Goal: Transaction & Acquisition: Book appointment/travel/reservation

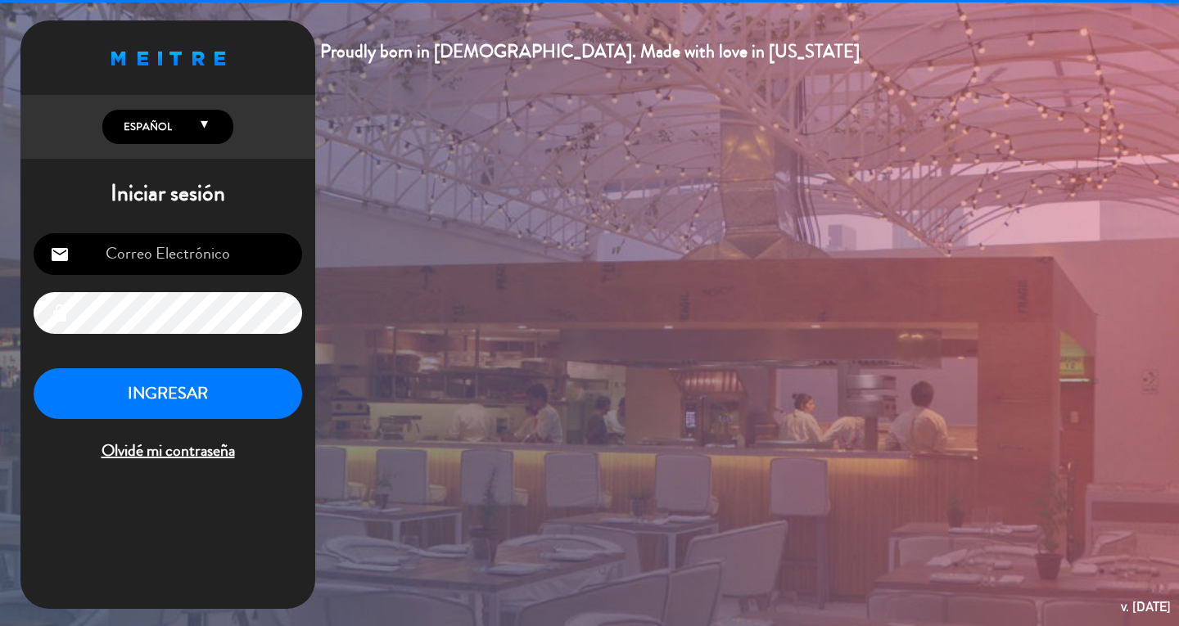
type input "[EMAIL_ADDRESS][DOMAIN_NAME]"
click at [231, 399] on button "INGRESAR" at bounding box center [168, 394] width 268 height 52
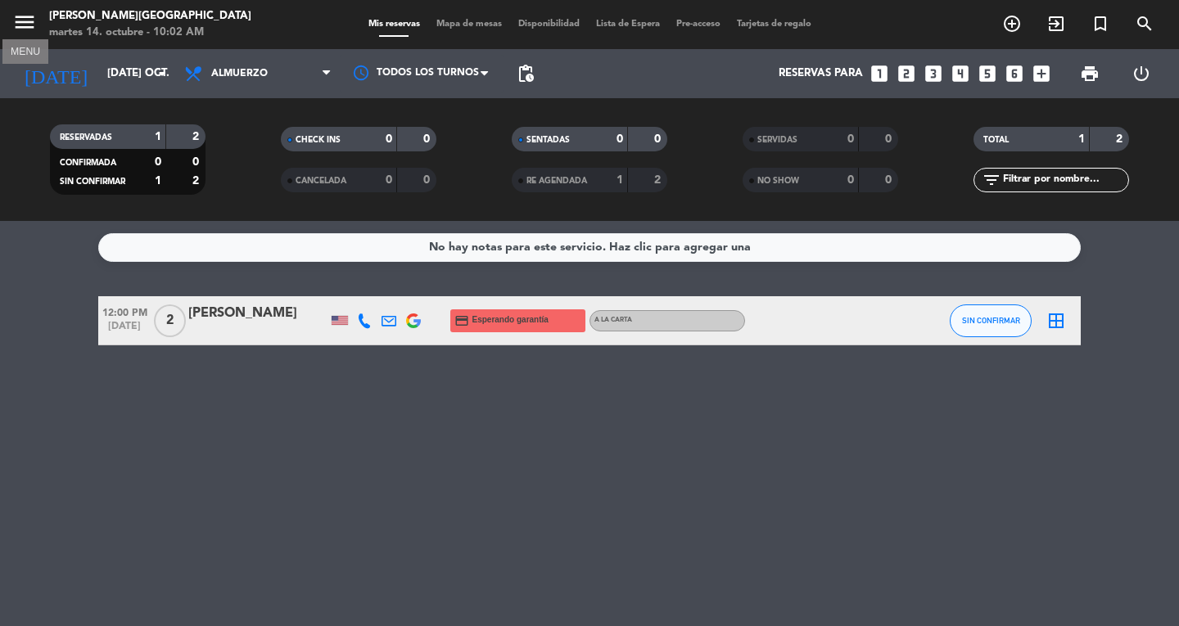
click at [29, 29] on icon "menu" at bounding box center [24, 22] width 25 height 25
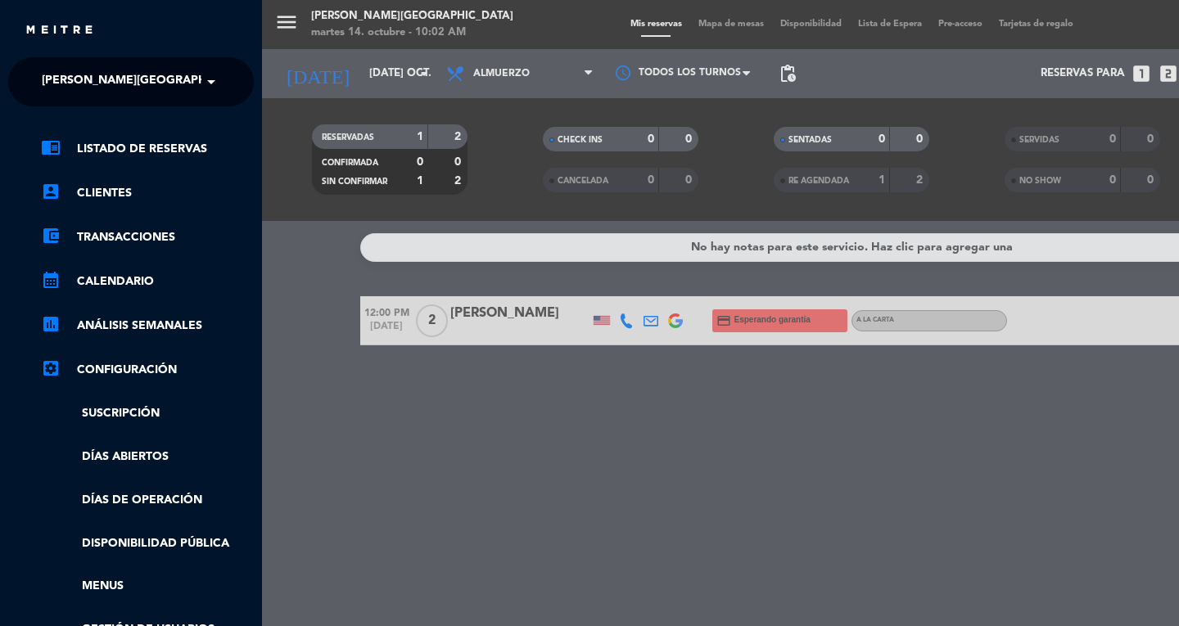
click at [213, 79] on span at bounding box center [215, 82] width 28 height 34
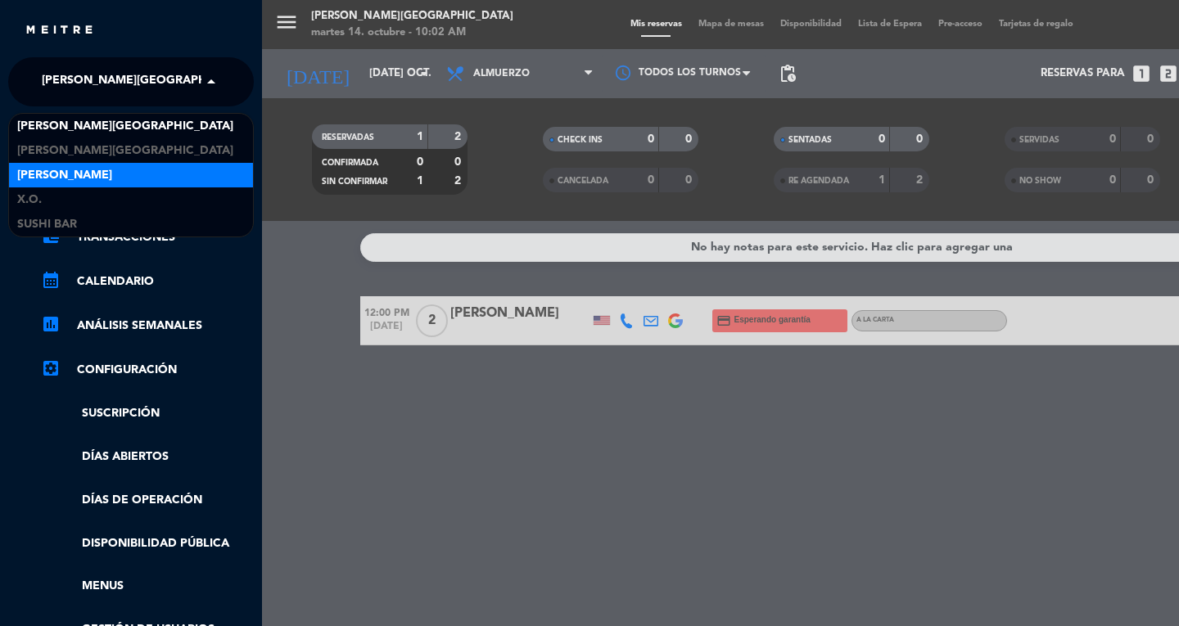
click at [88, 166] on span "[PERSON_NAME]" at bounding box center [64, 175] width 95 height 19
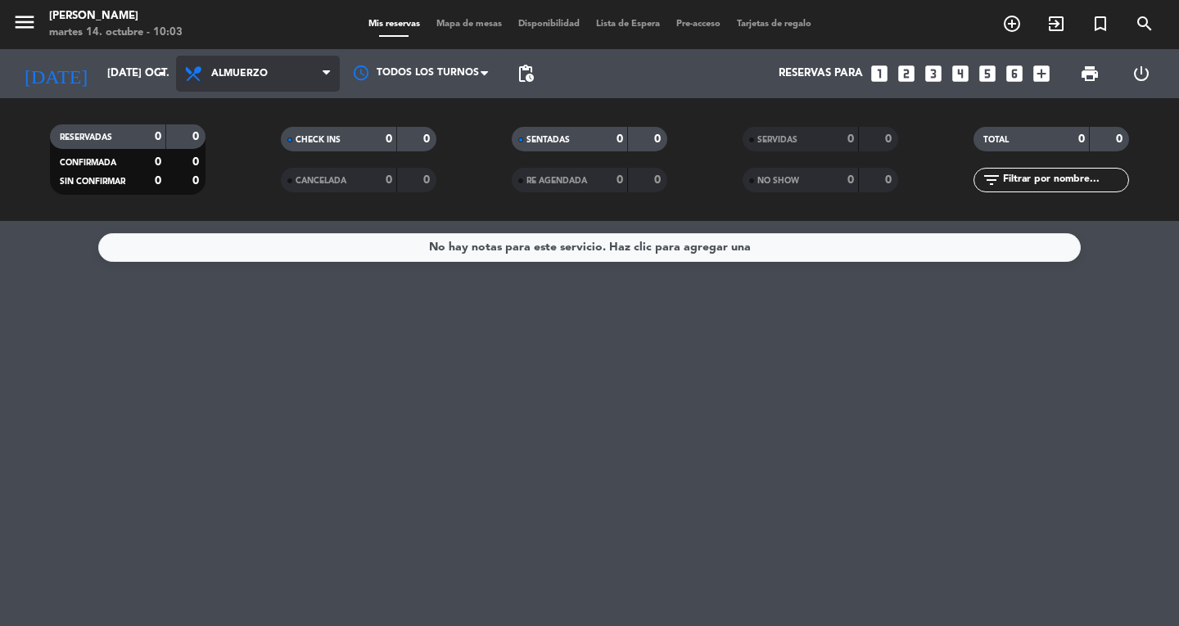
click at [301, 76] on span "Almuerzo" at bounding box center [258, 74] width 164 height 36
click at [255, 182] on div "menu Don Diablo martes 14. octubre - 10:03 Mis reservas Mapa de mesas Disponibi…" at bounding box center [589, 110] width 1179 height 221
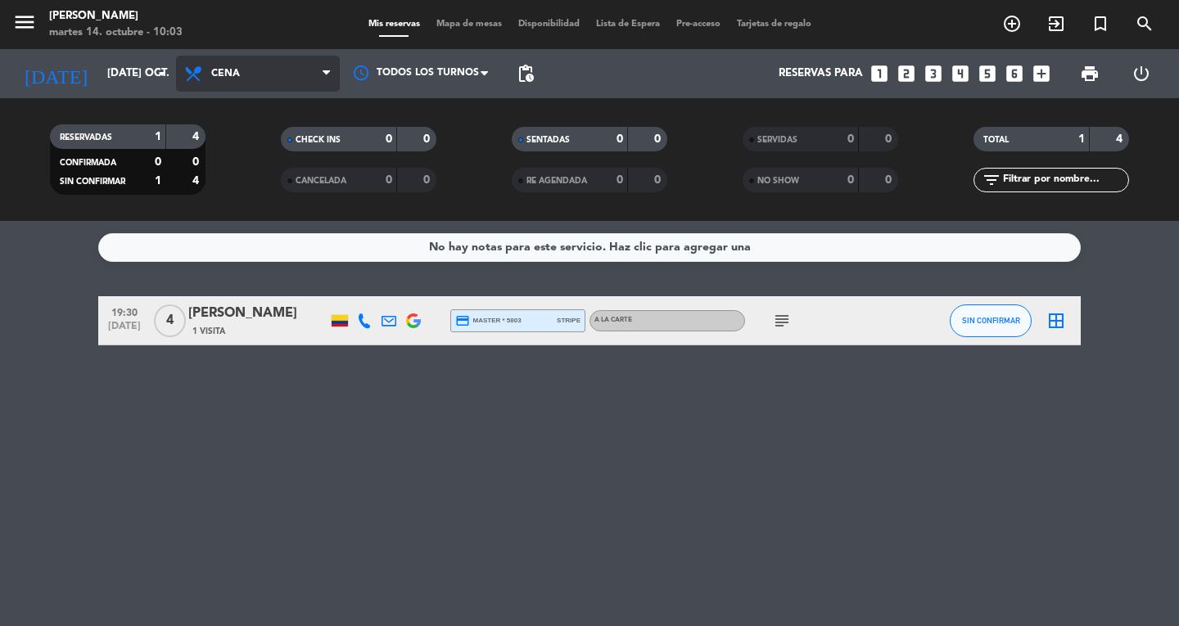
click at [321, 78] on span "Cena" at bounding box center [258, 74] width 164 height 36
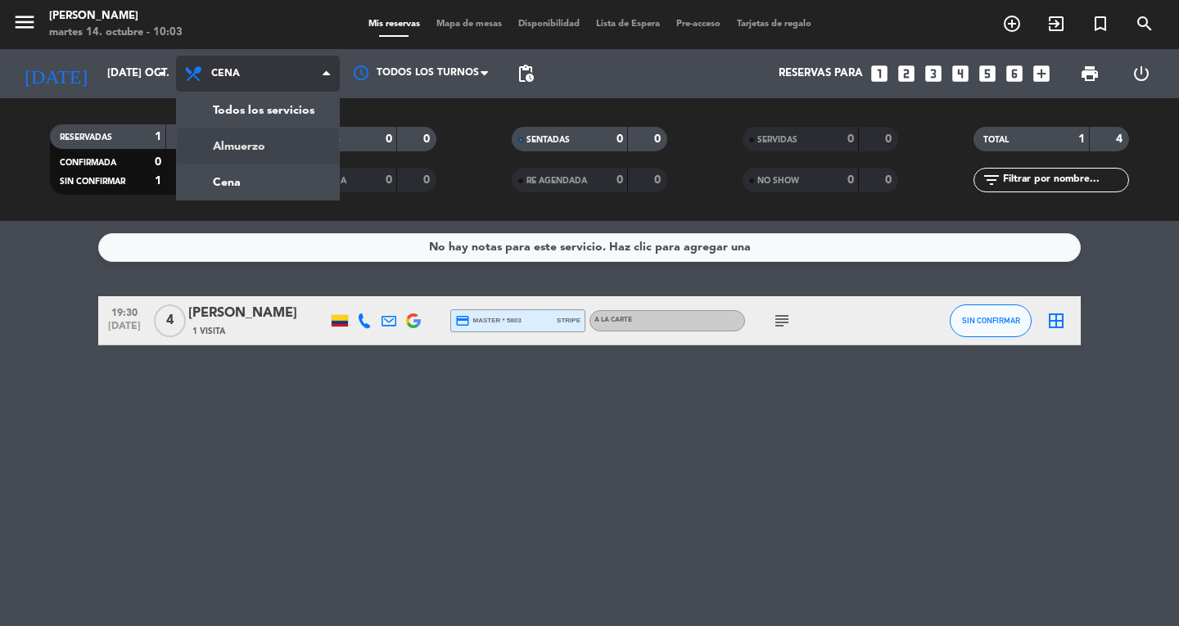
click at [275, 137] on div "menu Don Diablo martes 14. octubre - 10:03 Mis reservas Mapa de mesas Disponibi…" at bounding box center [589, 110] width 1179 height 221
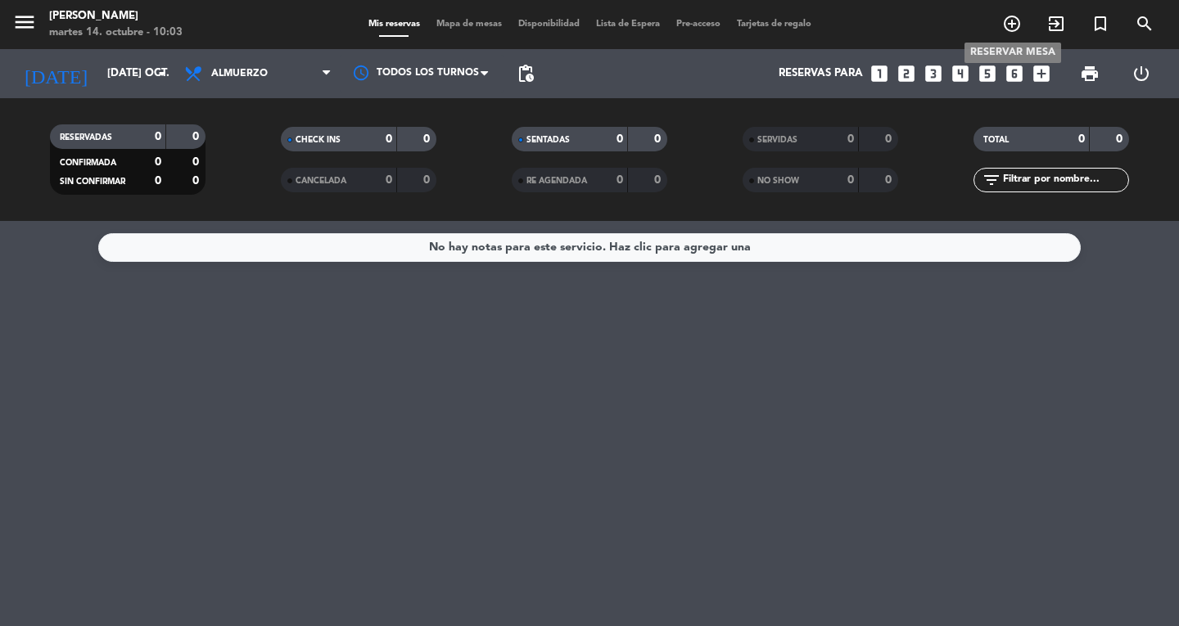
click at [1014, 34] on icon "add_circle_outline" at bounding box center [1012, 24] width 20 height 20
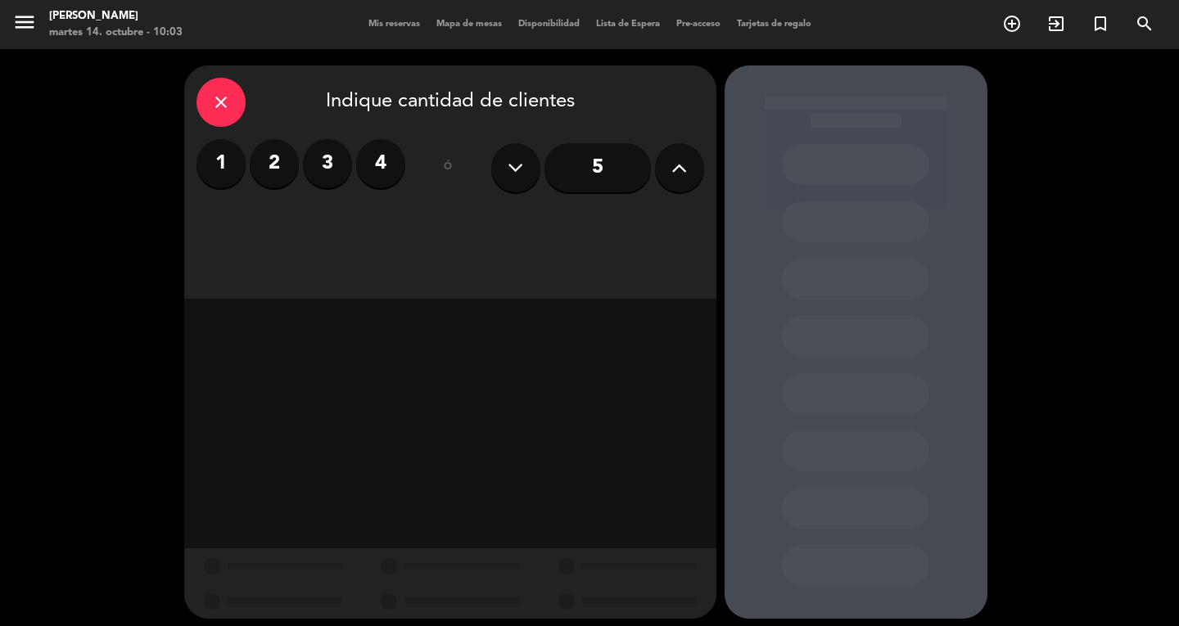
click at [332, 168] on label "3" at bounding box center [327, 163] width 49 height 49
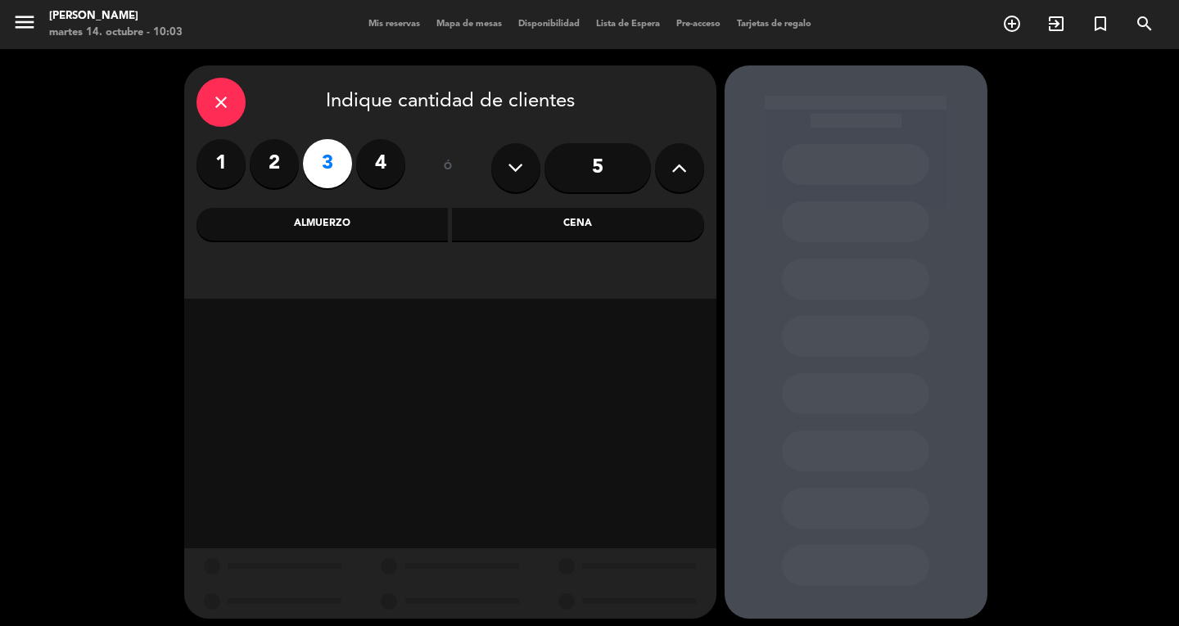
click at [356, 223] on div "Almuerzo" at bounding box center [322, 224] width 252 height 33
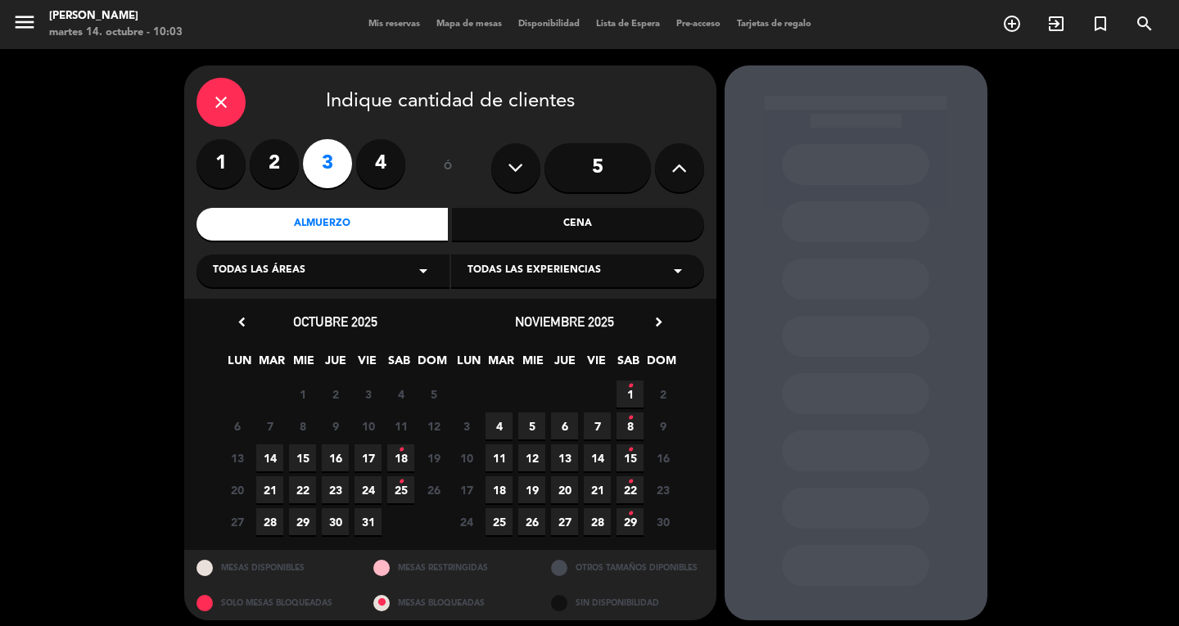
click at [266, 464] on span "14" at bounding box center [269, 457] width 27 height 27
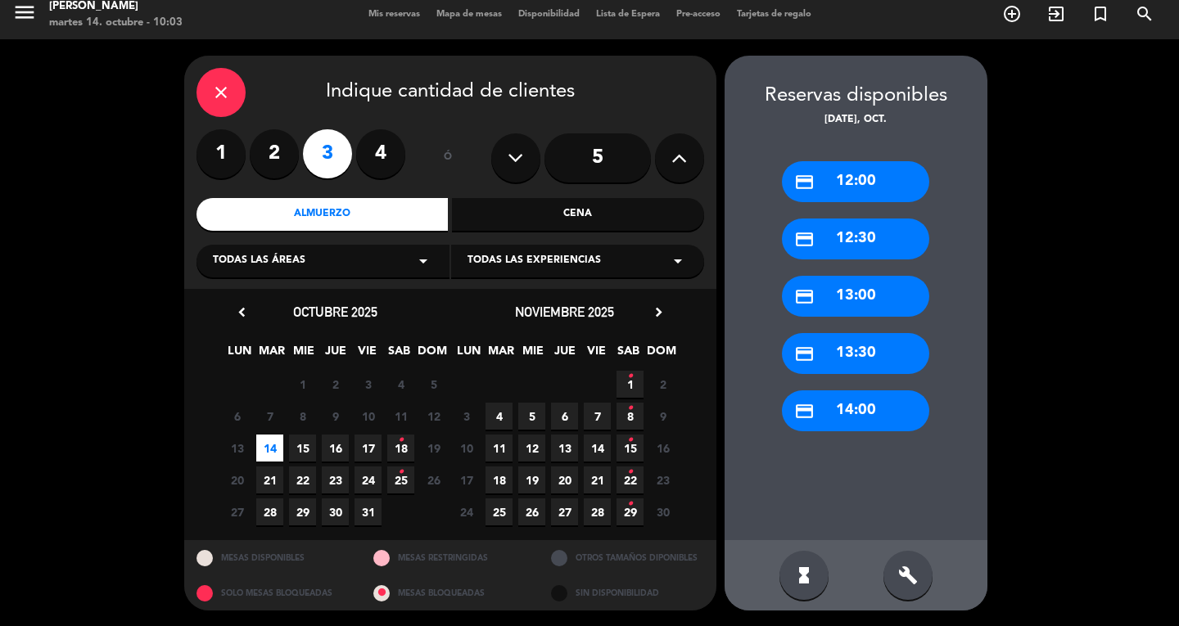
click at [842, 237] on div "credit_card 12:30" at bounding box center [855, 239] width 147 height 41
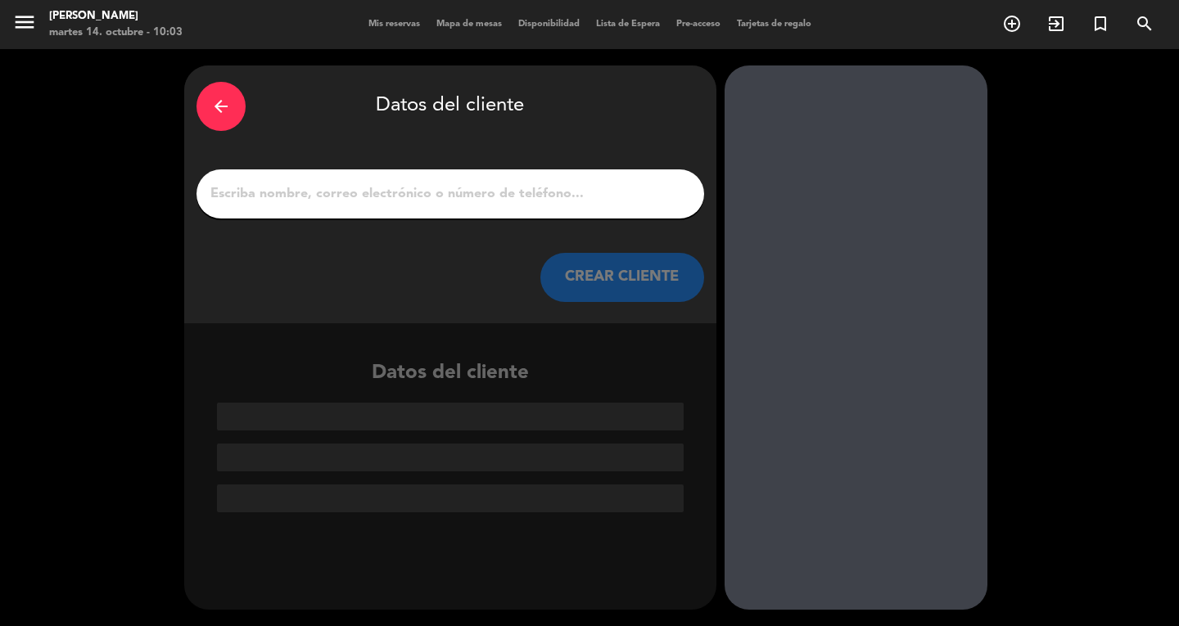
click at [375, 189] on input "1" at bounding box center [450, 194] width 483 height 23
click at [392, 179] on div at bounding box center [450, 193] width 508 height 49
click at [318, 195] on input "1" at bounding box center [450, 194] width 483 height 23
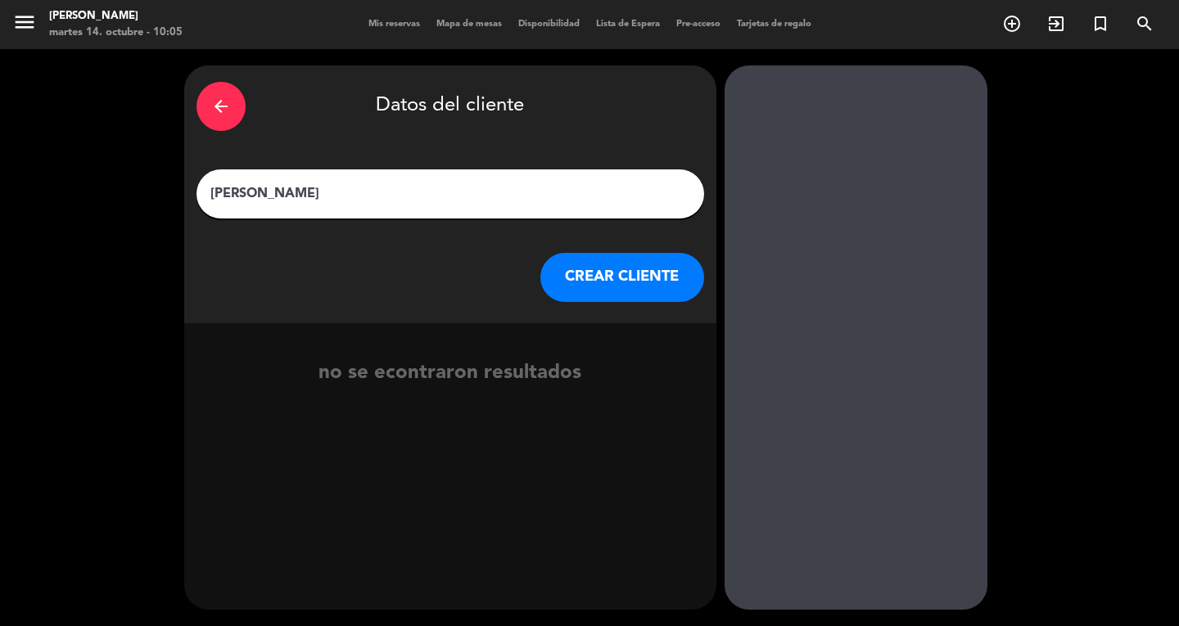
type input "[PERSON_NAME]"
click at [632, 286] on button "CREAR CLIENTE" at bounding box center [622, 277] width 164 height 49
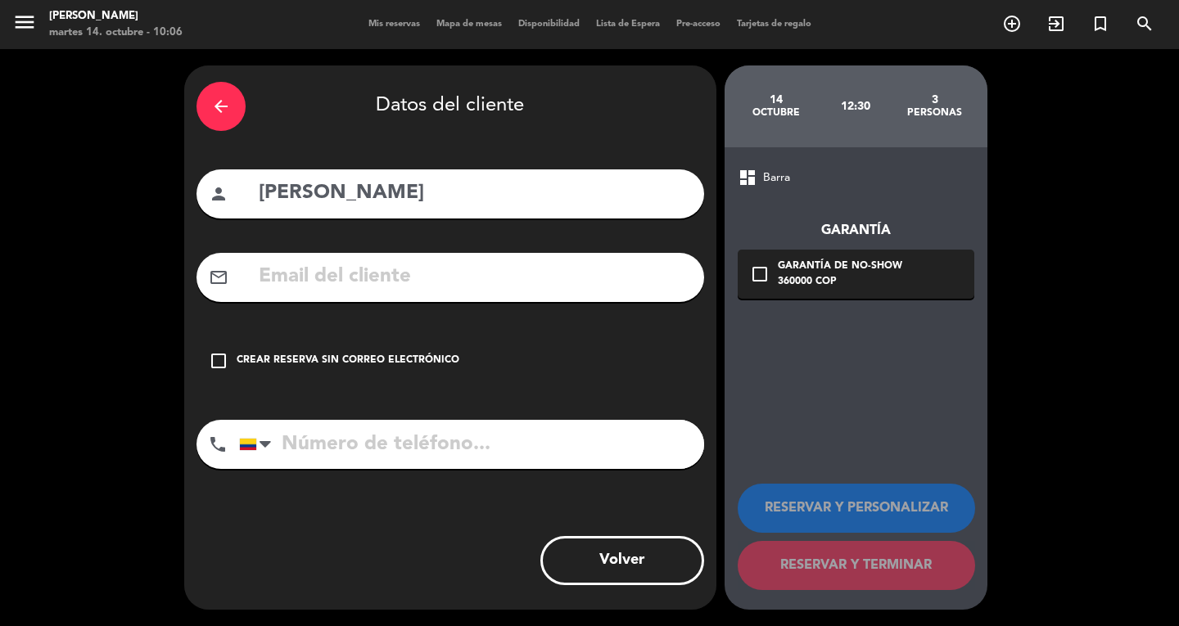
click at [213, 358] on icon "check_box_outline_blank" at bounding box center [219, 361] width 20 height 20
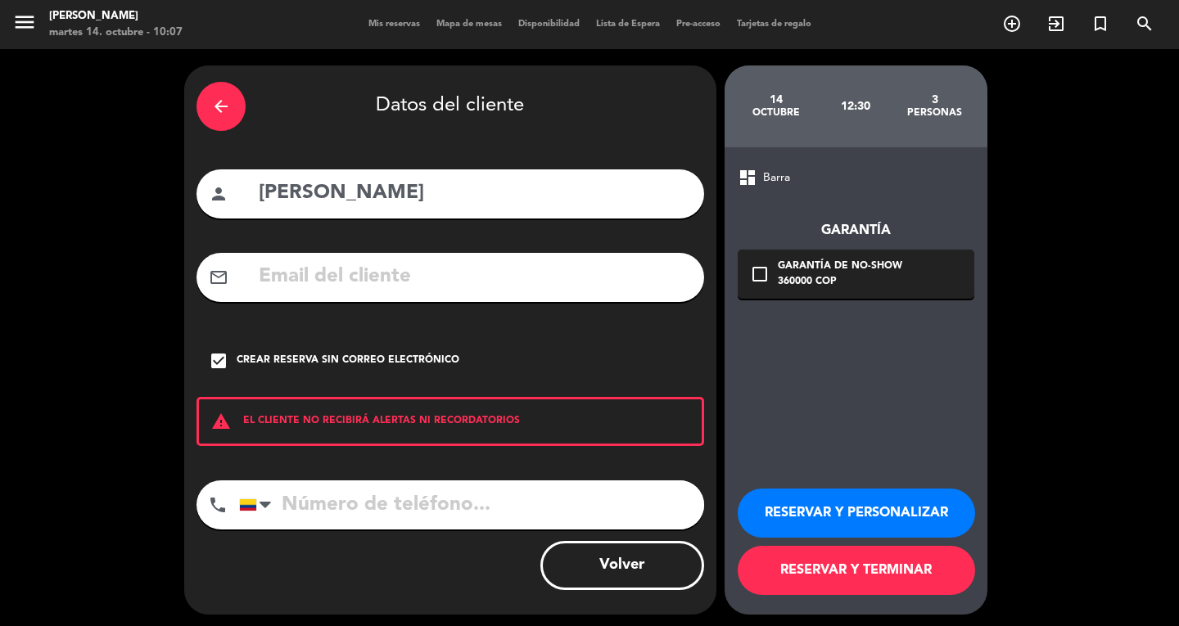
click at [871, 577] on button "RESERVAR Y TERMINAR" at bounding box center [856, 570] width 237 height 49
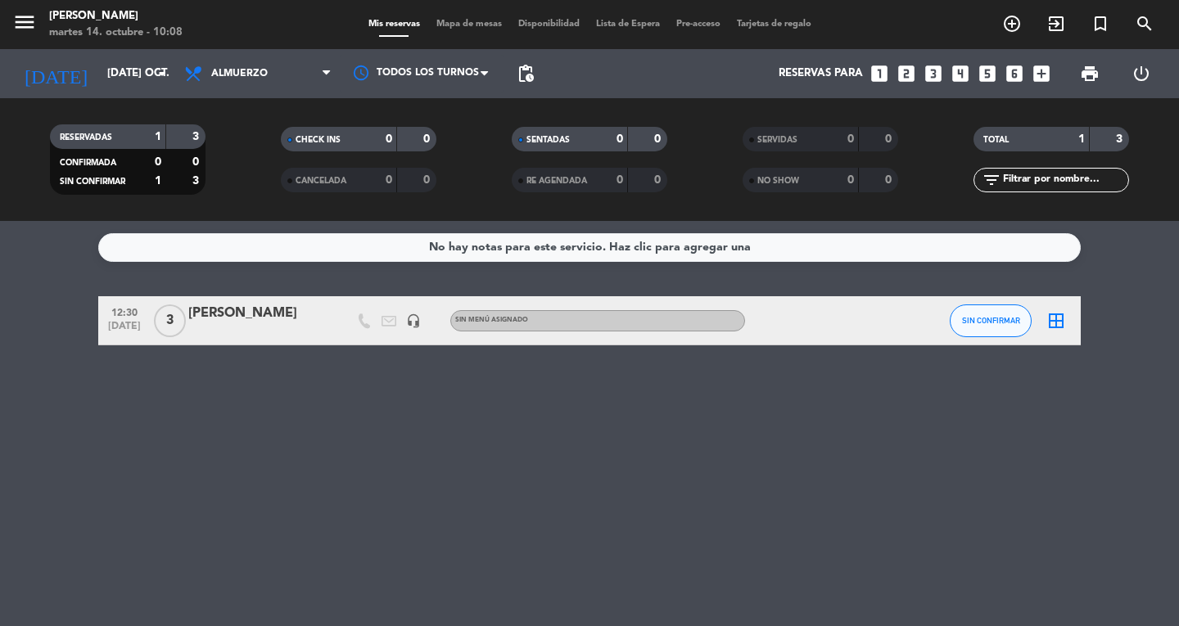
click at [566, 479] on div "No hay notas para este servicio. Haz clic para agregar una 12:30 [DATE] 3 [PERS…" at bounding box center [589, 423] width 1179 height 405
click at [467, 520] on div "No hay notas para este servicio. Haz clic para agregar una 12:30 [DATE] 3 [PERS…" at bounding box center [589, 423] width 1179 height 405
click at [575, 476] on div "No hay notas para este servicio. Haz clic para agregar una 12:30 [DATE] 3 [PERS…" at bounding box center [589, 423] width 1179 height 405
drag, startPoint x: 65, startPoint y: 285, endPoint x: 11, endPoint y: 313, distance: 61.5
click at [11, 313] on bookings-row "12:30 [DATE] 3 [PERSON_NAME] headset_mic Sin menú asignado SIN CONFIRMAR border…" at bounding box center [589, 320] width 1179 height 49
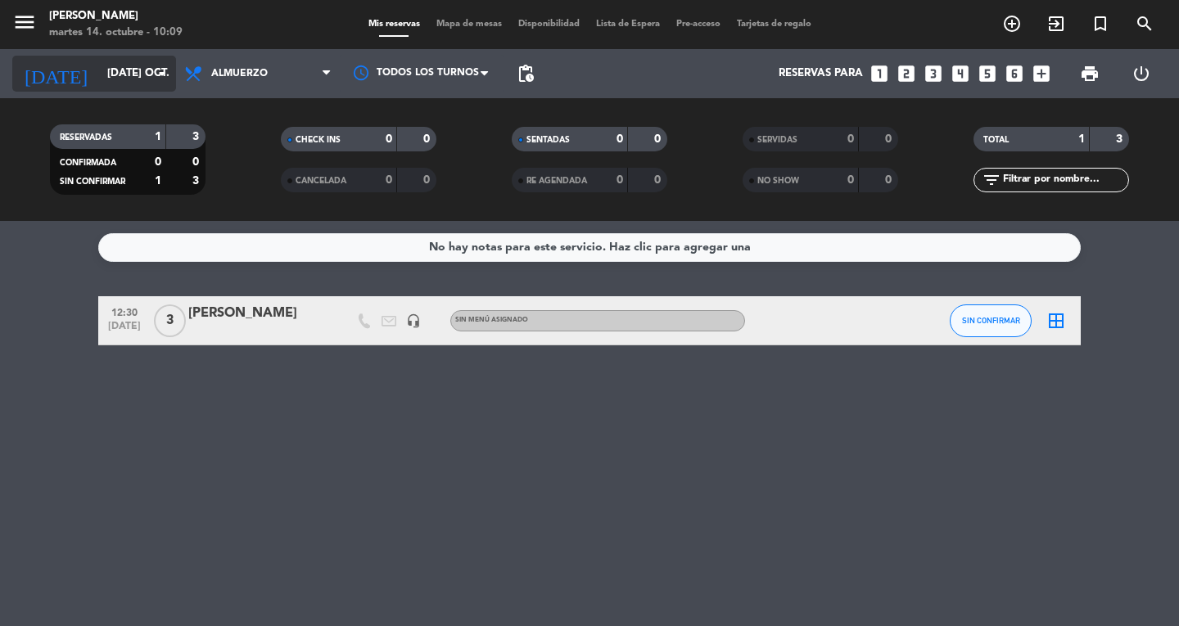
click at [164, 73] on icon "arrow_drop_down" at bounding box center [162, 74] width 20 height 20
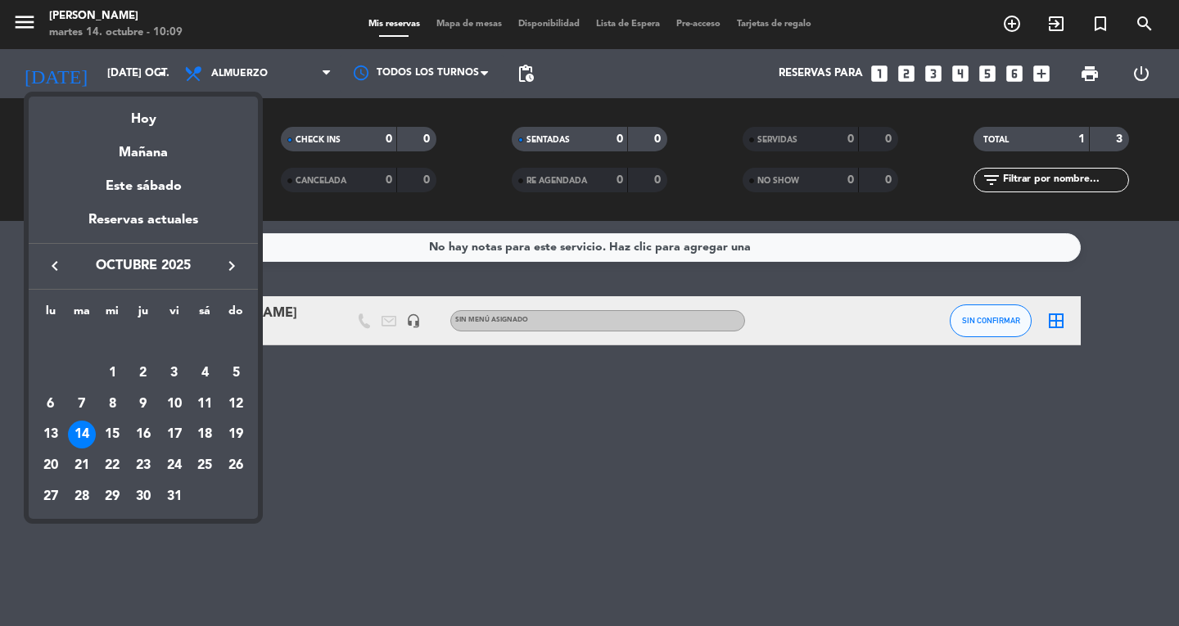
click at [285, 448] on div at bounding box center [589, 313] width 1179 height 626
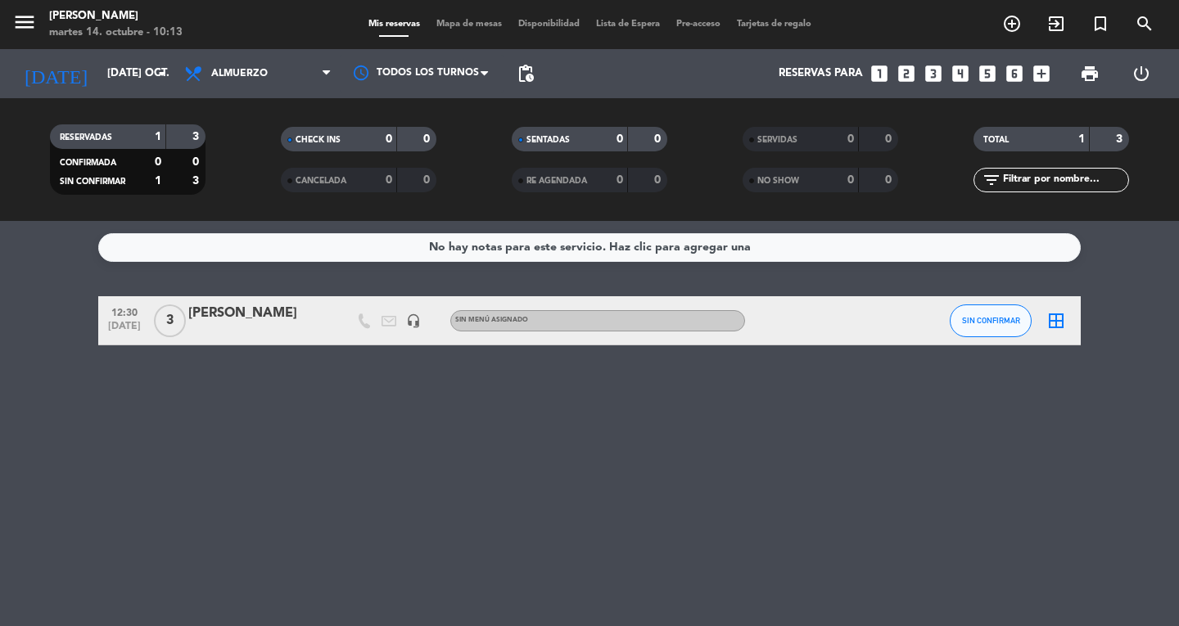
click at [1064, 432] on div "No hay notas para este servicio. Haz clic para agregar una 12:30 [DATE] 3 [PERS…" at bounding box center [589, 423] width 1179 height 405
click at [73, 312] on bookings-row "12:30 [DATE] 3 [PERSON_NAME] headset_mic Sin menú asignado SIN CONFIRMAR border…" at bounding box center [589, 320] width 1179 height 49
click at [29, 24] on icon "menu" at bounding box center [24, 22] width 25 height 25
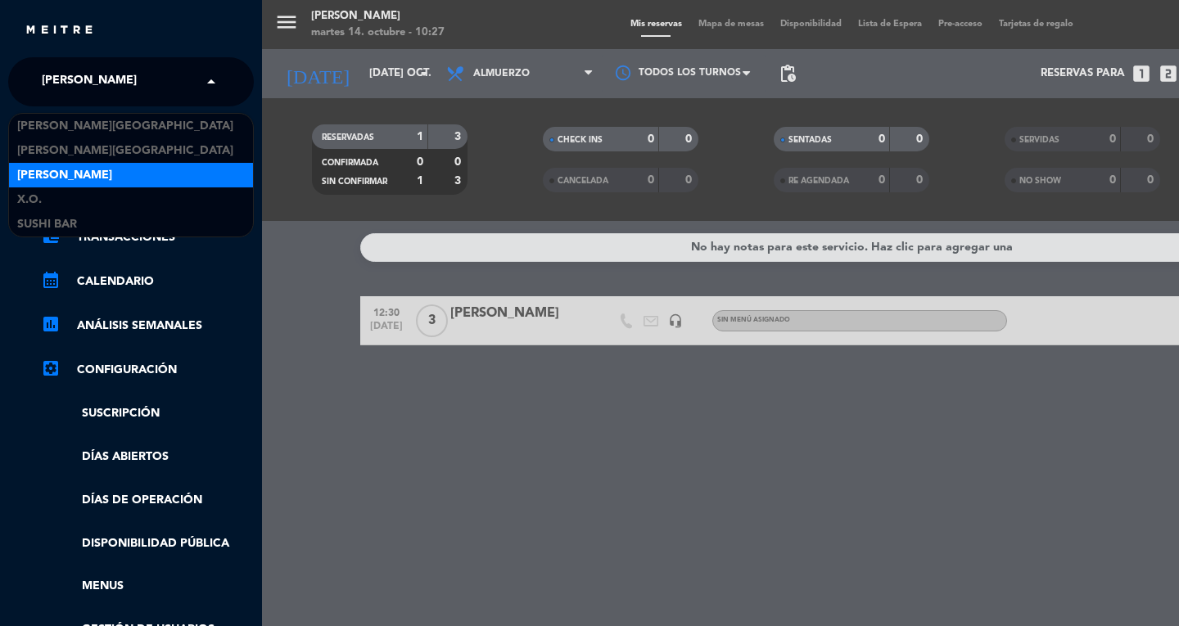
click at [201, 74] on span at bounding box center [215, 82] width 28 height 34
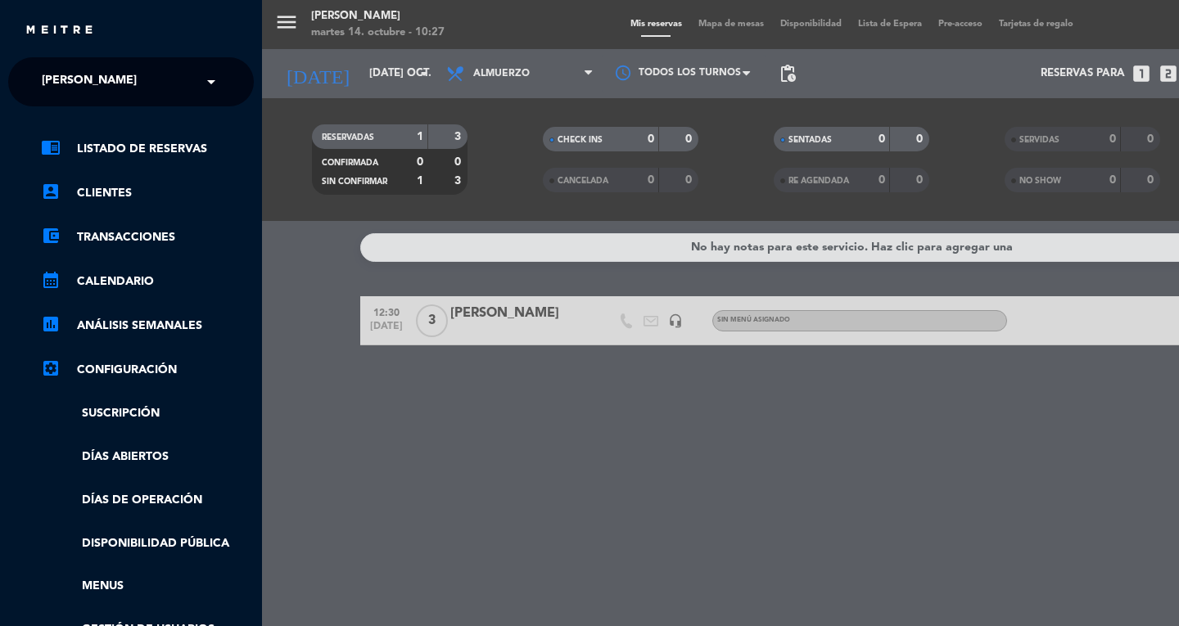
click at [334, 358] on div "menu Don Diablo martes 14. octubre - 10:27 Mis reservas Mapa de mesas Disponibi…" at bounding box center [851, 313] width 1179 height 626
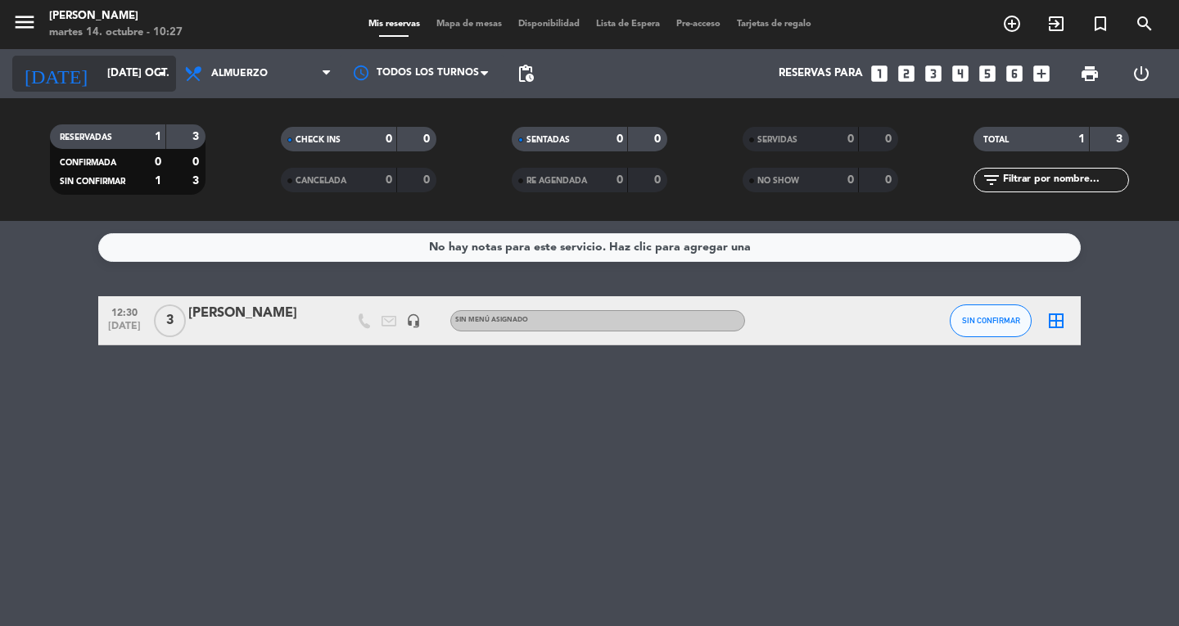
click at [146, 73] on input "[DATE] oct." at bounding box center [171, 73] width 144 height 29
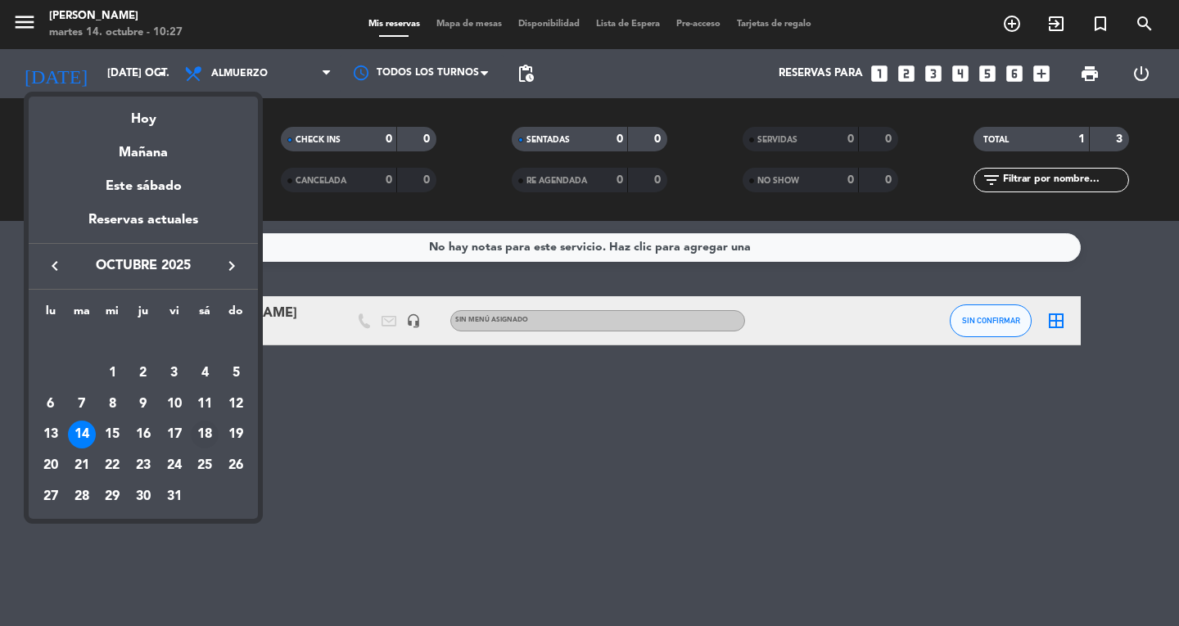
click at [206, 431] on div "18" at bounding box center [205, 435] width 28 height 28
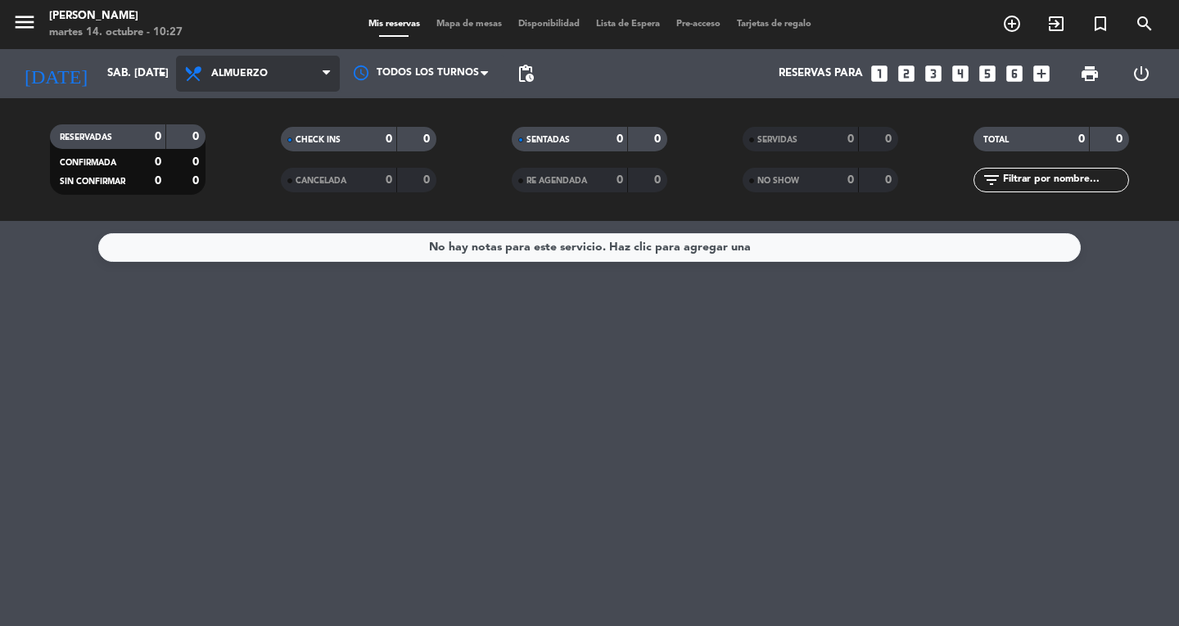
click at [327, 76] on icon at bounding box center [326, 73] width 7 height 13
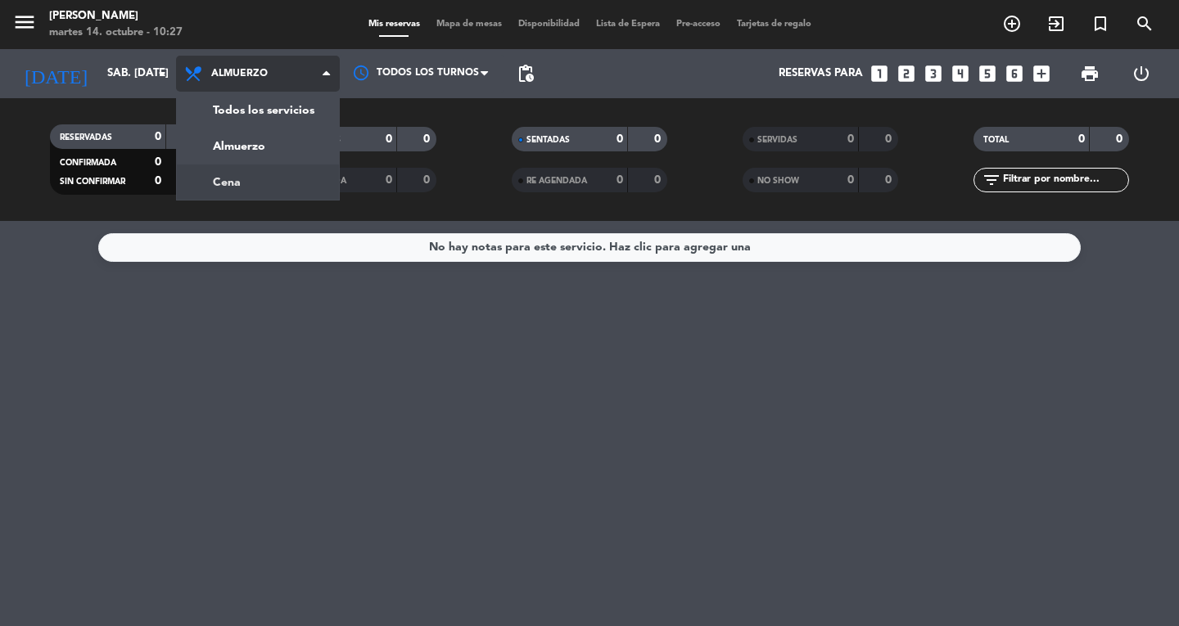
click at [279, 183] on div "menu Don Diablo martes 14. octubre - 10:27 Mis reservas Mapa de mesas Disponibi…" at bounding box center [589, 110] width 1179 height 221
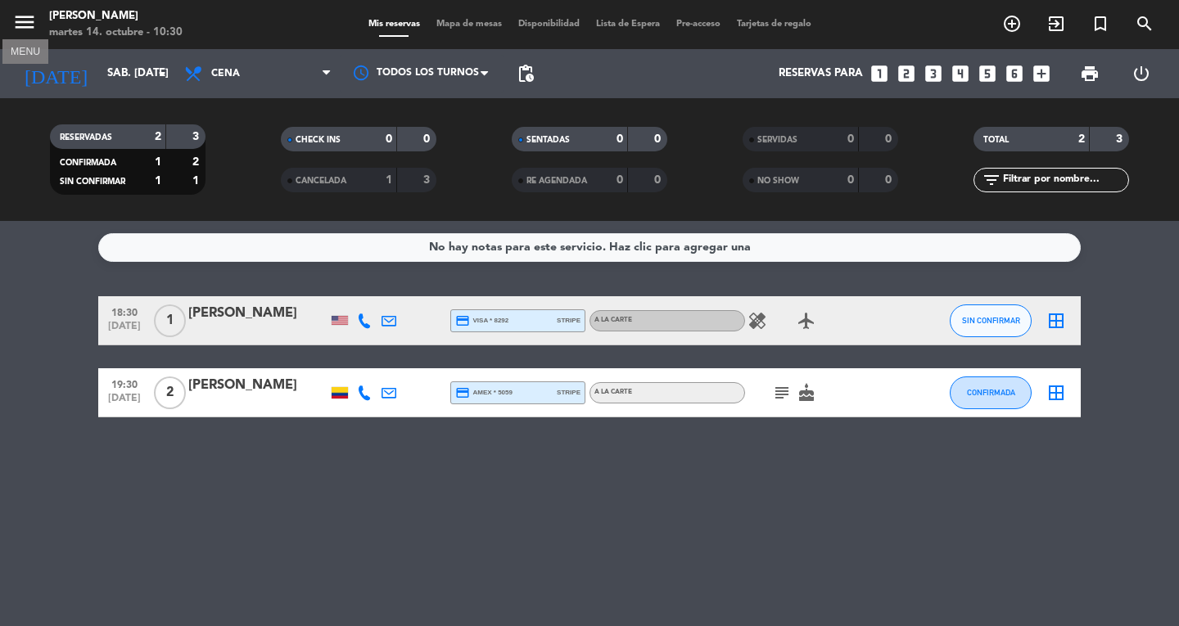
click at [35, 23] on icon "menu" at bounding box center [24, 22] width 25 height 25
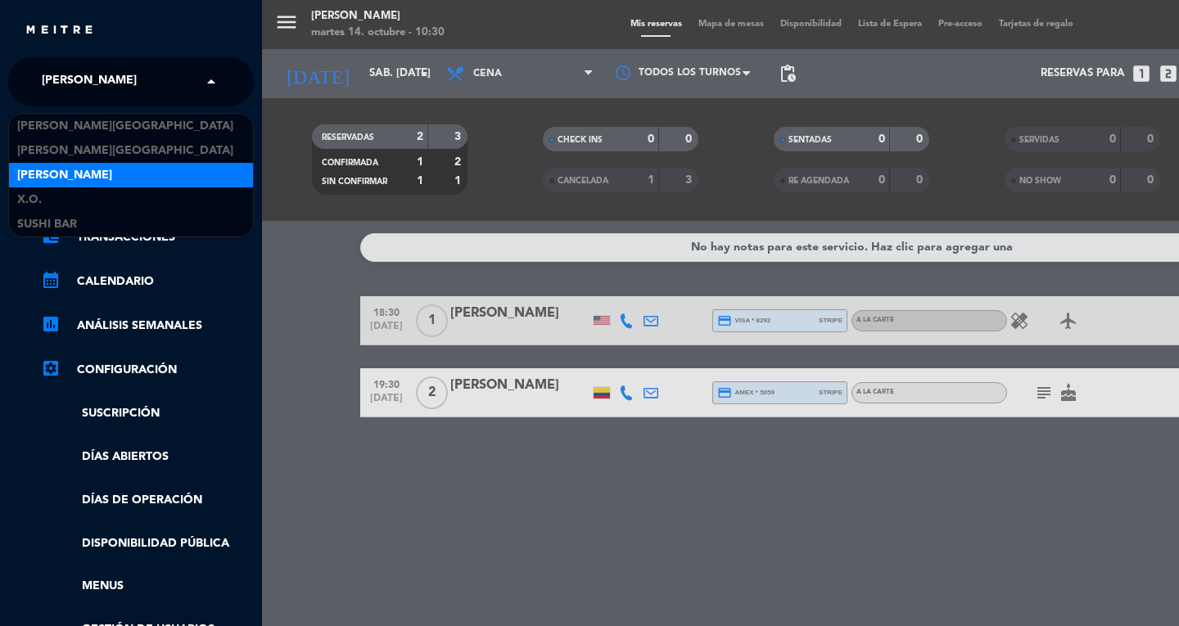
click at [211, 84] on span at bounding box center [215, 82] width 28 height 34
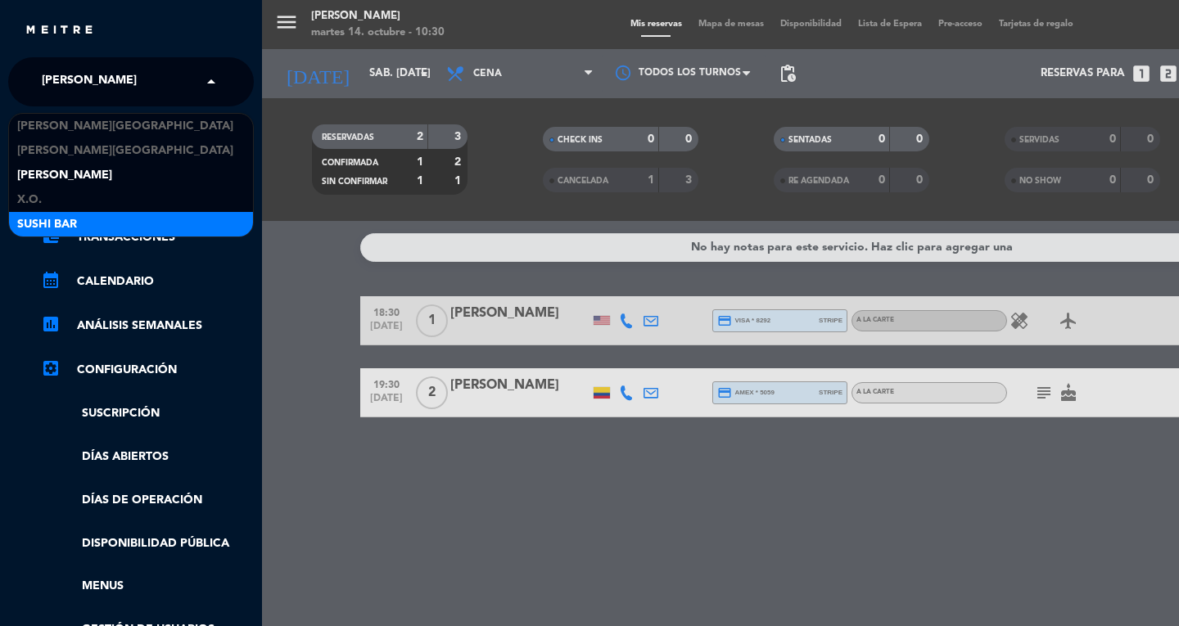
click at [165, 227] on div "SUSHI BAR" at bounding box center [131, 224] width 244 height 25
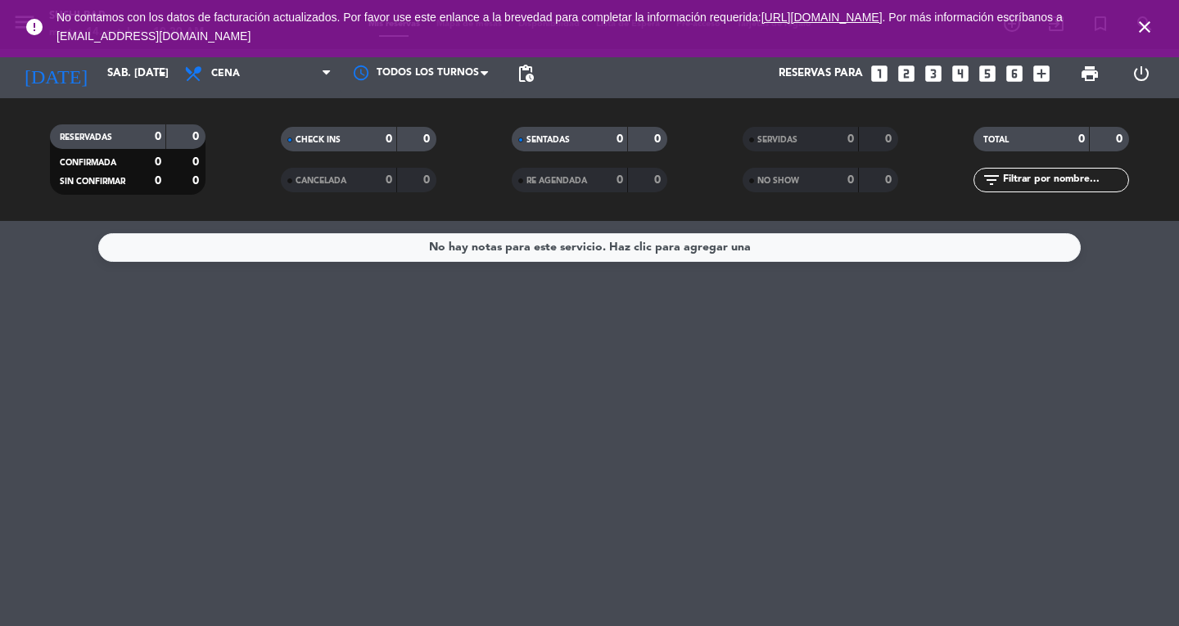
click at [1139, 20] on icon "close" at bounding box center [1145, 27] width 20 height 20
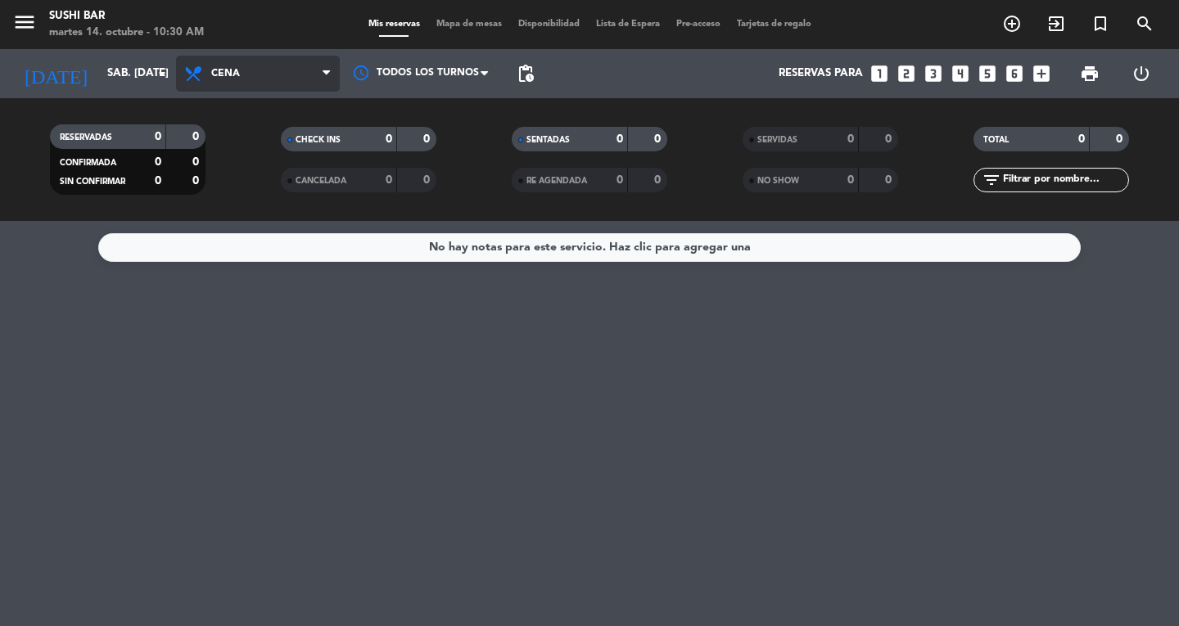
click at [327, 71] on icon at bounding box center [326, 73] width 7 height 13
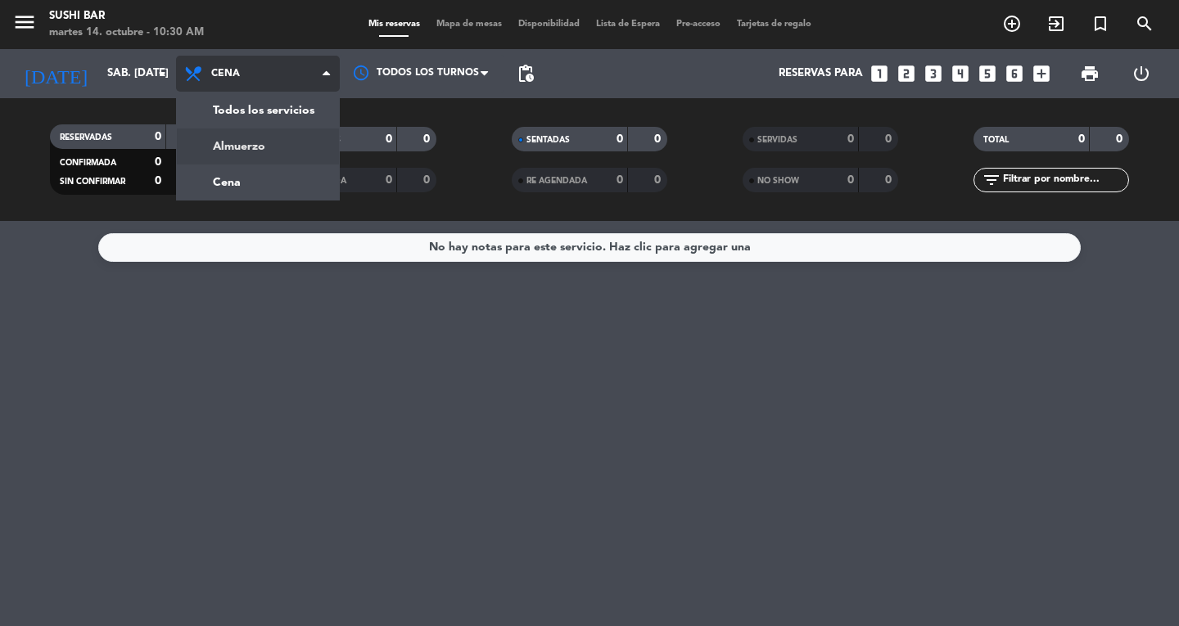
click at [290, 147] on div "menu SUSHI BAR martes 14. octubre - 10:30 AM Mis reservas Mapa de mesas Disponi…" at bounding box center [589, 110] width 1179 height 221
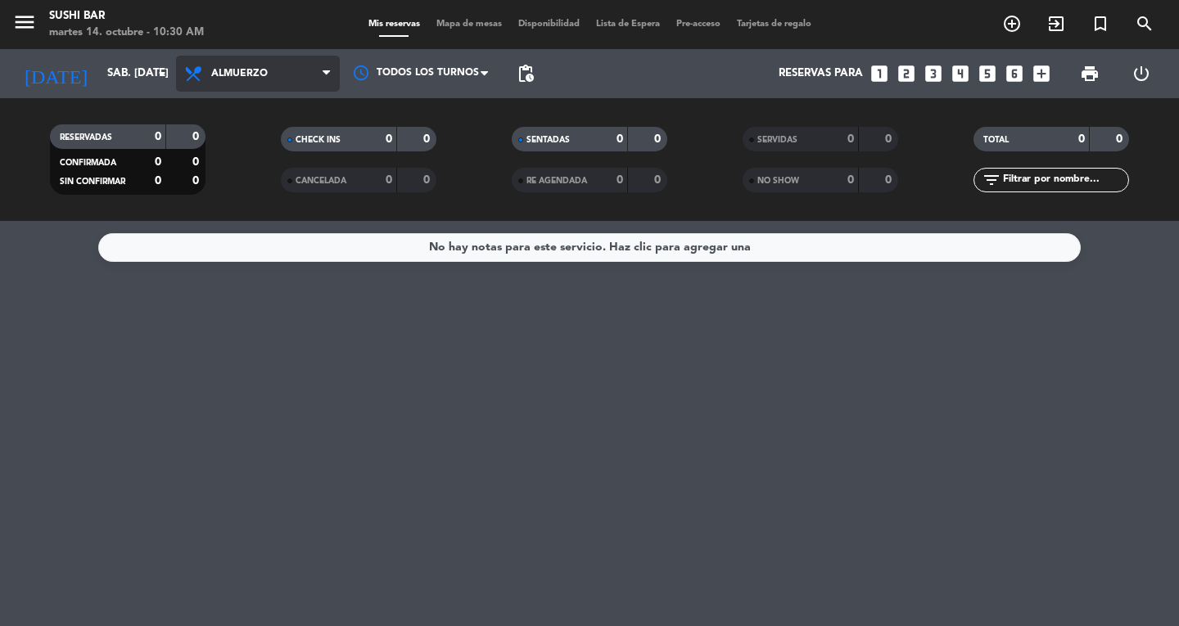
click at [323, 82] on span "Almuerzo" at bounding box center [258, 74] width 164 height 36
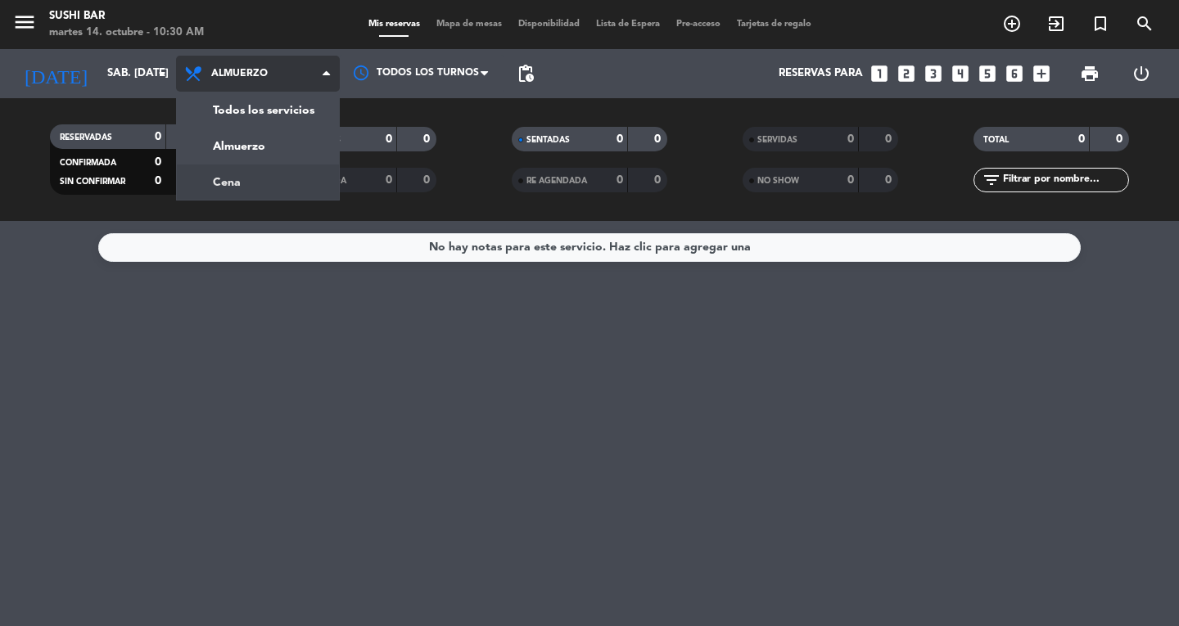
click at [302, 190] on div "menu SUSHI BAR martes 14. octubre - 10:30 AM Mis reservas Mapa de mesas Disponi…" at bounding box center [589, 110] width 1179 height 221
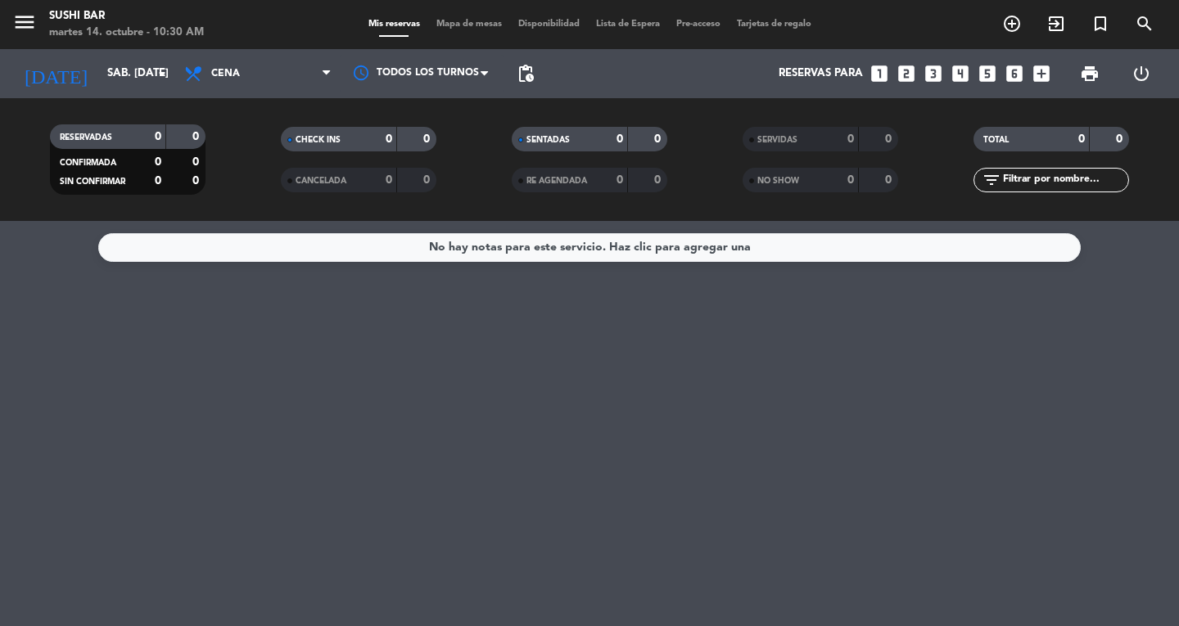
click at [24, 5] on div "menu SUSHI BAR martes 14. octubre - 10:30 AM Mis reservas Mapa de mesas Disponi…" at bounding box center [589, 24] width 1179 height 49
click at [24, 20] on icon "menu" at bounding box center [24, 22] width 25 height 25
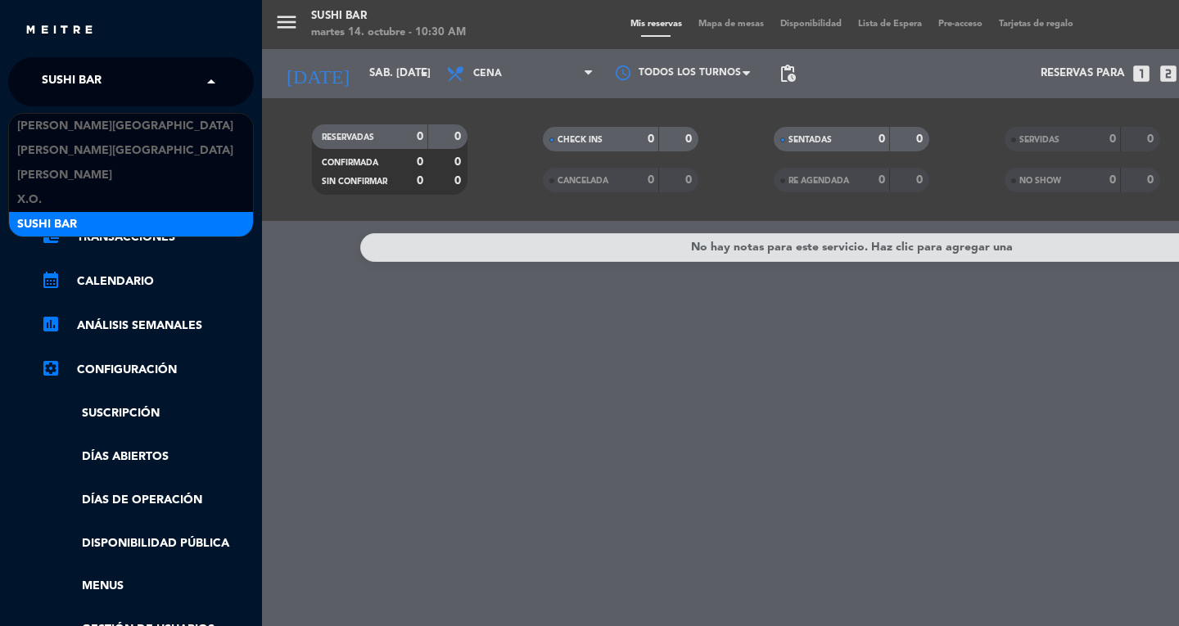
click at [210, 76] on span at bounding box center [215, 82] width 28 height 34
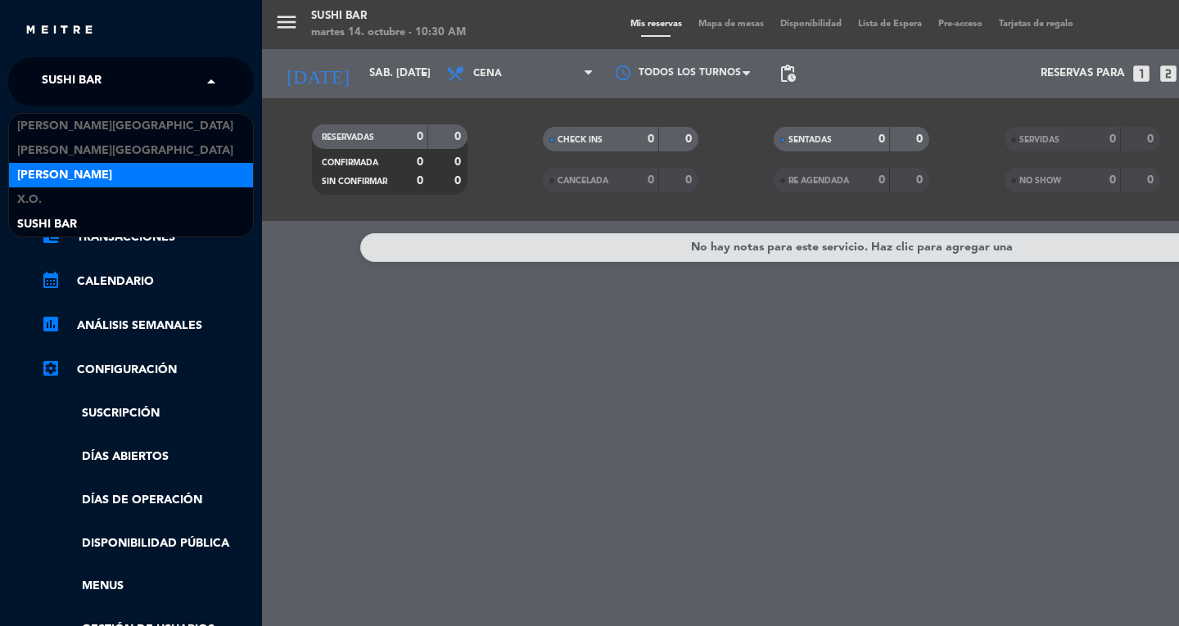
click at [132, 173] on div "[PERSON_NAME]" at bounding box center [131, 175] width 244 height 25
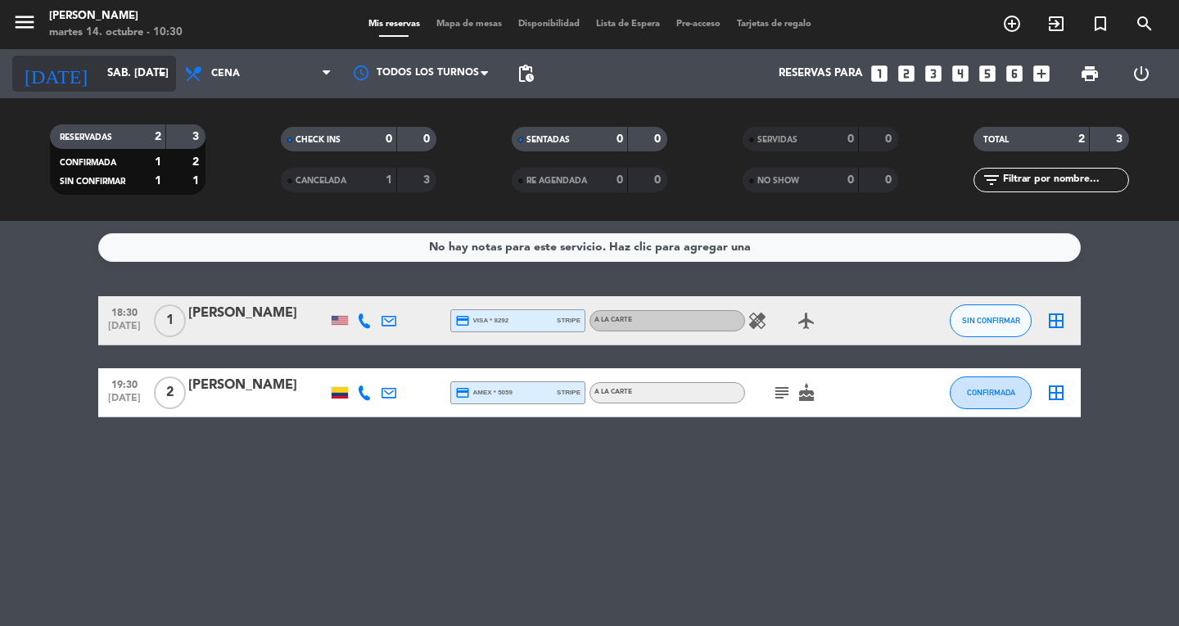
click at [141, 71] on input "sáb. [DATE]" at bounding box center [171, 73] width 144 height 29
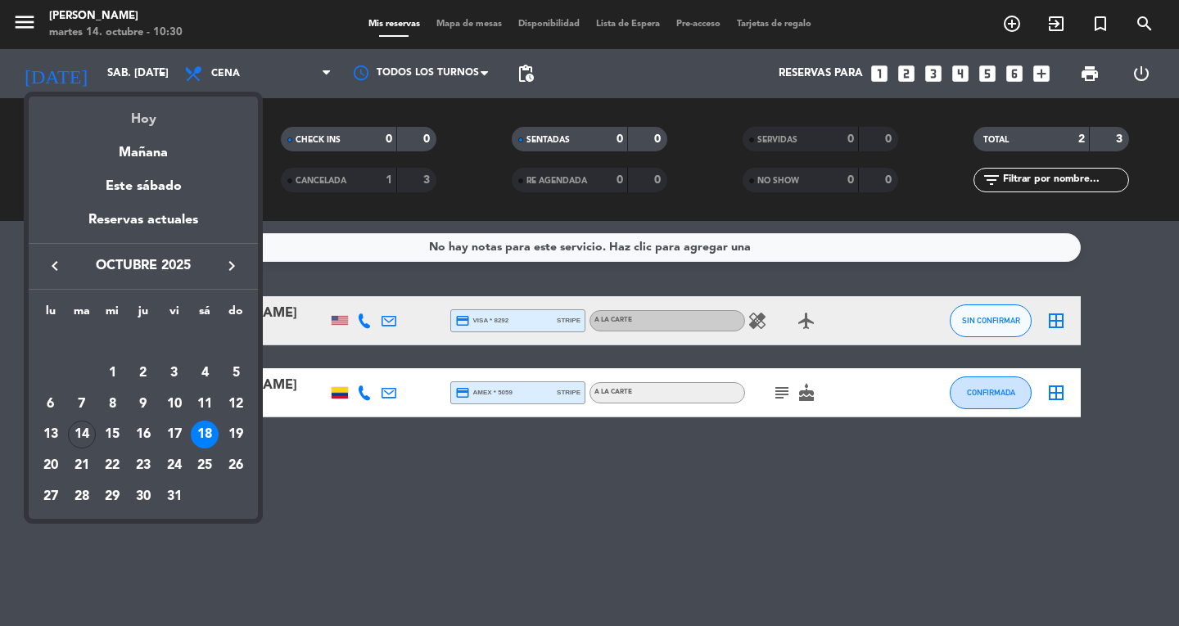
click at [140, 123] on div "Hoy" at bounding box center [143, 114] width 229 height 34
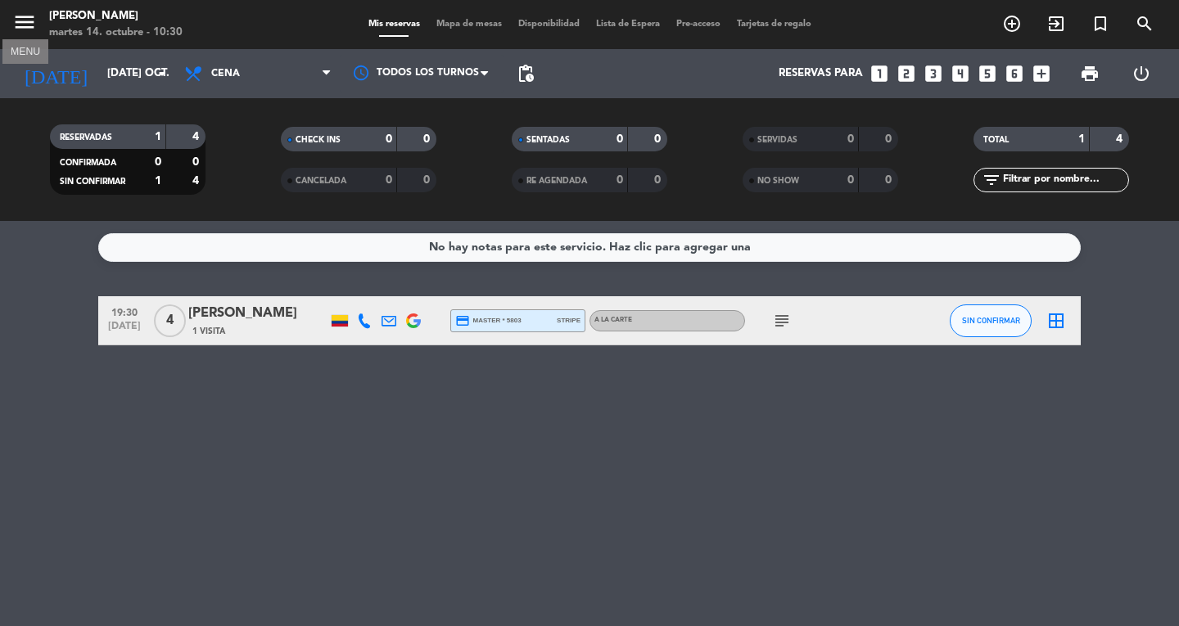
click at [20, 12] on icon "menu" at bounding box center [24, 22] width 25 height 25
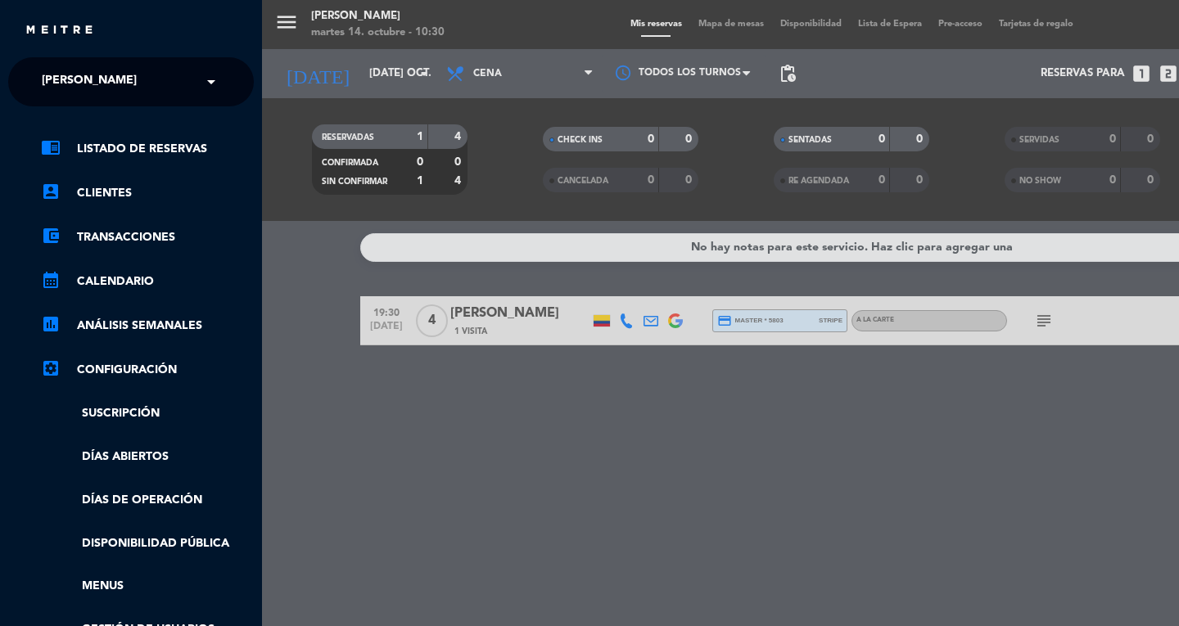
click at [206, 74] on span at bounding box center [215, 82] width 28 height 34
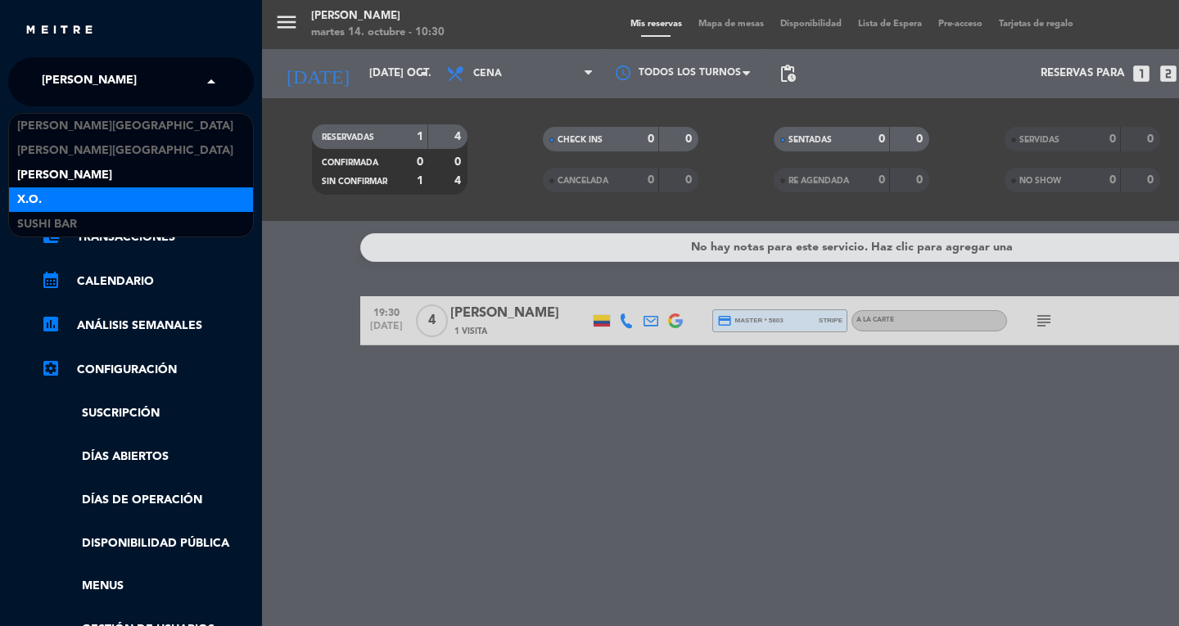
click at [139, 207] on div "X.O." at bounding box center [131, 199] width 244 height 25
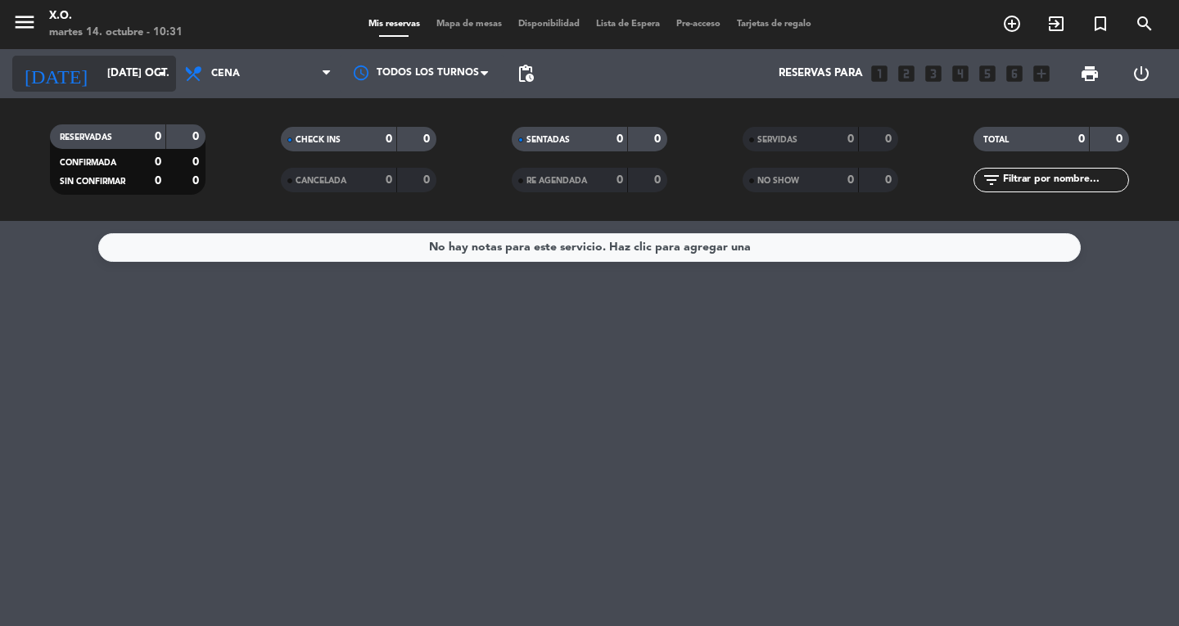
click at [157, 78] on icon "arrow_drop_down" at bounding box center [162, 74] width 20 height 20
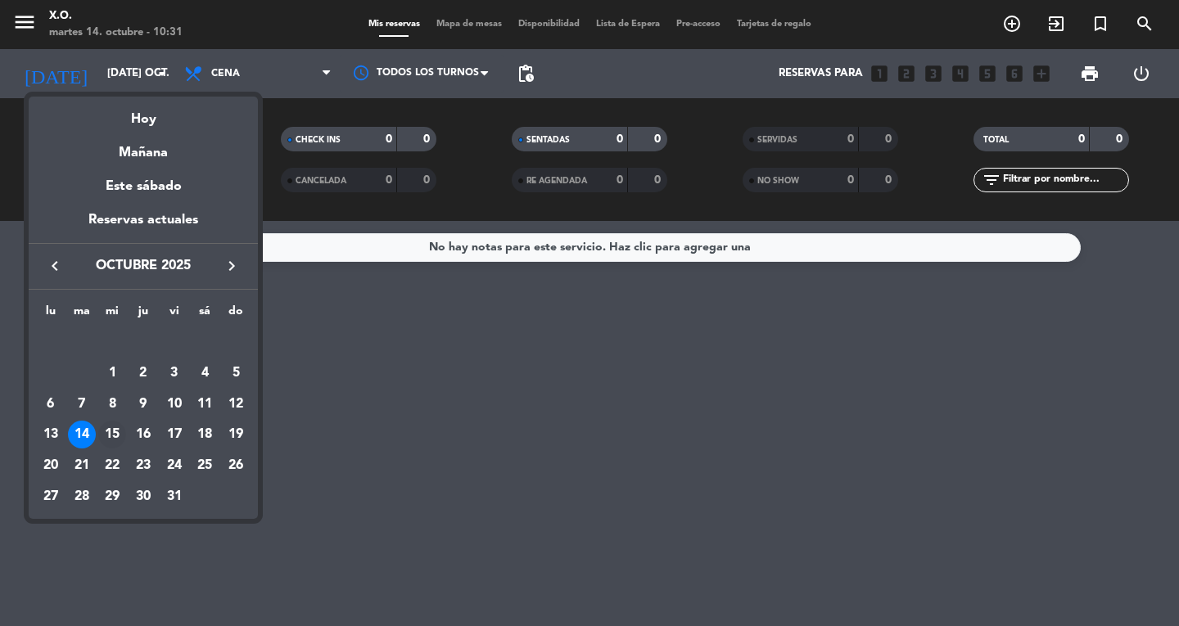
click at [115, 440] on div "15" at bounding box center [112, 435] width 28 height 28
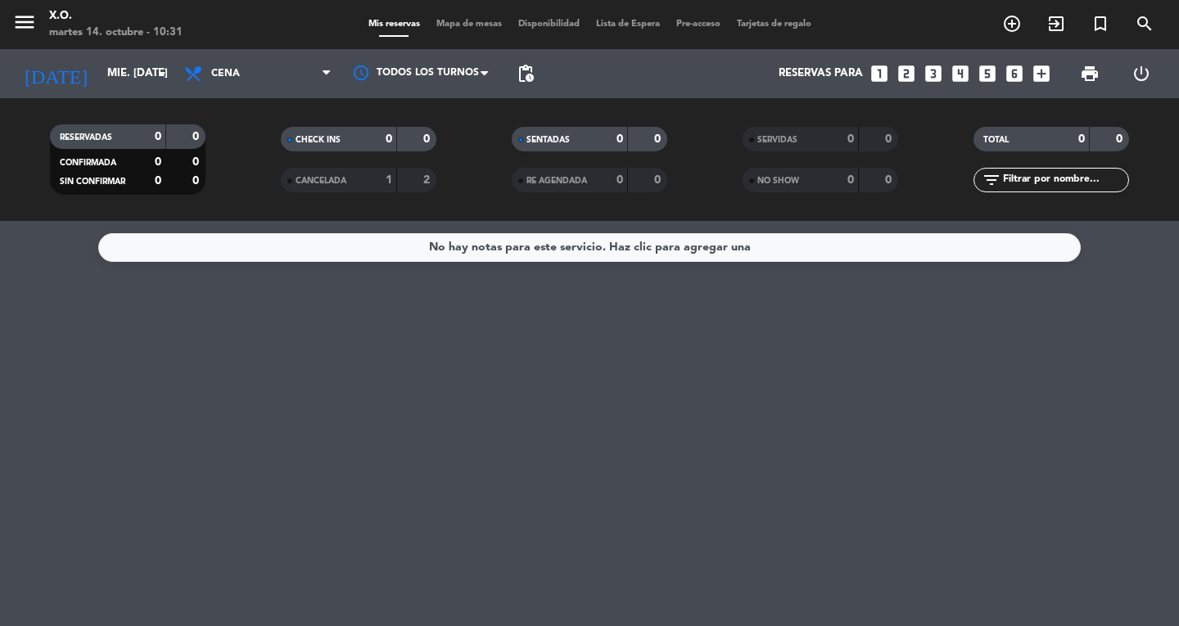
click at [140, 36] on div "martes 14. octubre - 10:31" at bounding box center [115, 33] width 133 height 16
click at [160, 73] on icon "arrow_drop_down" at bounding box center [162, 74] width 20 height 20
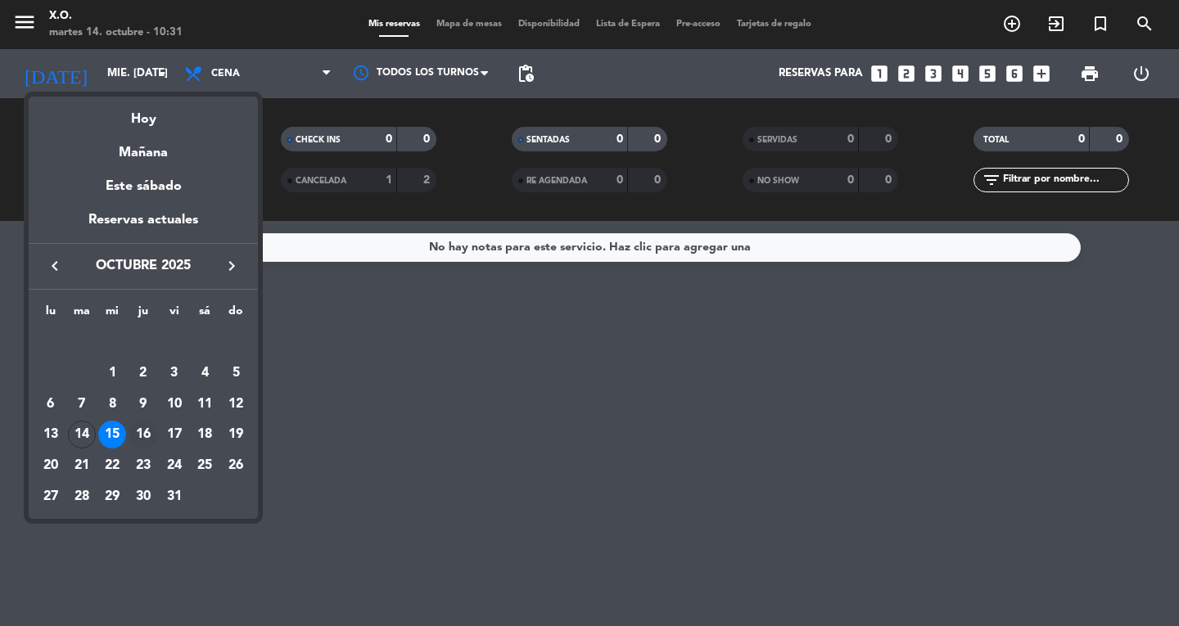
click at [154, 431] on div "16" at bounding box center [143, 435] width 28 height 28
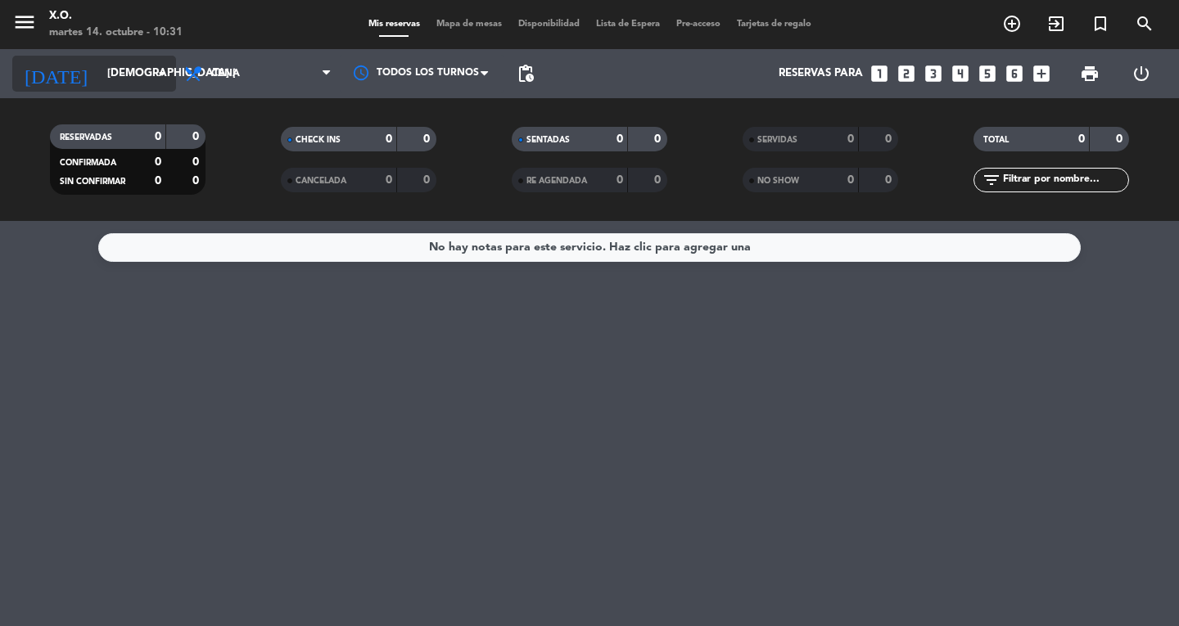
click at [162, 65] on icon "arrow_drop_down" at bounding box center [162, 74] width 20 height 20
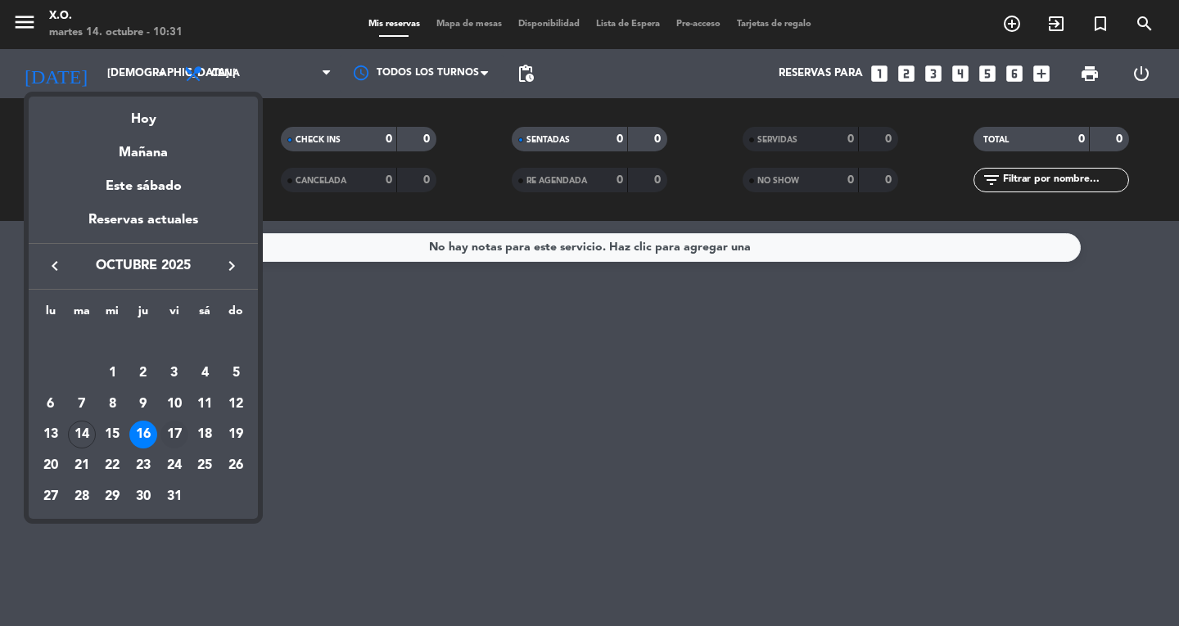
click at [180, 437] on div "17" at bounding box center [174, 435] width 28 height 28
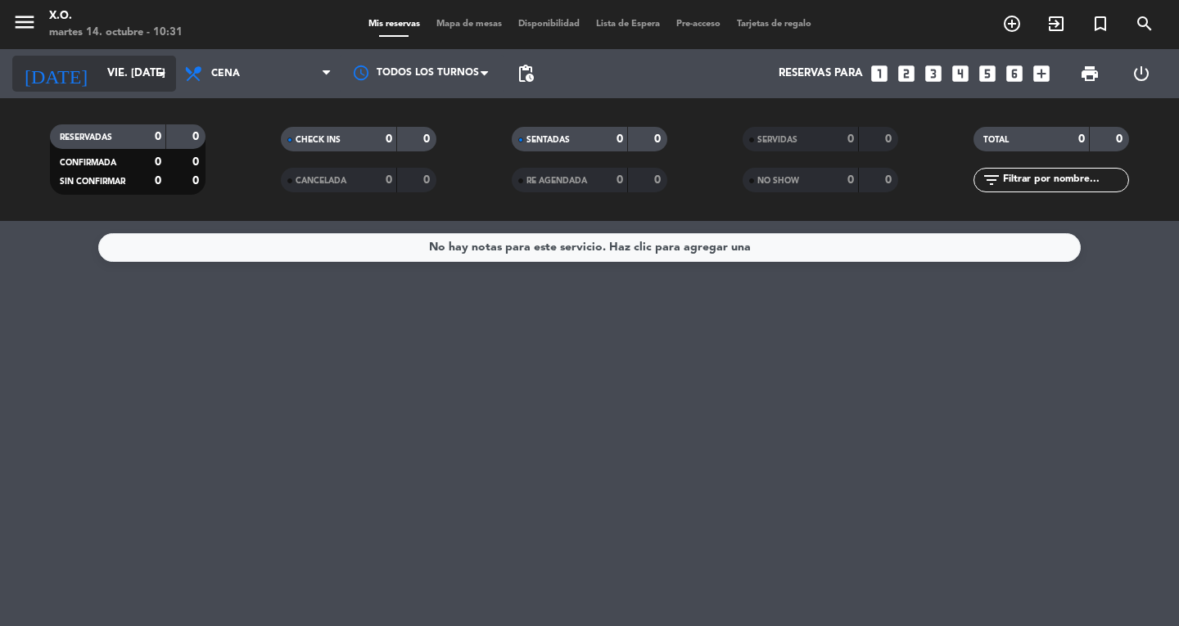
click at [160, 78] on icon "arrow_drop_down" at bounding box center [162, 74] width 20 height 20
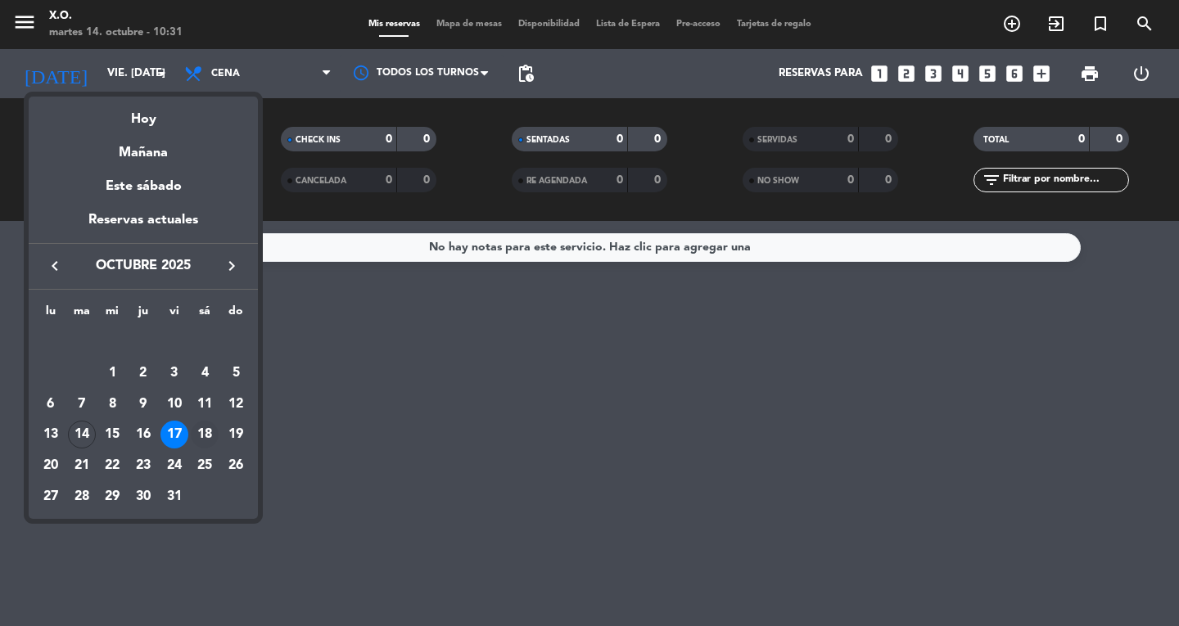
click at [211, 431] on div "18" at bounding box center [205, 435] width 28 height 28
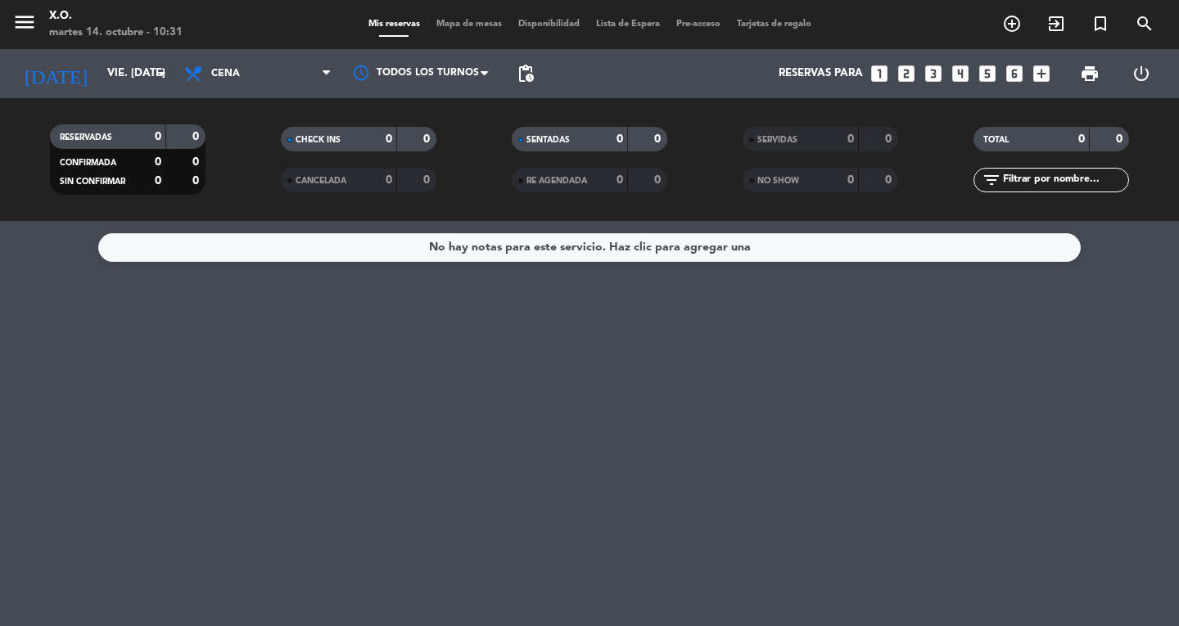
type input "sáb. [DATE]"
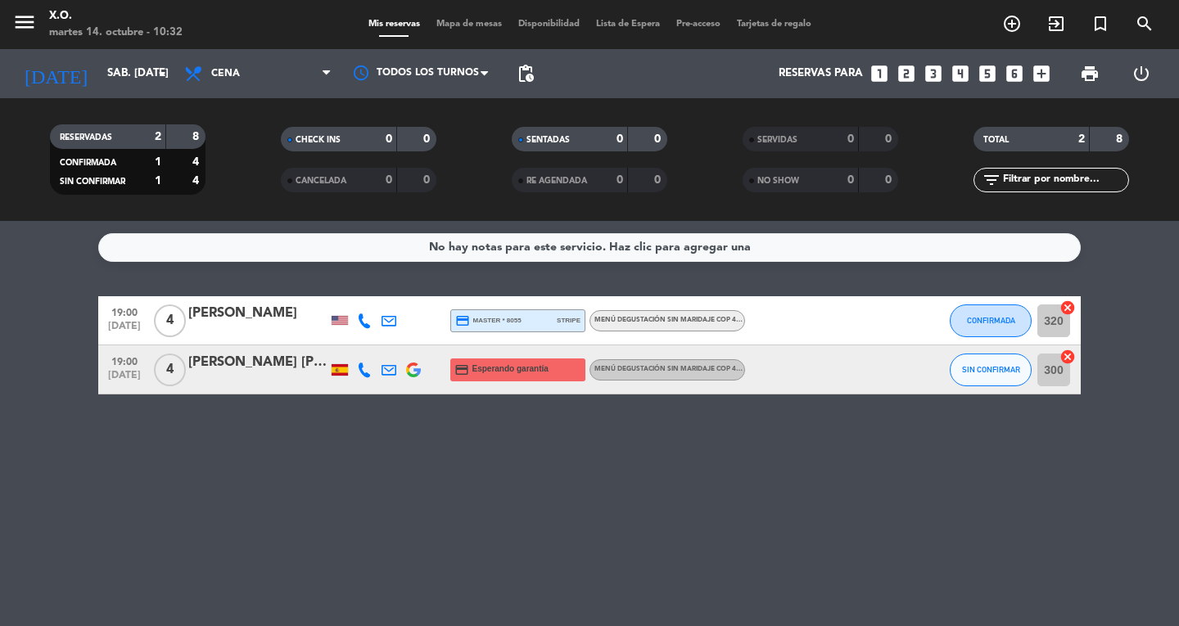
click at [278, 368] on div "[PERSON_NAME] [PERSON_NAME]" at bounding box center [257, 362] width 139 height 21
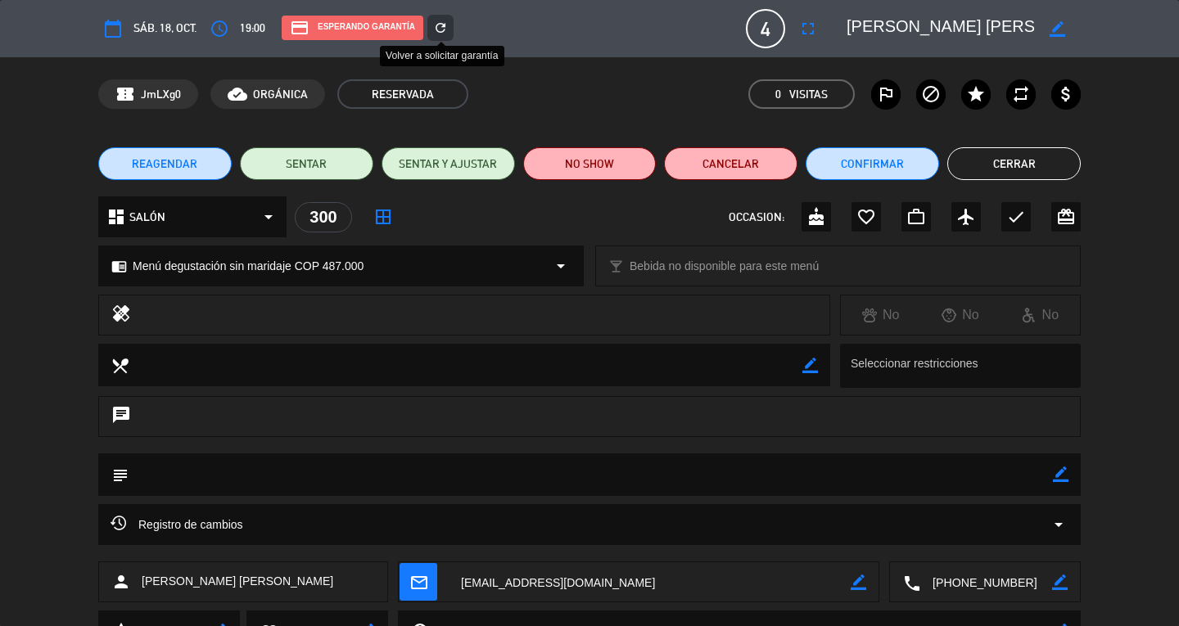
click at [434, 29] on icon "refresh" at bounding box center [440, 27] width 15 height 15
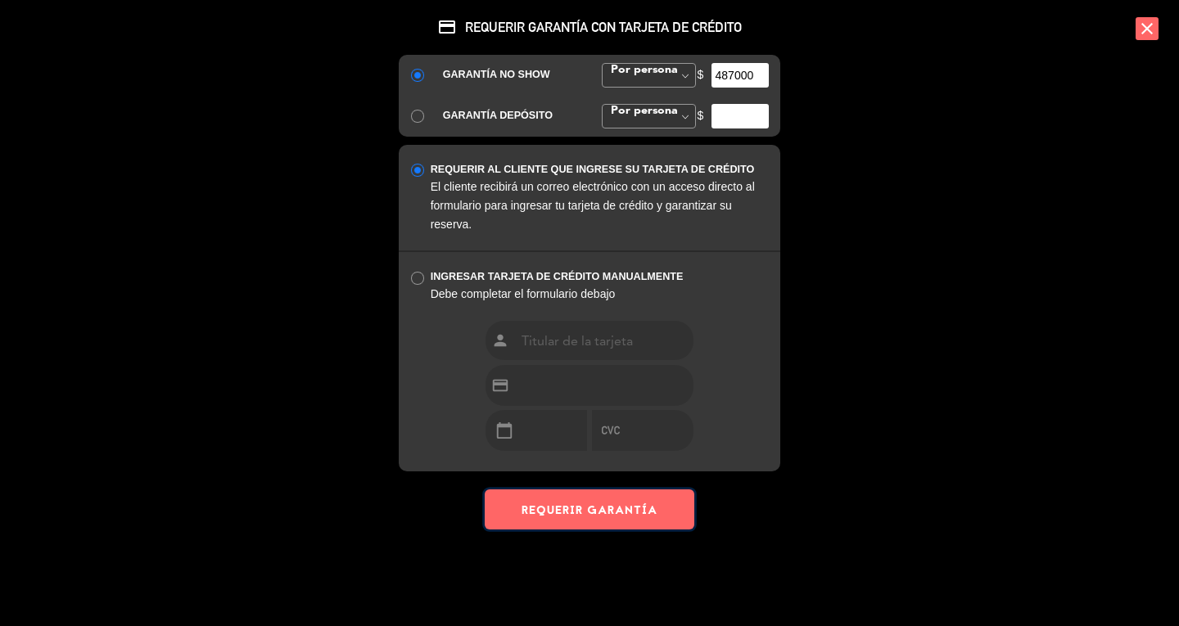
click at [575, 521] on button "REQUERIR GARANTÍA" at bounding box center [590, 510] width 210 height 40
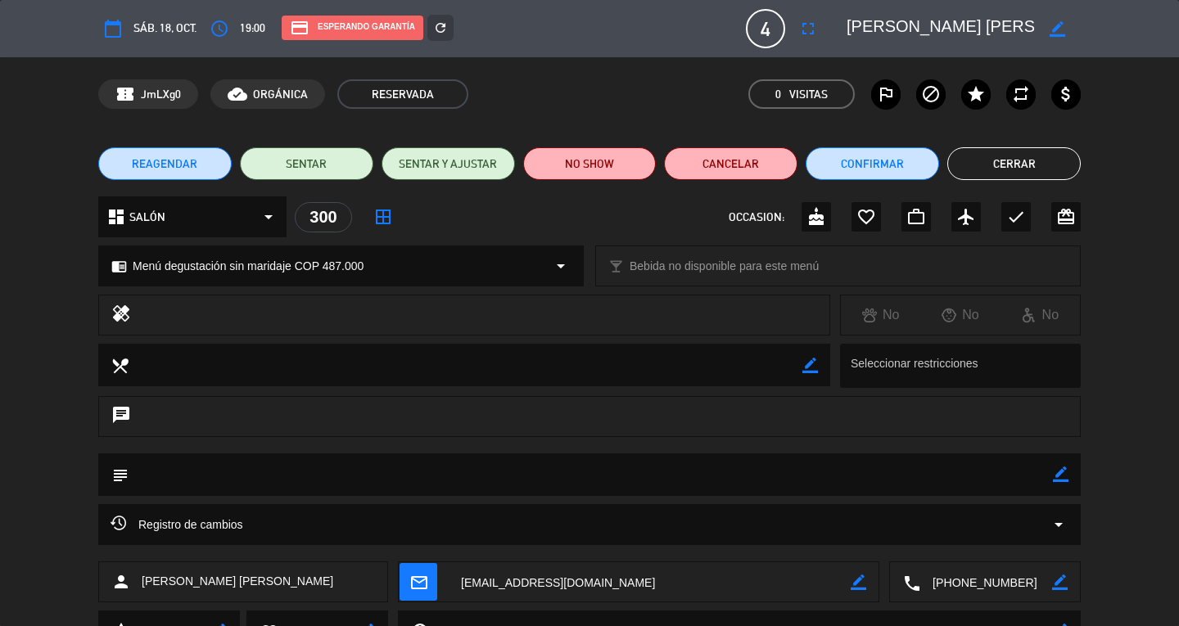
drag, startPoint x: 575, startPoint y: 521, endPoint x: 837, endPoint y: 607, distance: 275.9
click at [837, 607] on div "calendar_today sáb. 18, oct. access_time 19:00 credit_card Esperando garantía r…" at bounding box center [589, 313] width 1179 height 626
click at [968, 576] on textarea at bounding box center [986, 582] width 132 height 41
click at [1043, 543] on span at bounding box center [1044, 541] width 13 height 13
click at [979, 168] on button "Cerrar" at bounding box center [1013, 163] width 133 height 33
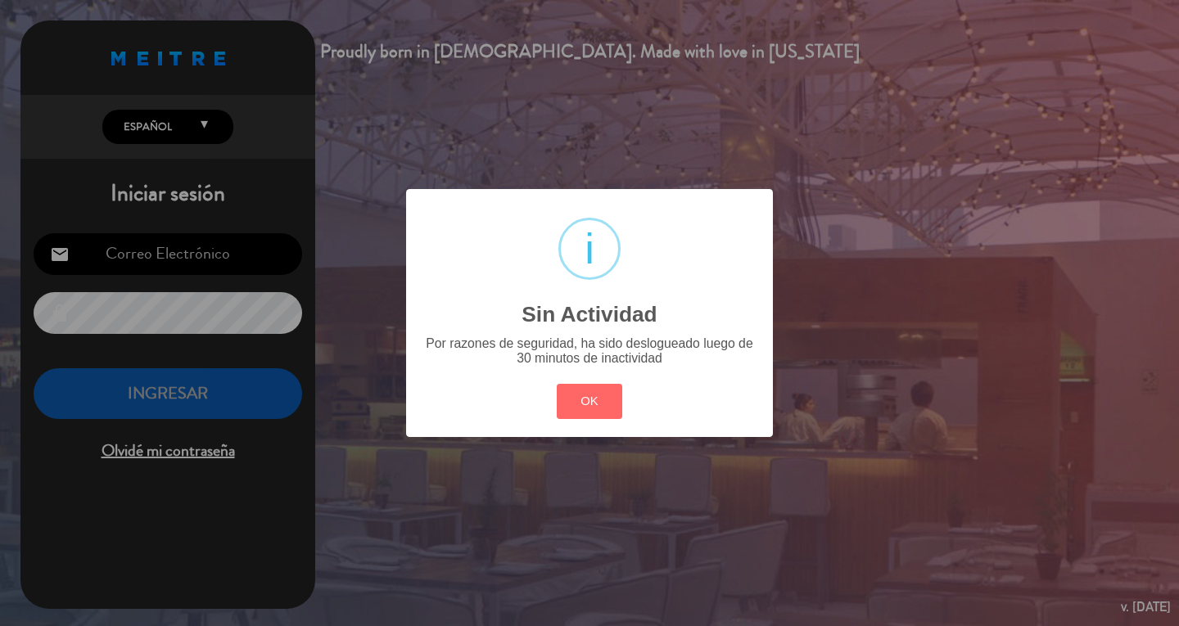
type input "[EMAIL_ADDRESS][DOMAIN_NAME]"
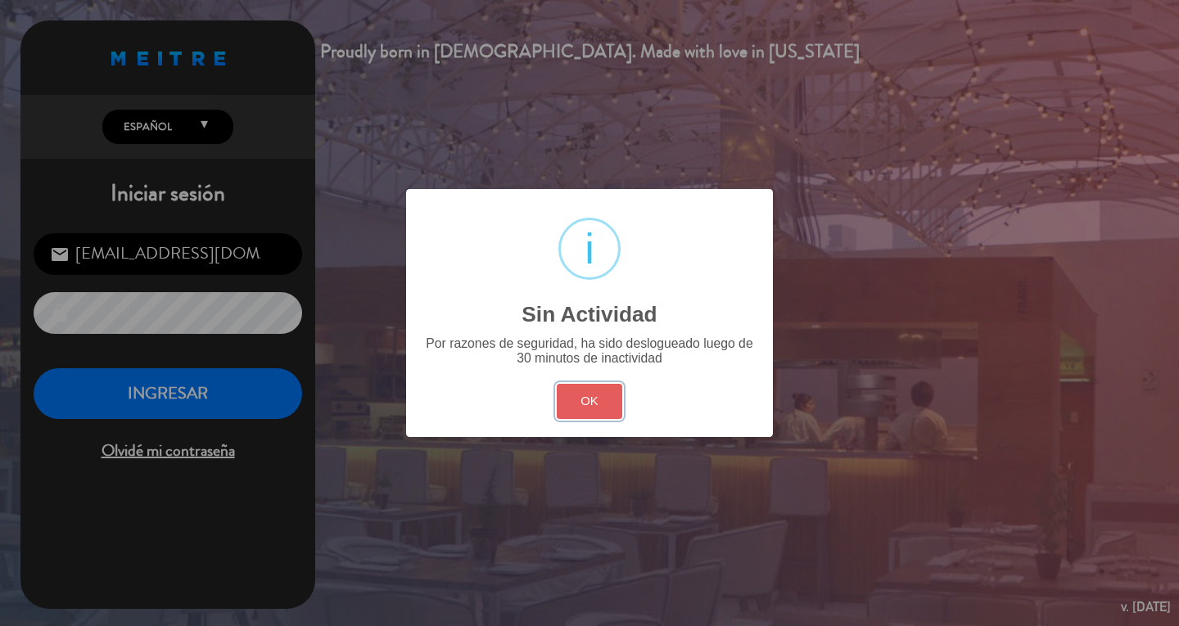
click at [610, 409] on button "OK" at bounding box center [590, 401] width 66 height 35
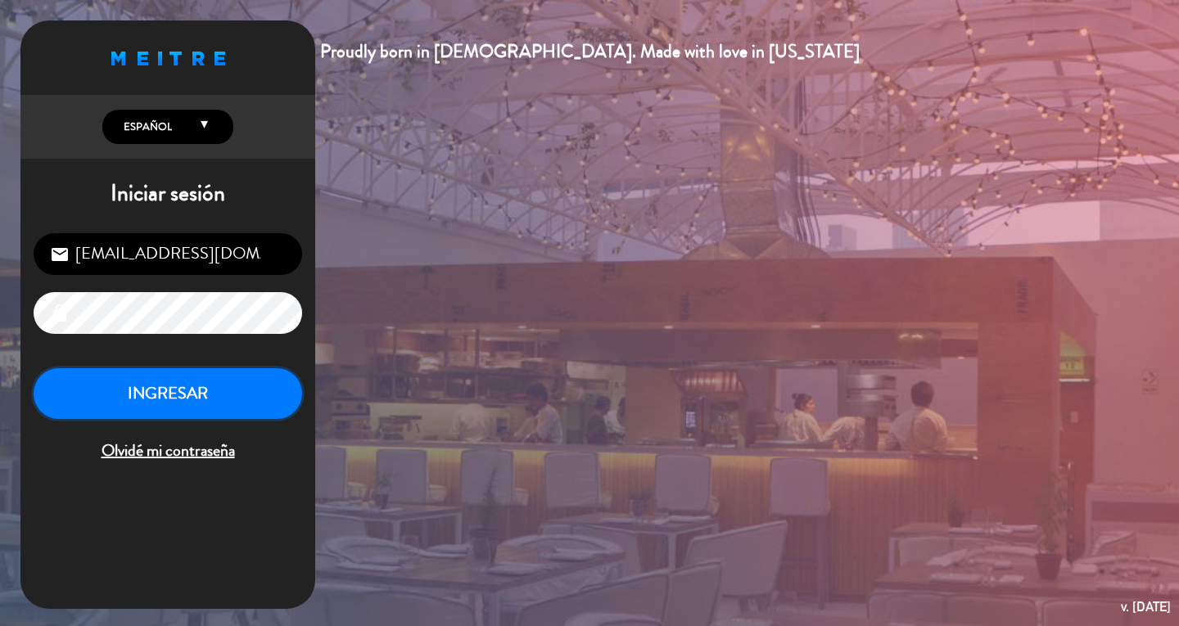
click at [208, 384] on button "INGRESAR" at bounding box center [168, 394] width 268 height 52
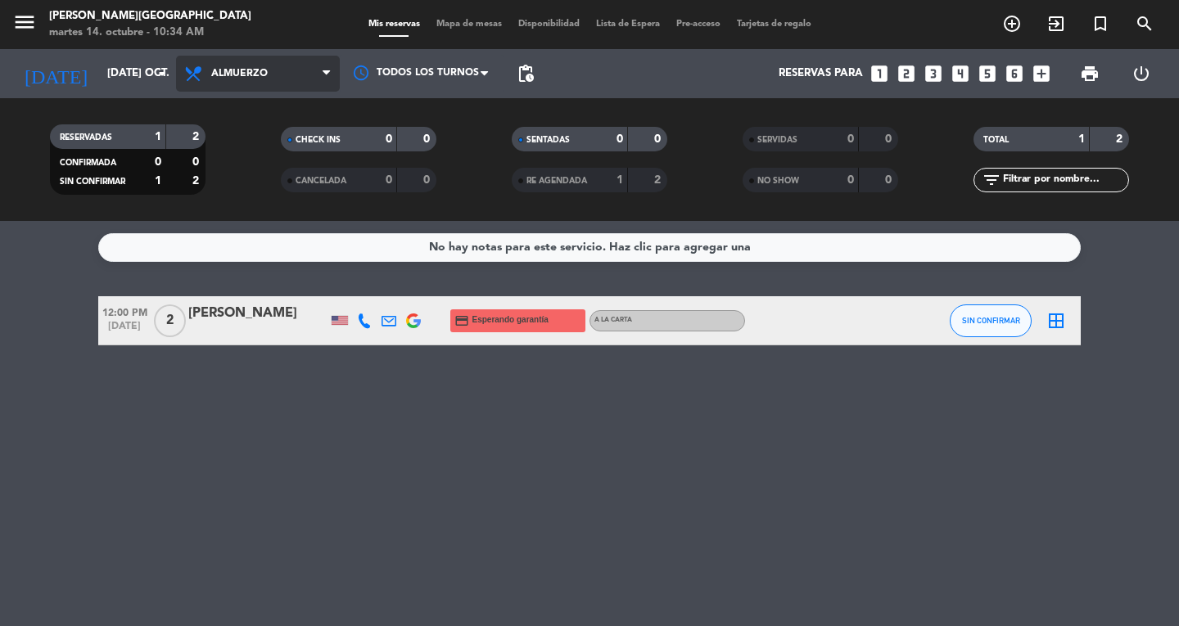
click at [324, 80] on icon at bounding box center [326, 73] width 7 height 13
click at [303, 192] on div "menu [PERSON_NAME][GEOGRAPHIC_DATA] martes 14. octubre - 10:34 AM Mis reservas …" at bounding box center [589, 110] width 1179 height 221
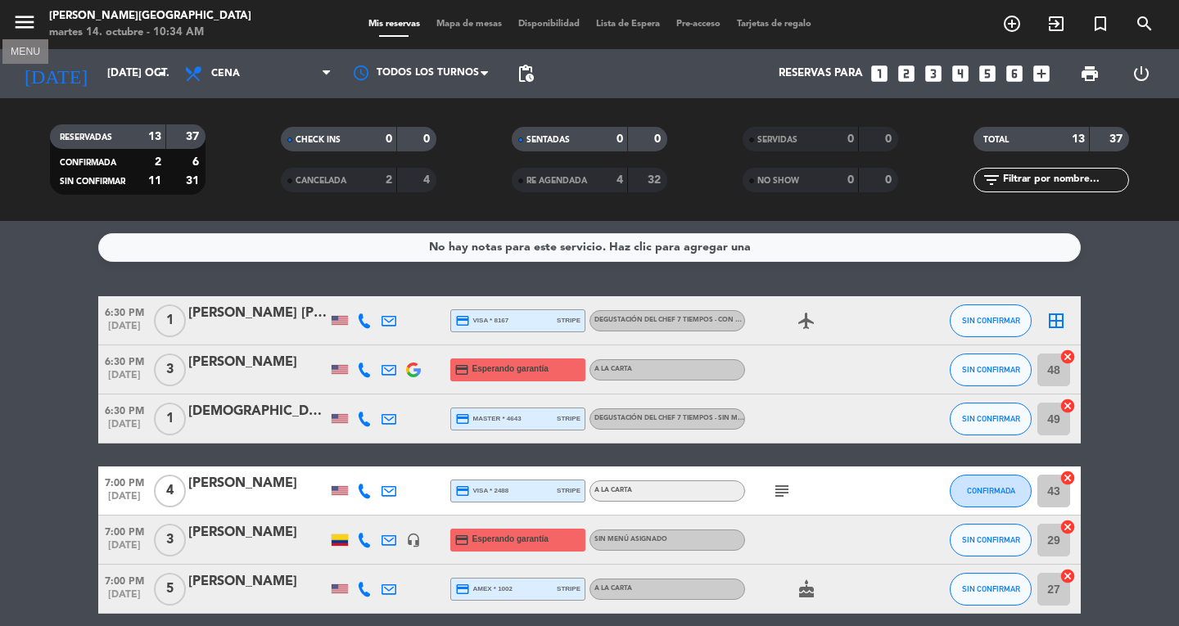
click at [31, 23] on icon "menu" at bounding box center [24, 22] width 25 height 25
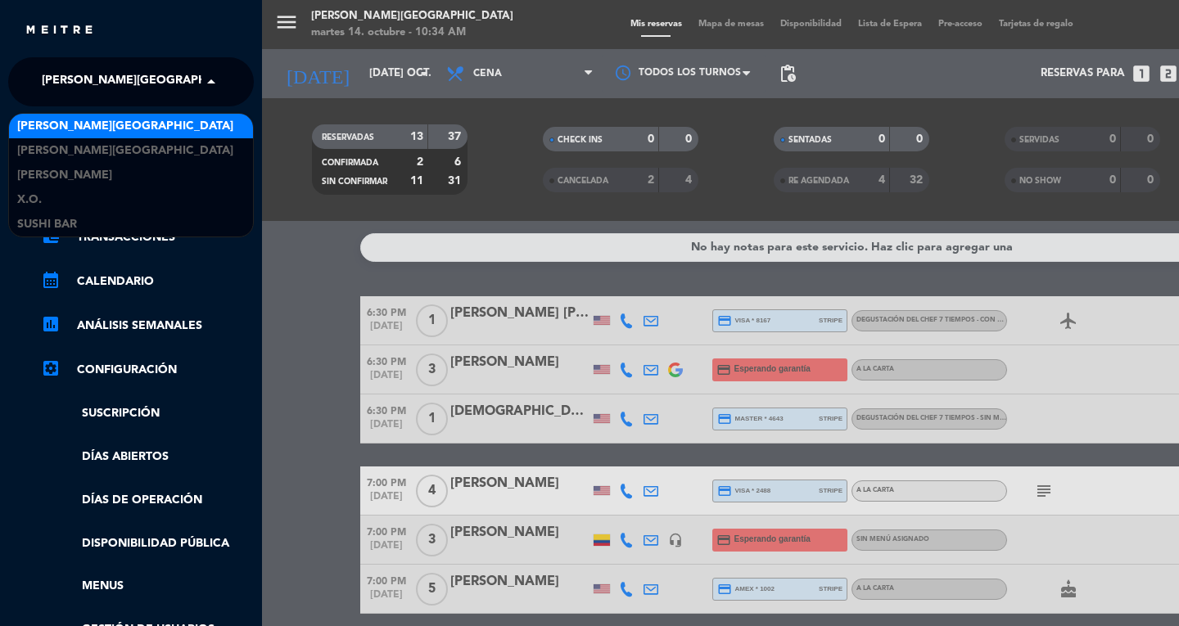
click at [173, 84] on div "× [PERSON_NAME][GEOGRAPHIC_DATA]" at bounding box center [118, 82] width 166 height 34
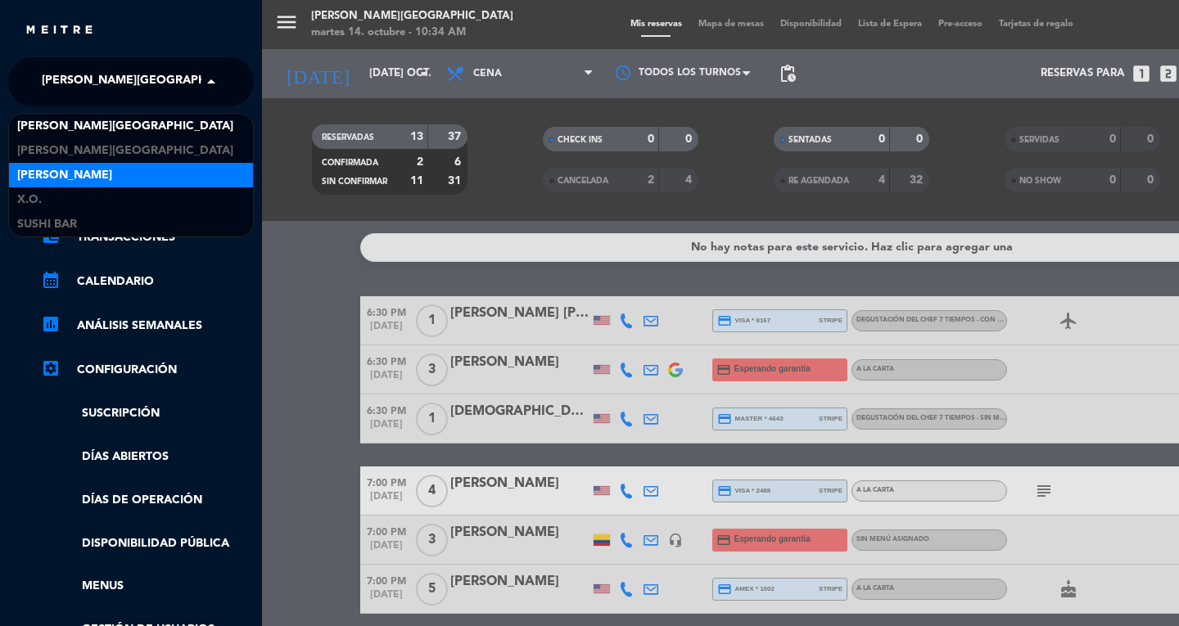
click at [131, 166] on div "[PERSON_NAME]" at bounding box center [131, 175] width 244 height 25
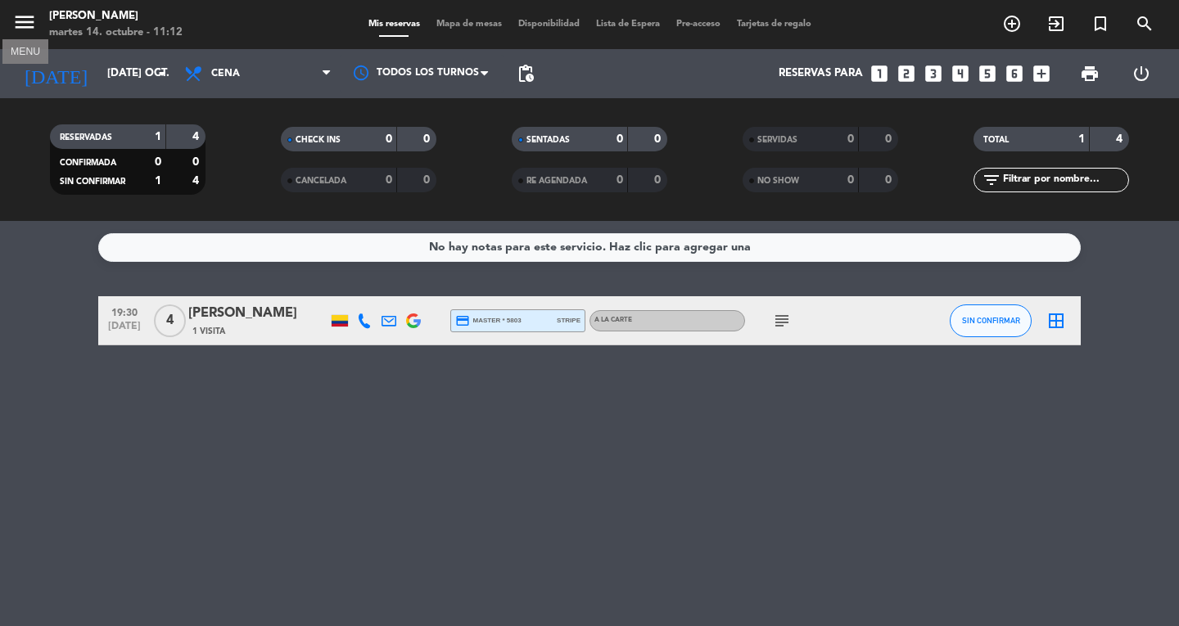
click at [25, 21] on icon "menu" at bounding box center [24, 22] width 25 height 25
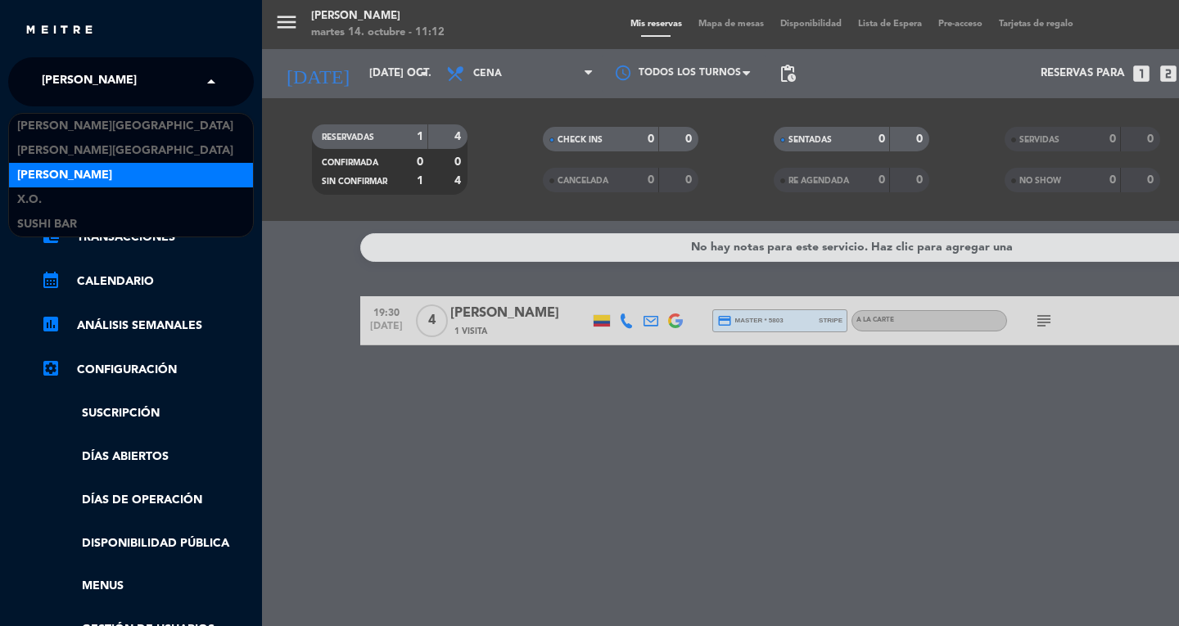
click at [208, 84] on span at bounding box center [215, 82] width 28 height 34
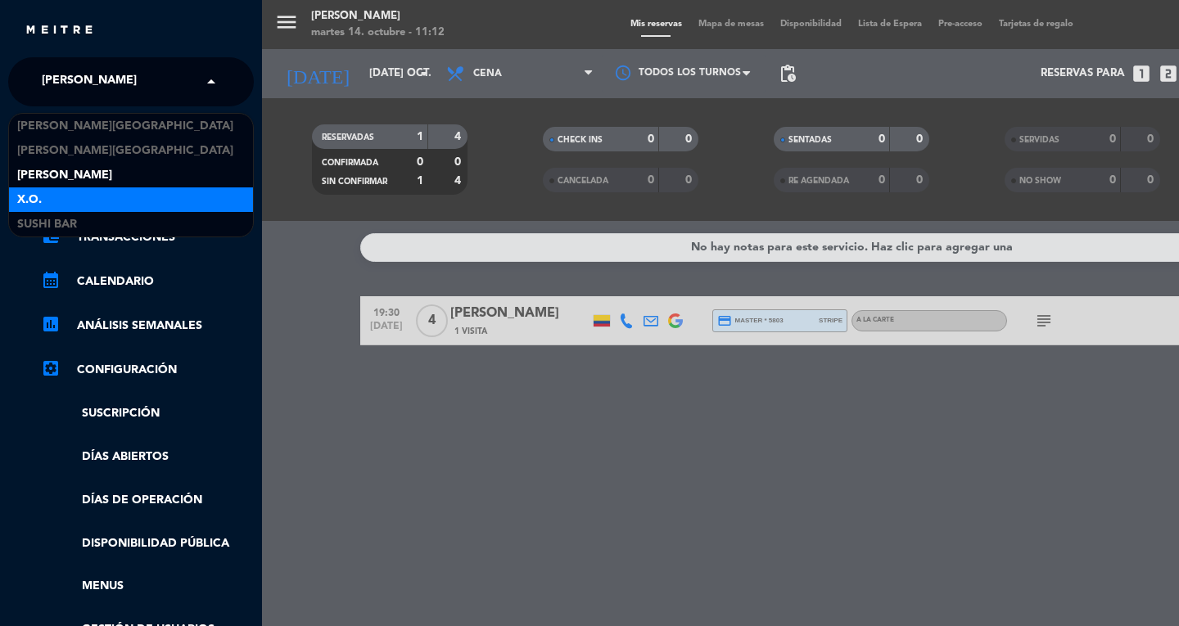
click at [106, 201] on div "X.O." at bounding box center [131, 199] width 244 height 25
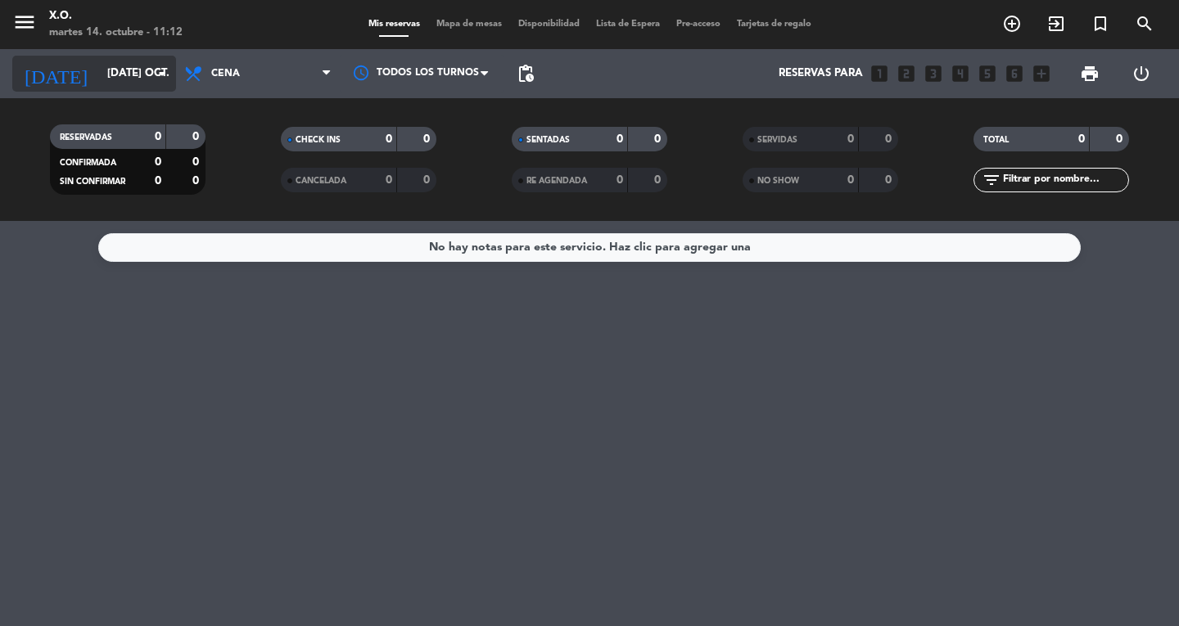
click at [99, 65] on input "[DATE] oct." at bounding box center [171, 73] width 144 height 29
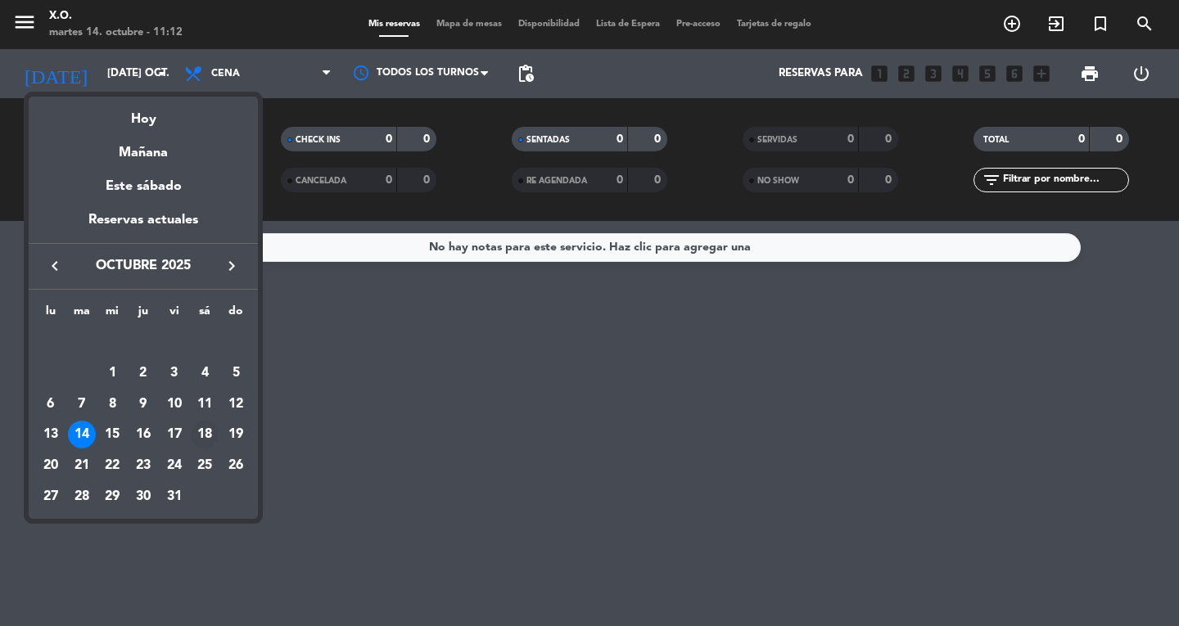
click at [205, 440] on div "18" at bounding box center [205, 435] width 28 height 28
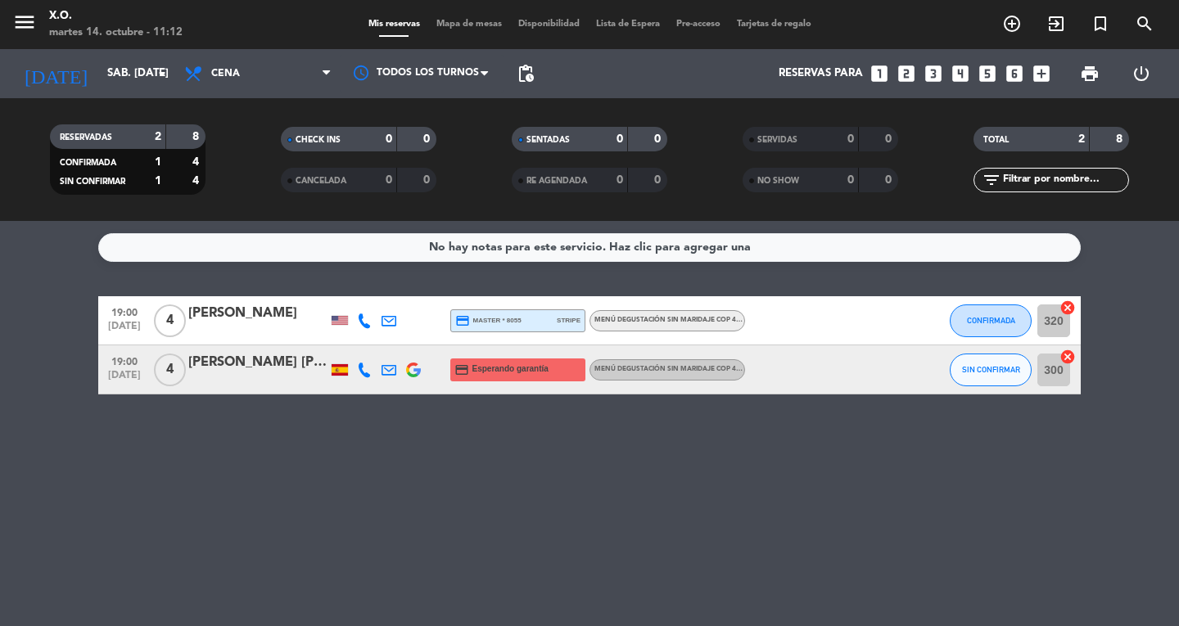
drag, startPoint x: 25, startPoint y: 0, endPoint x: 61, endPoint y: 322, distance: 323.7
click at [61, 322] on bookings-row "19:00 [DATE] 4 [PERSON_NAME] credit_card master * 8055 stripe Menú degustación …" at bounding box center [589, 345] width 1179 height 98
click at [28, 16] on icon "menu" at bounding box center [24, 22] width 25 height 25
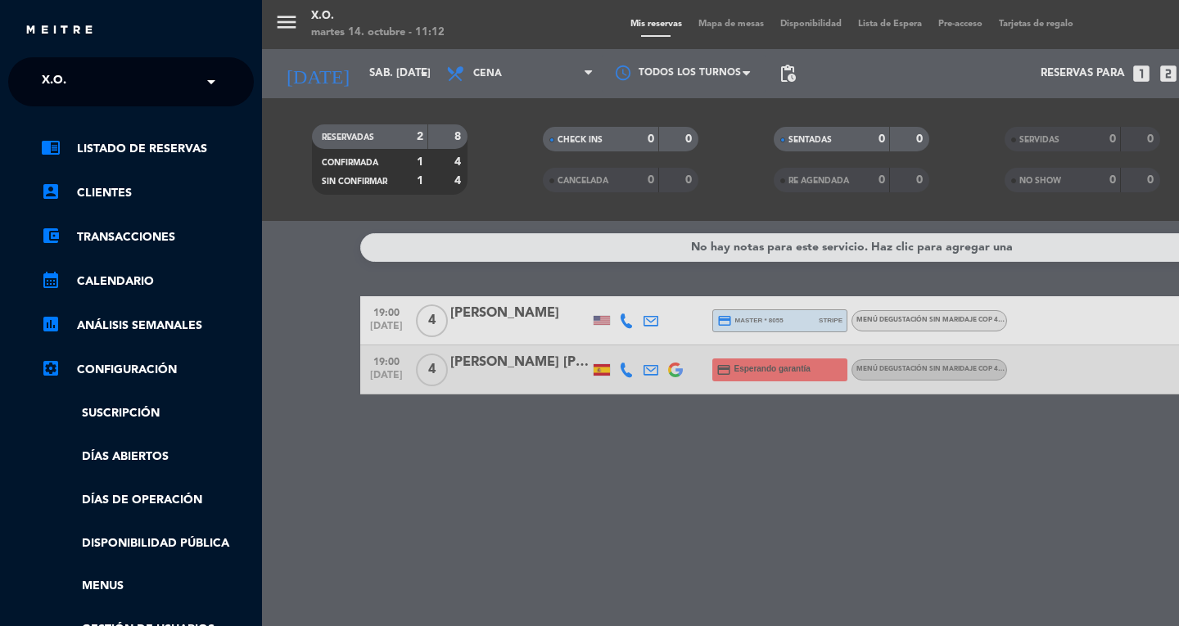
click at [207, 81] on span at bounding box center [215, 82] width 28 height 34
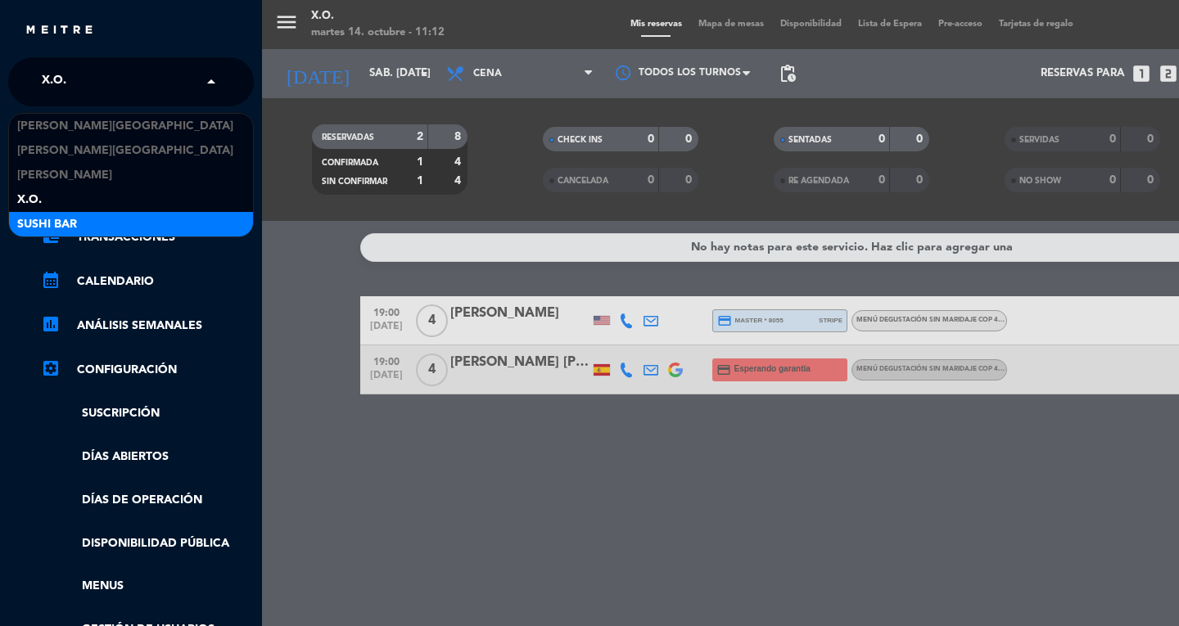
click at [161, 225] on div "SUSHI BAR" at bounding box center [131, 224] width 244 height 25
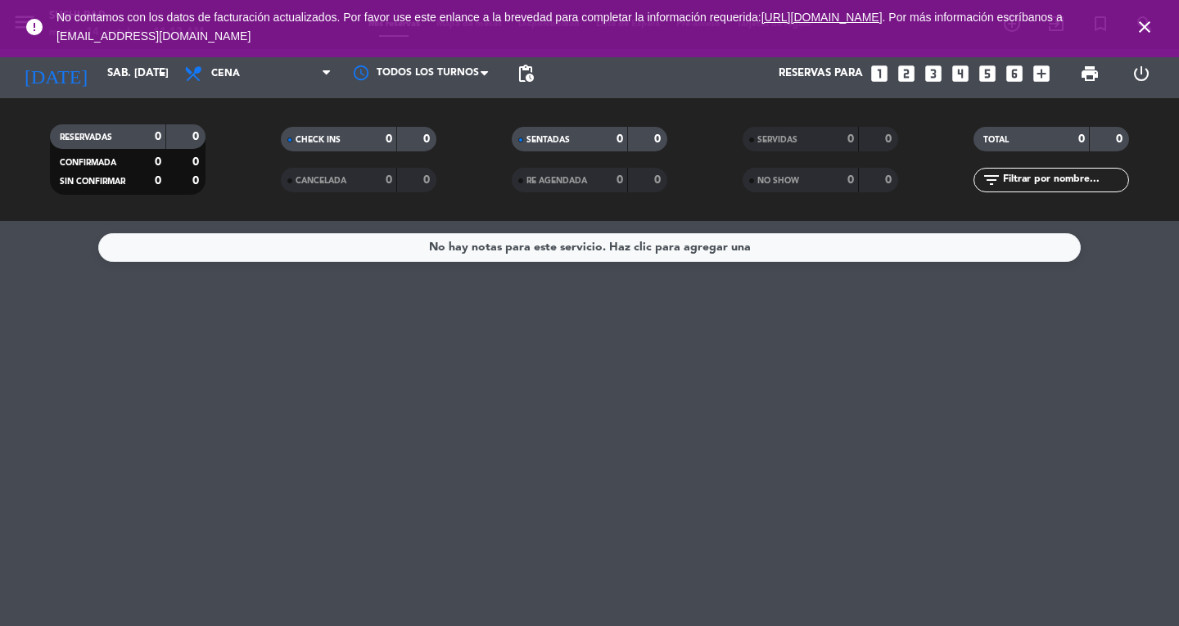
click at [1143, 22] on icon "close" at bounding box center [1145, 27] width 20 height 20
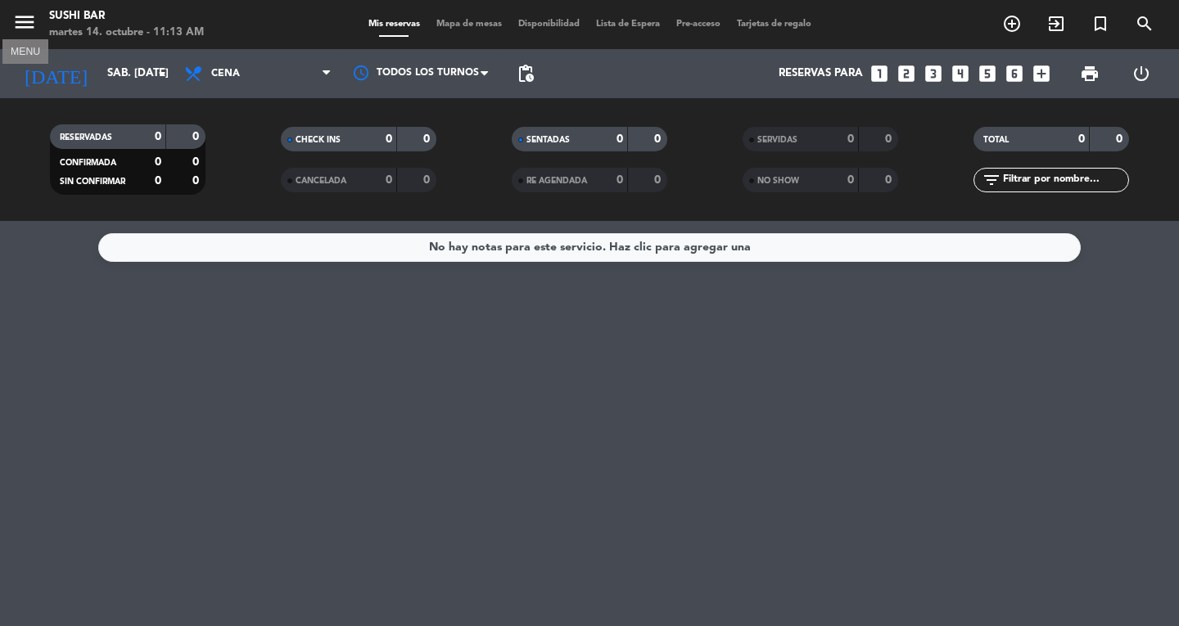
click at [20, 27] on icon "menu" at bounding box center [24, 22] width 25 height 25
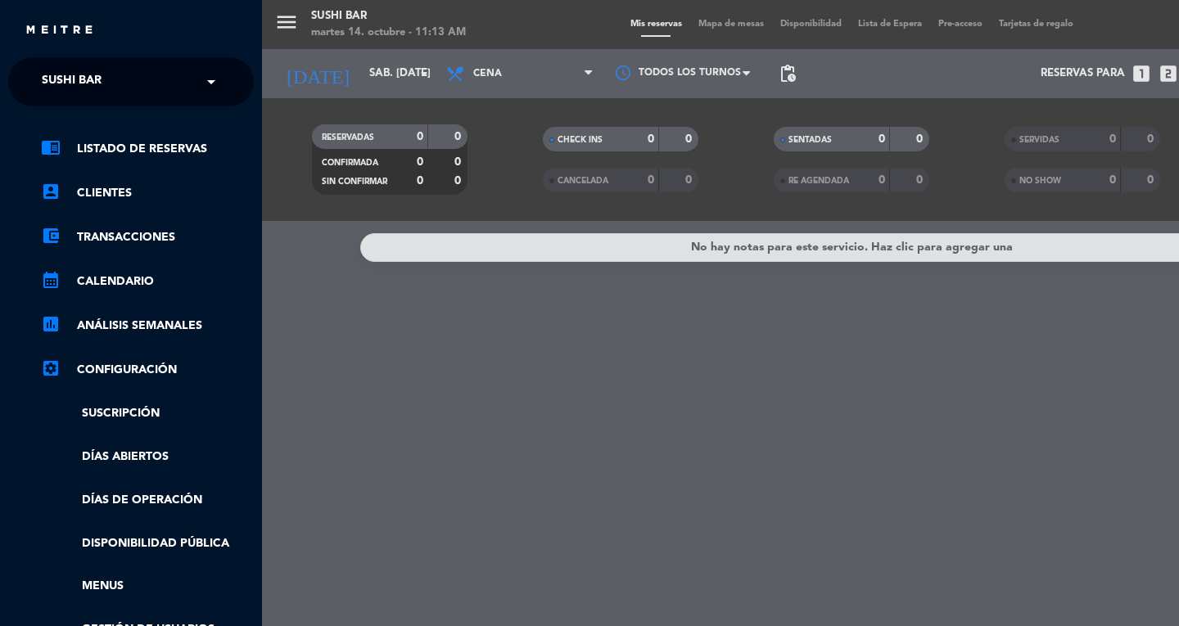
click at [201, 81] on span at bounding box center [215, 82] width 28 height 34
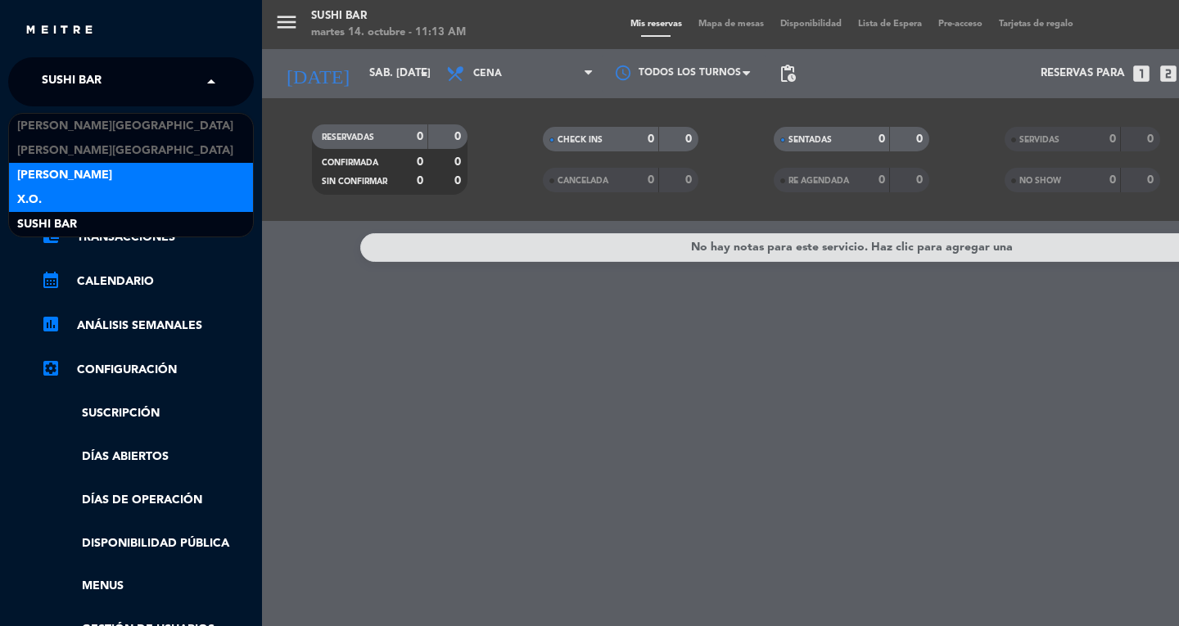
click at [102, 187] on div "X.O." at bounding box center [131, 199] width 244 height 25
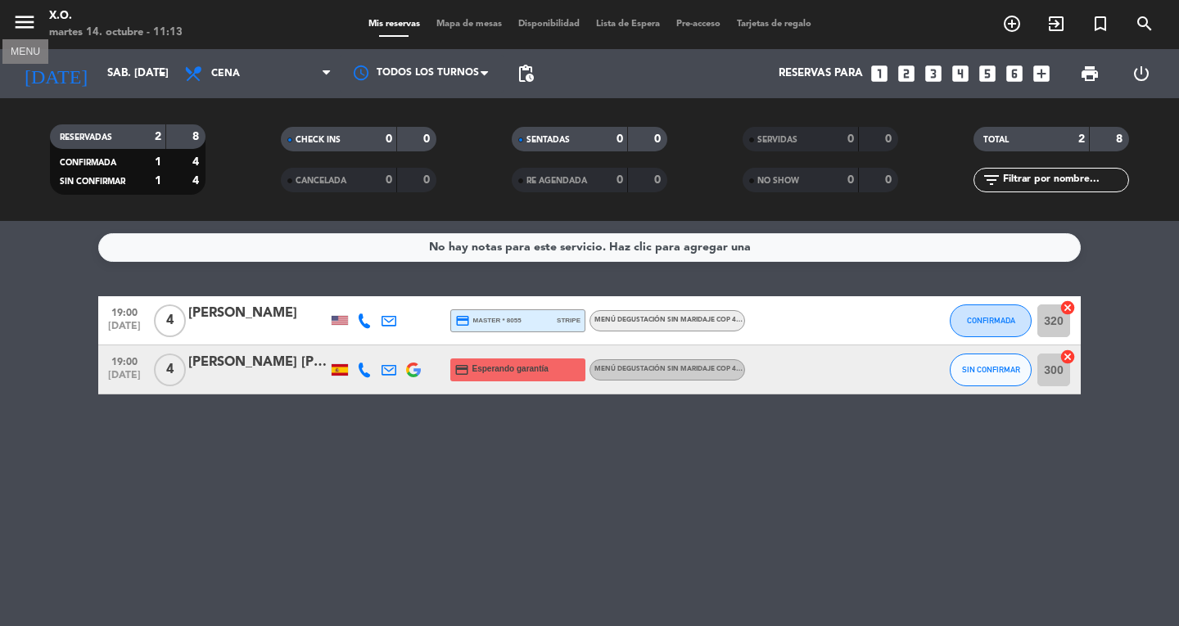
click at [28, 22] on icon "menu" at bounding box center [24, 22] width 25 height 25
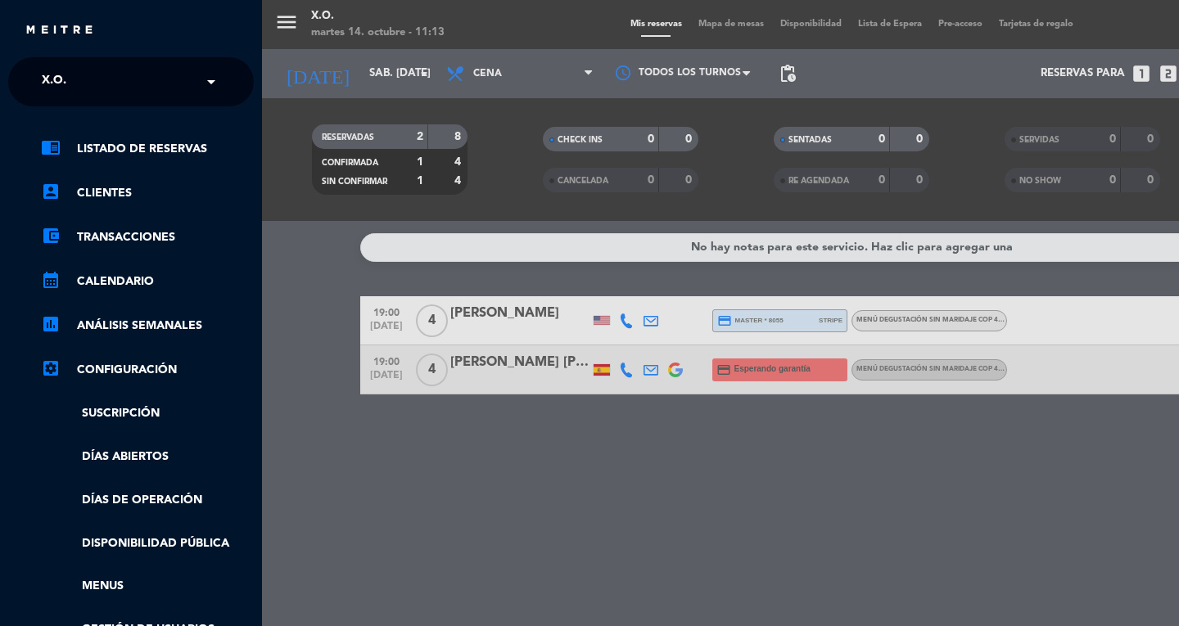
click at [205, 81] on span at bounding box center [215, 82] width 28 height 34
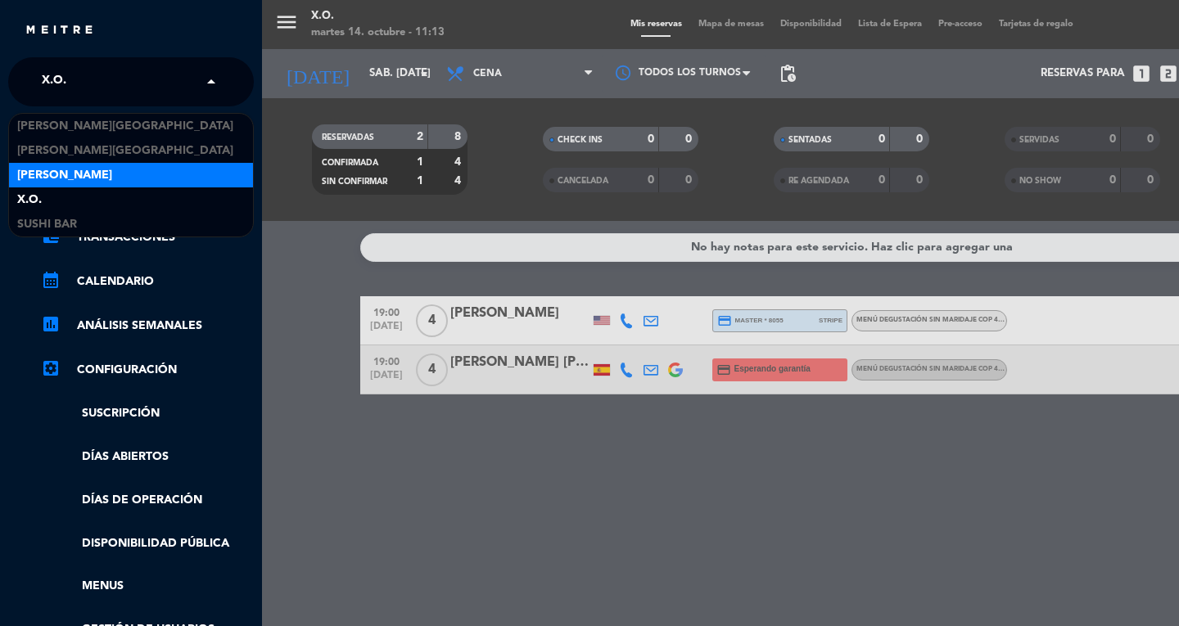
click at [133, 176] on div "[PERSON_NAME]" at bounding box center [131, 175] width 244 height 25
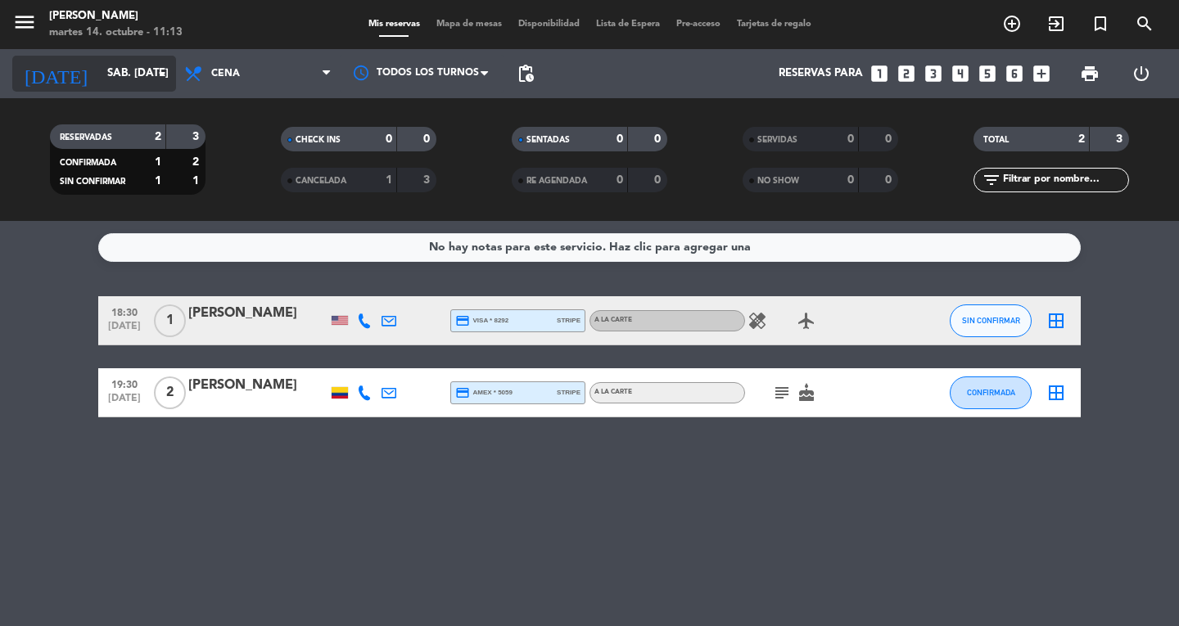
click at [159, 73] on icon "arrow_drop_down" at bounding box center [162, 74] width 20 height 20
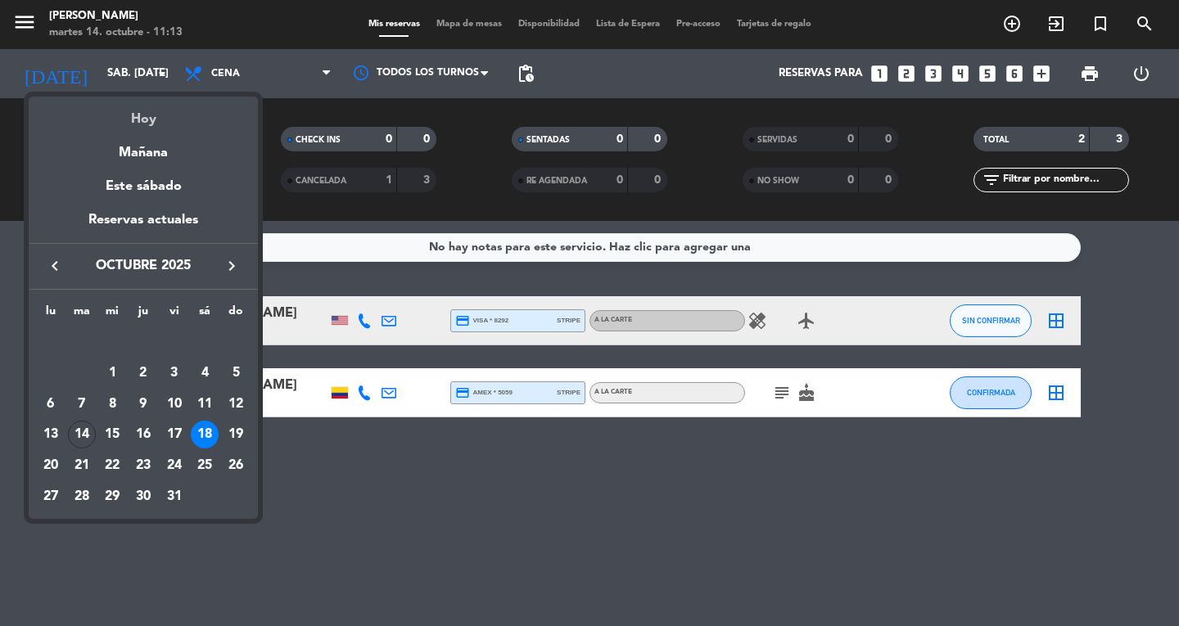
click at [145, 120] on div "Hoy" at bounding box center [143, 114] width 229 height 34
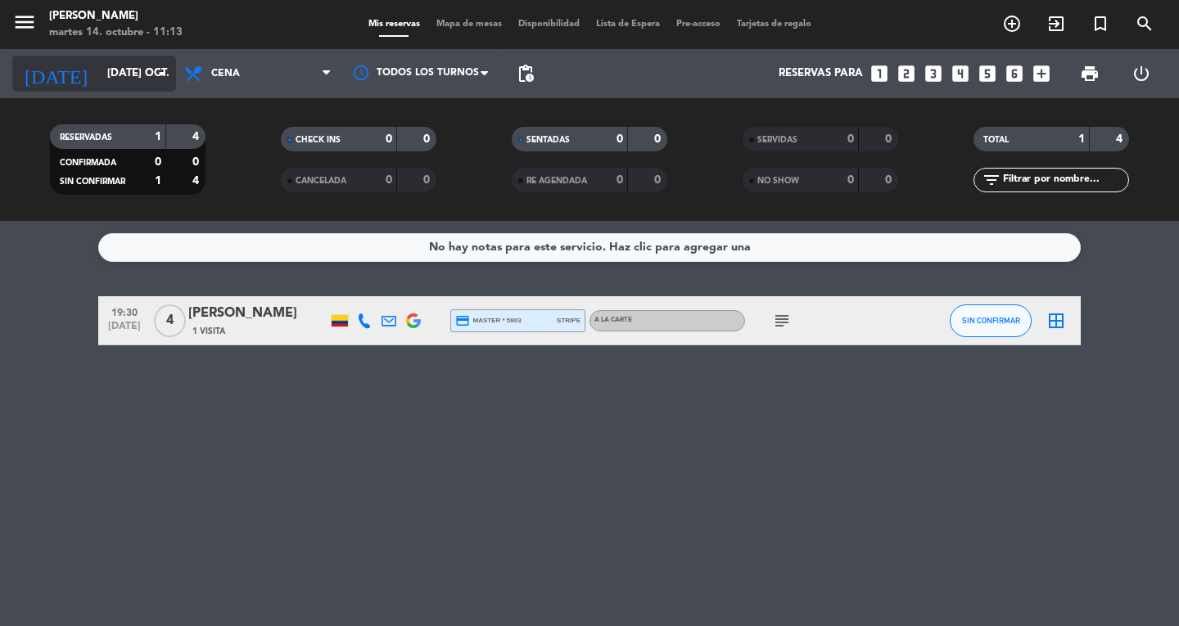
click at [160, 70] on icon "arrow_drop_down" at bounding box center [162, 74] width 20 height 20
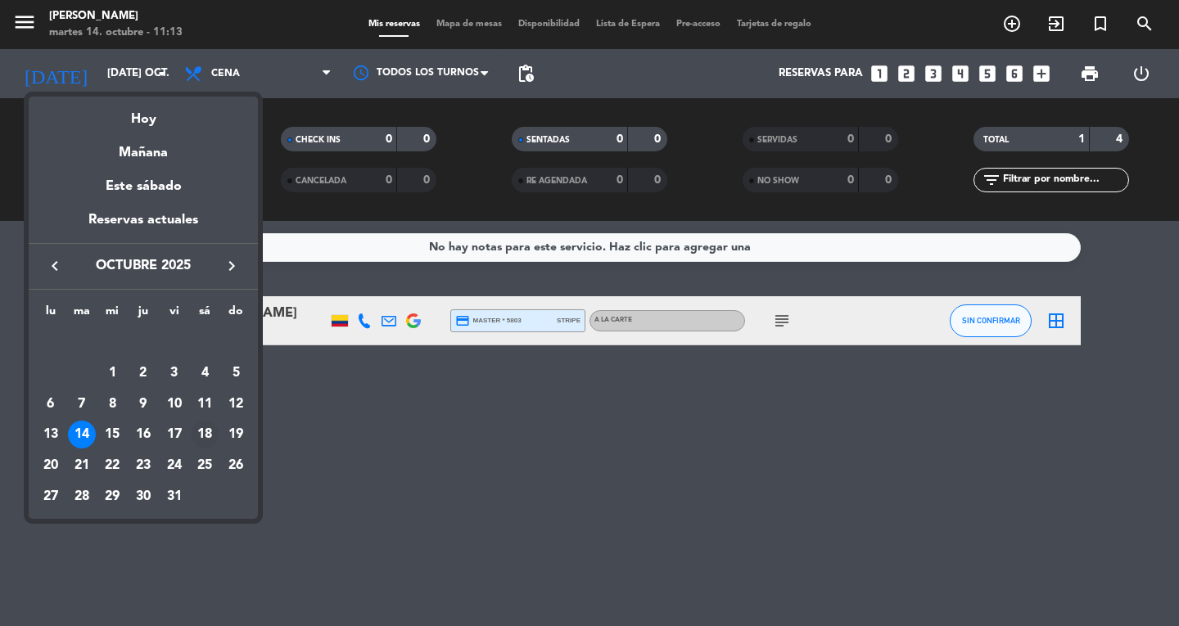
click at [204, 431] on div "18" at bounding box center [205, 435] width 28 height 28
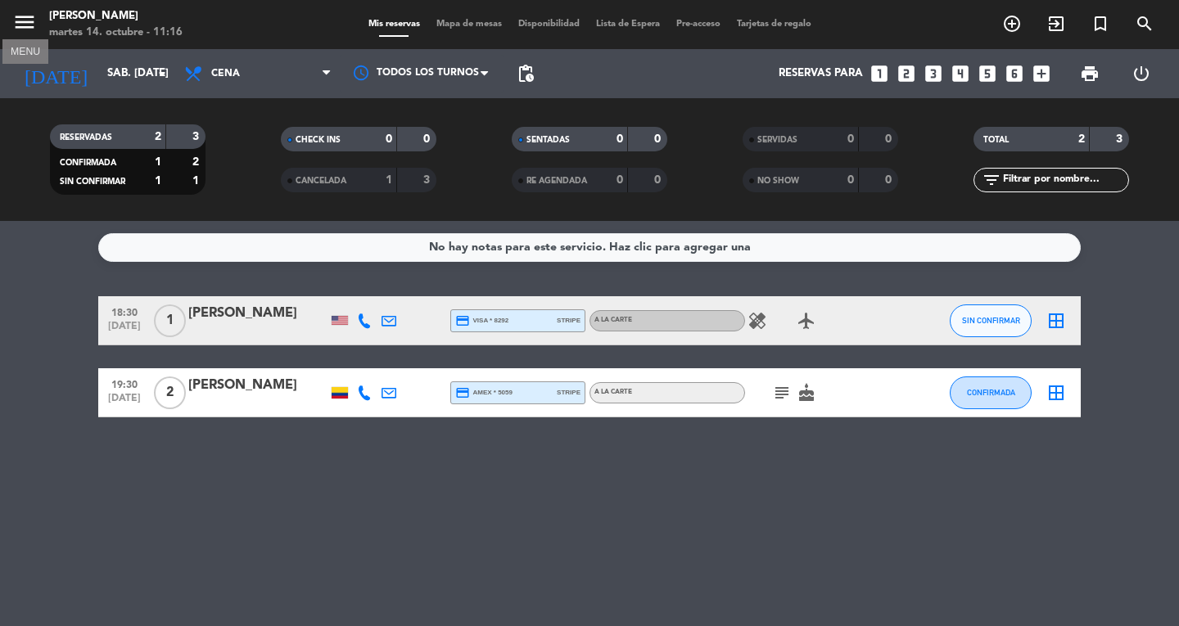
click at [23, 25] on icon "menu" at bounding box center [24, 22] width 25 height 25
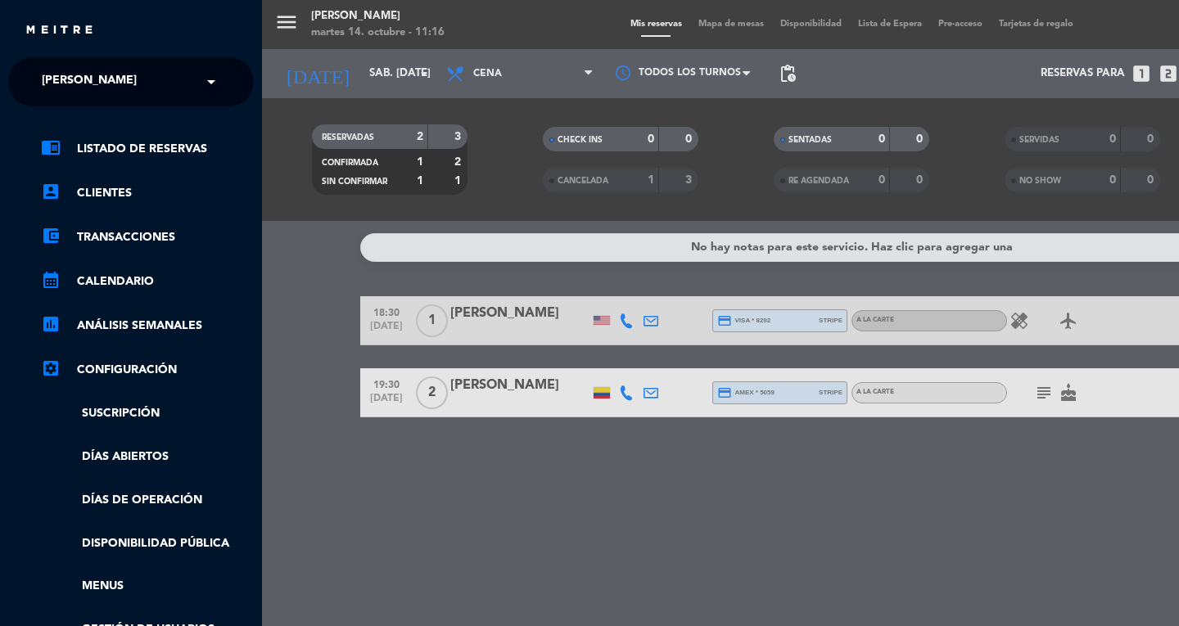
click at [204, 80] on span at bounding box center [215, 82] width 28 height 34
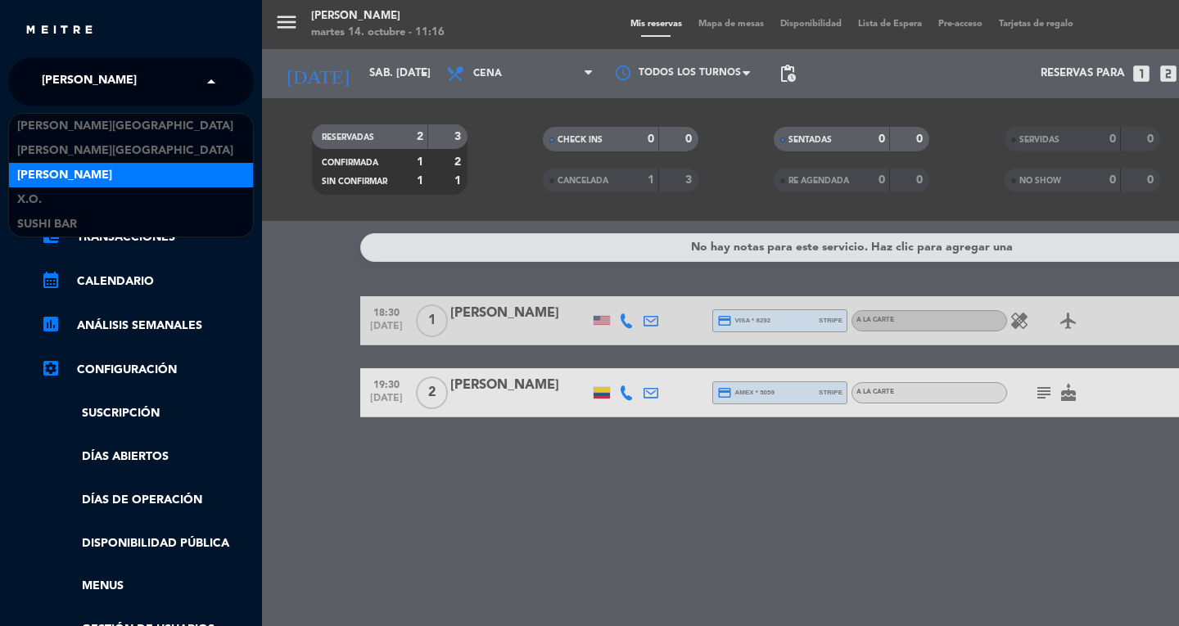
click at [105, 166] on div "[PERSON_NAME]" at bounding box center [131, 175] width 244 height 25
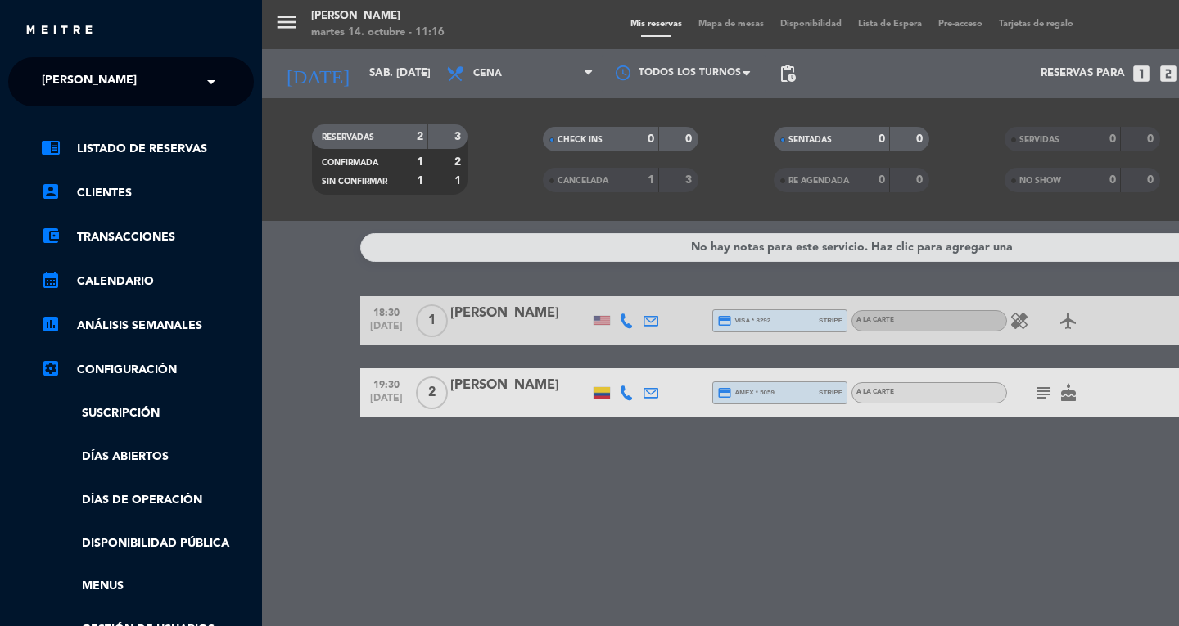
click at [221, 68] on span at bounding box center [215, 82] width 28 height 34
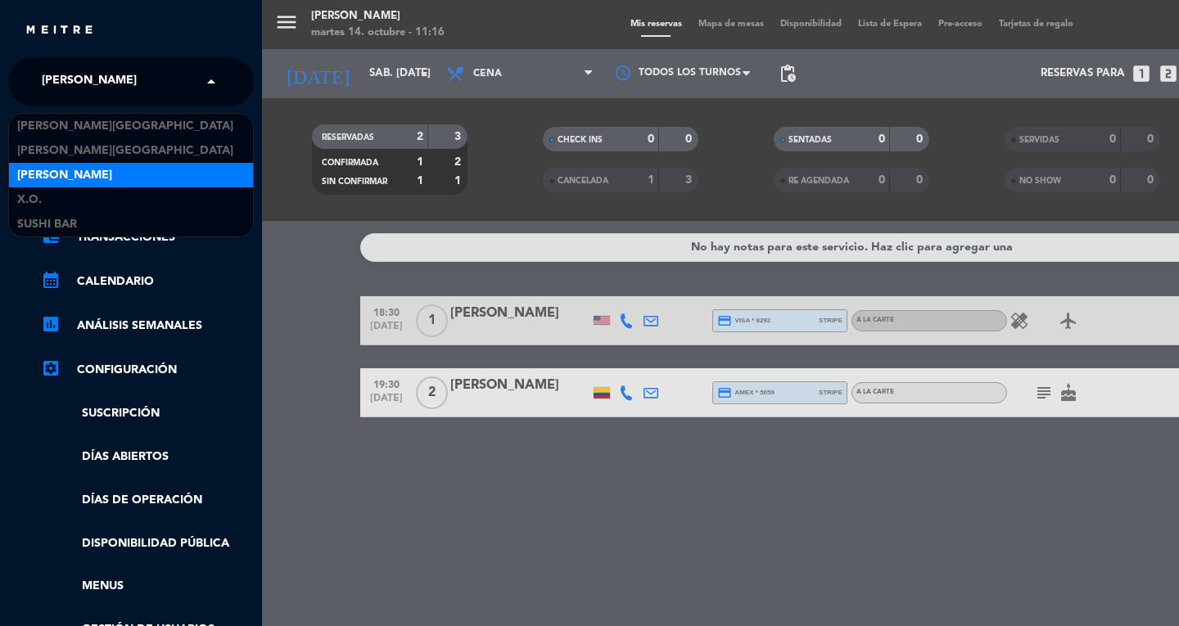
click at [85, 173] on span "[PERSON_NAME]" at bounding box center [64, 175] width 95 height 19
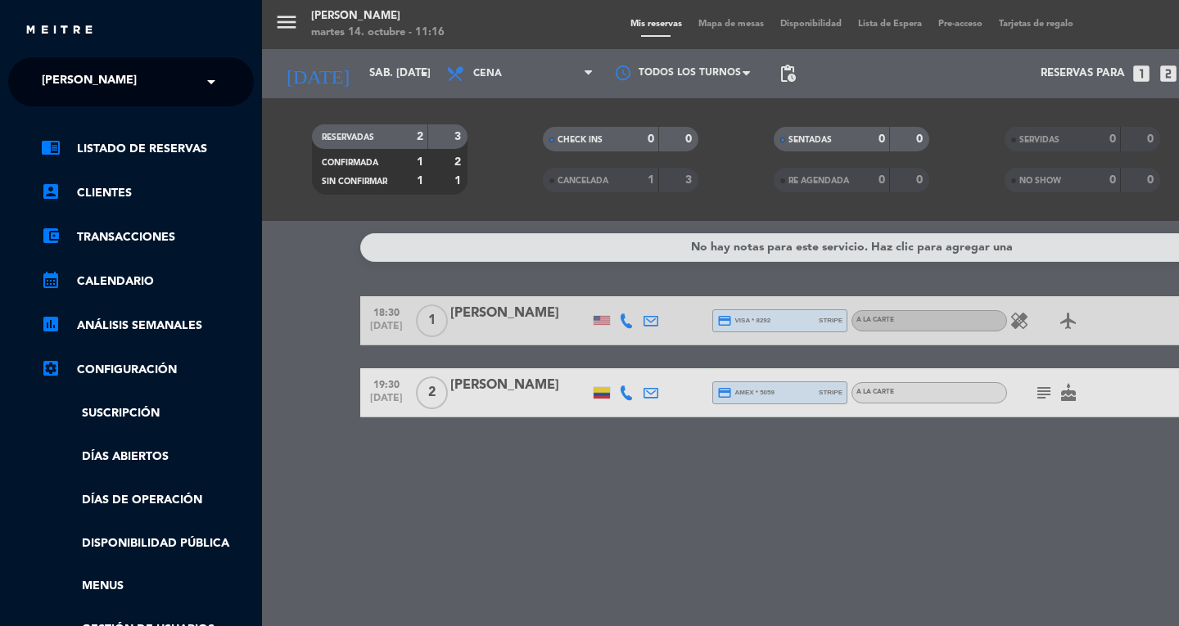
click at [85, 173] on ul "chrome_reader_mode Listado de Reservas account_box Clientes account_balance_wal…" at bounding box center [131, 411] width 246 height 544
click at [316, 255] on div "menu Don Diablo martes 14. octubre - 11:16 Mis reservas Mapa de mesas Disponibi…" at bounding box center [851, 313] width 1179 height 626
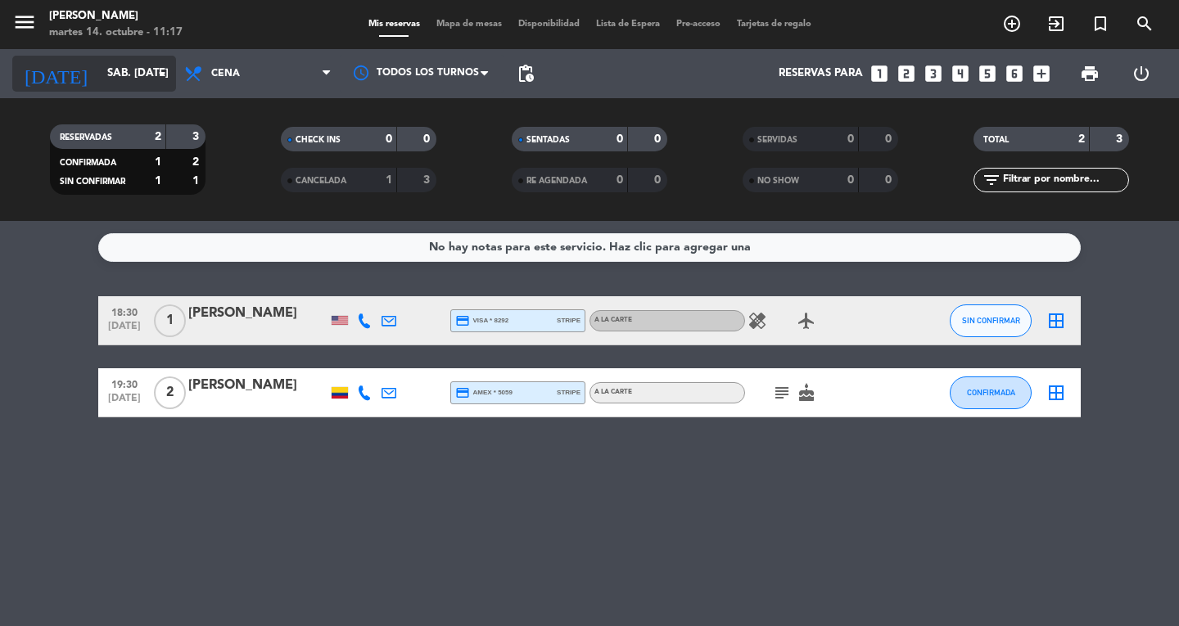
click at [120, 71] on input "sáb. [DATE]" at bounding box center [171, 73] width 144 height 29
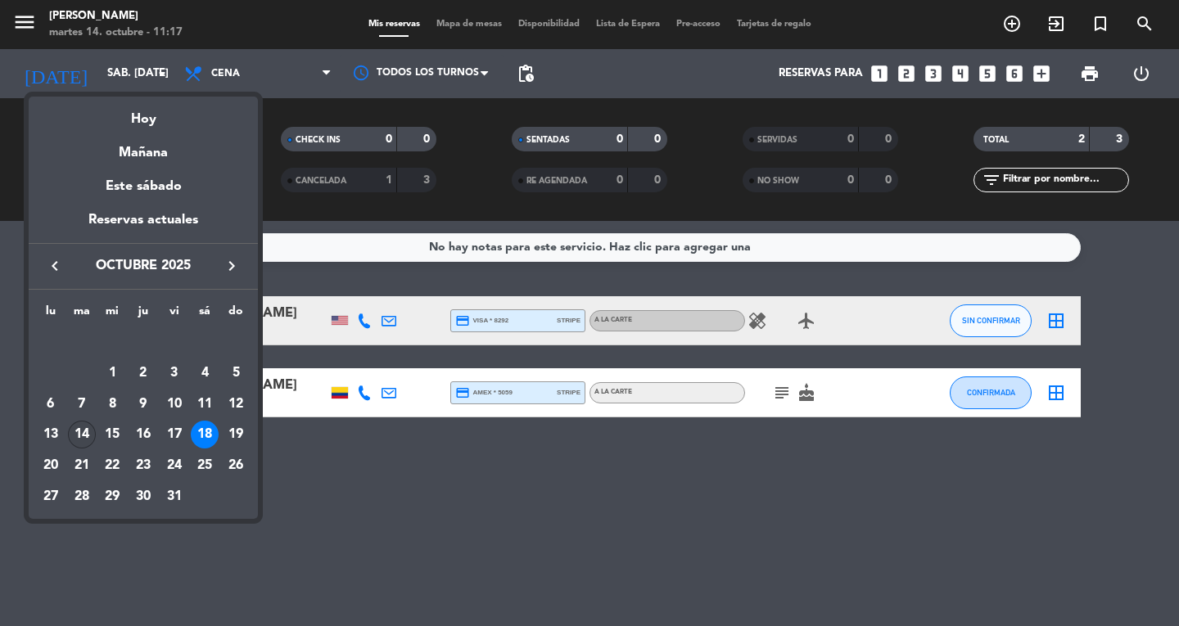
click at [90, 438] on div "14" at bounding box center [82, 435] width 28 height 28
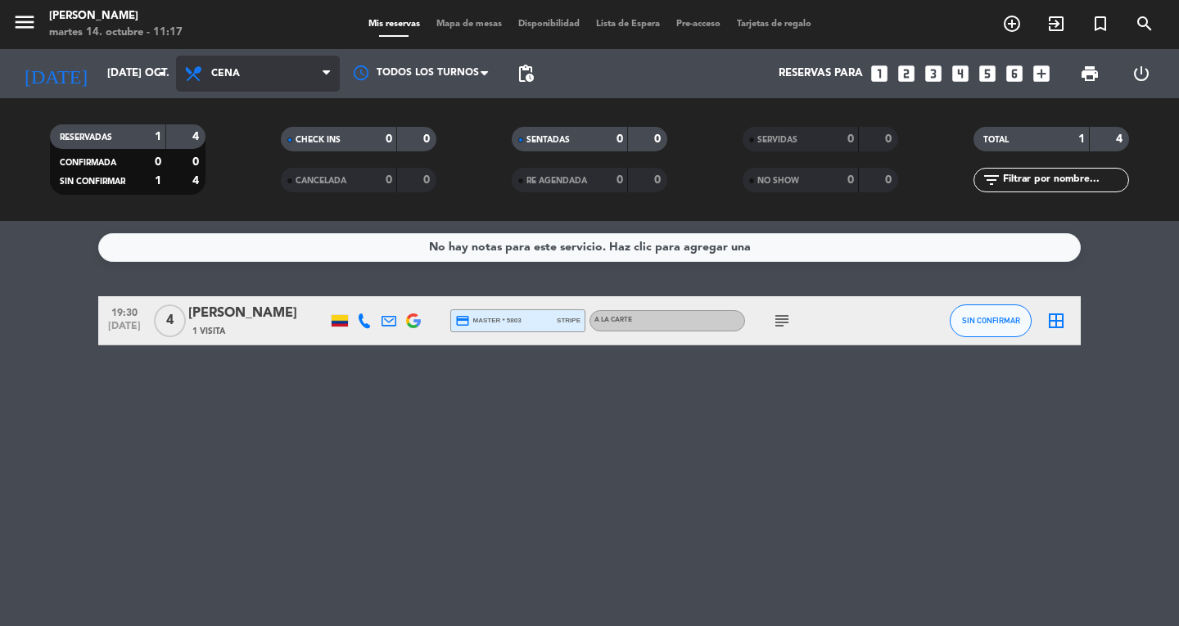
click at [319, 68] on span "Cena" at bounding box center [258, 74] width 164 height 36
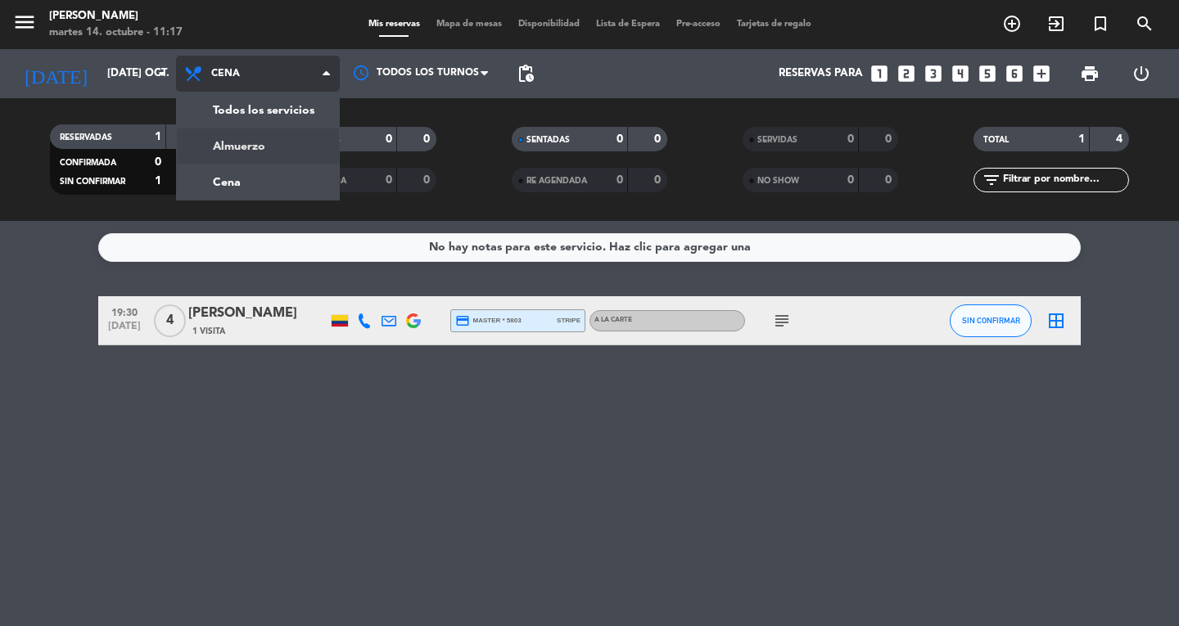
click at [306, 144] on div "menu Don Diablo martes 14. octubre - 11:17 Mis reservas Mapa de mesas Disponibi…" at bounding box center [589, 110] width 1179 height 221
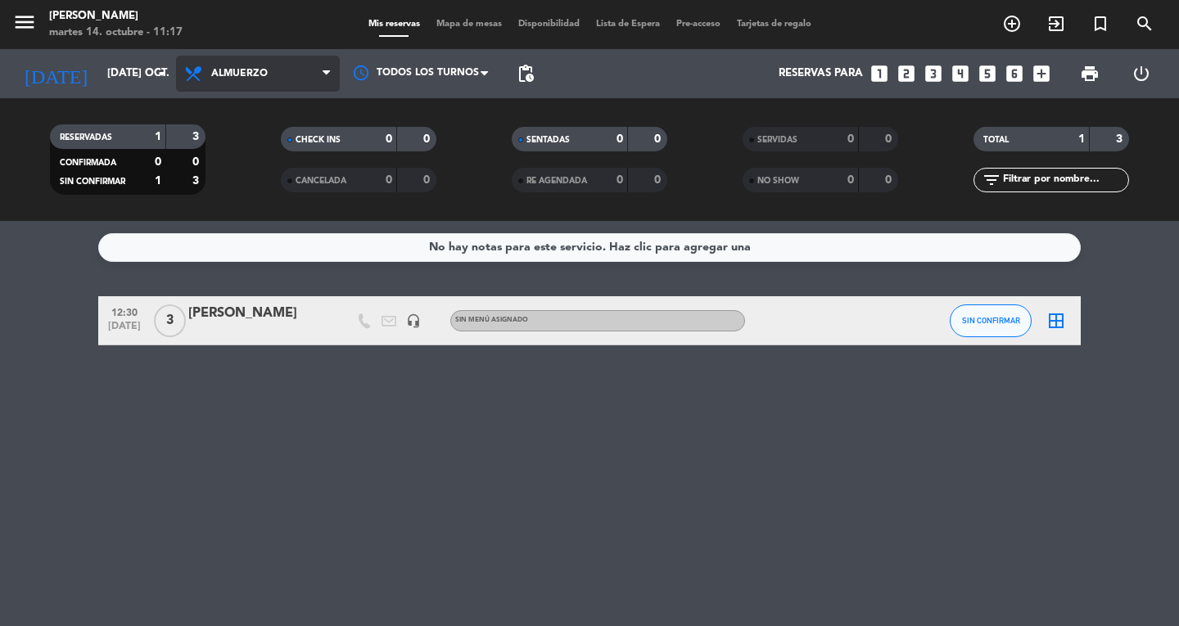
click at [257, 72] on span "Almuerzo" at bounding box center [239, 73] width 56 height 11
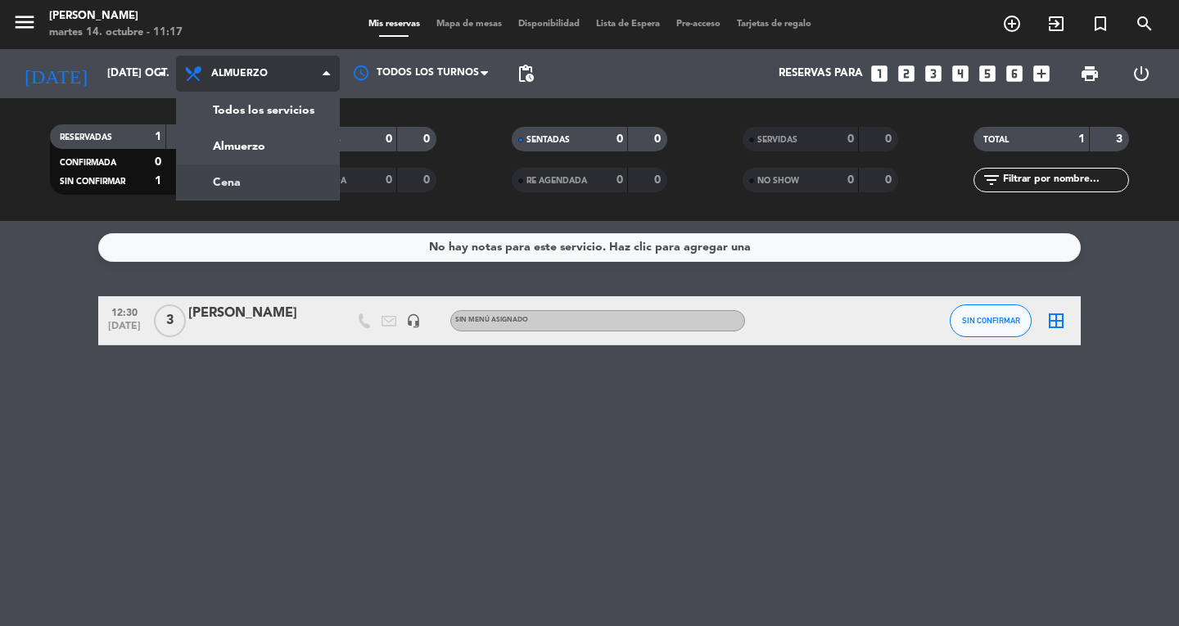
click at [282, 183] on div "menu Don Diablo martes 14. octubre - 11:17 Mis reservas Mapa de mesas Disponibi…" at bounding box center [589, 110] width 1179 height 221
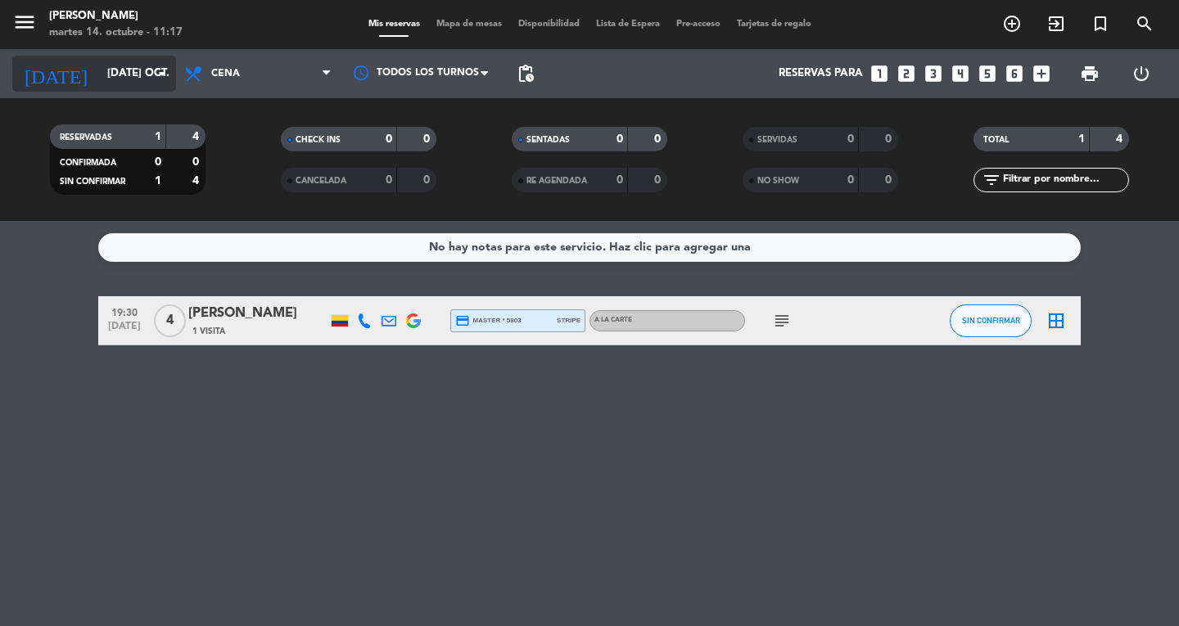
click at [115, 79] on input "[DATE] oct." at bounding box center [171, 73] width 144 height 29
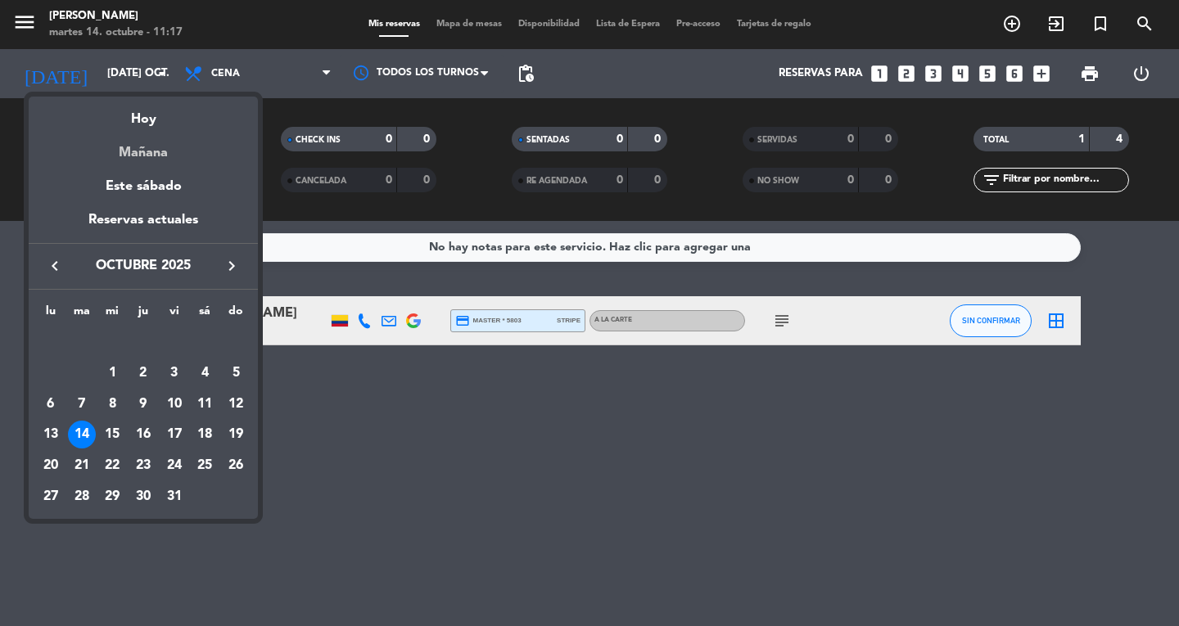
click at [162, 155] on div "Mañana" at bounding box center [143, 147] width 229 height 34
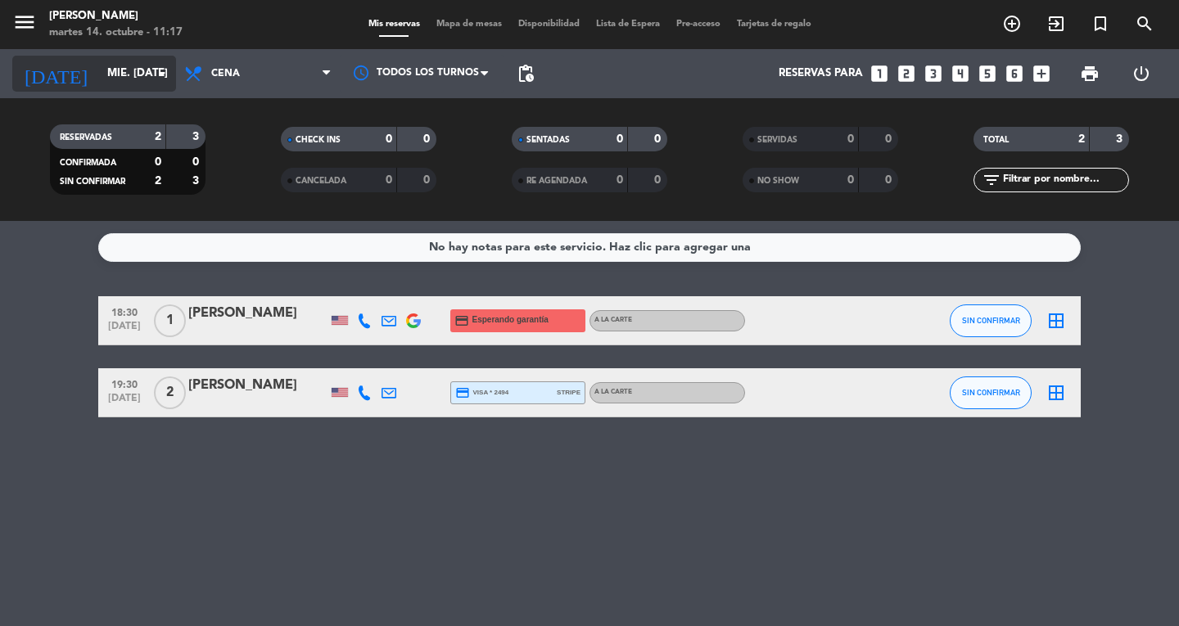
click at [133, 74] on input "mié. [DATE]" at bounding box center [171, 73] width 144 height 29
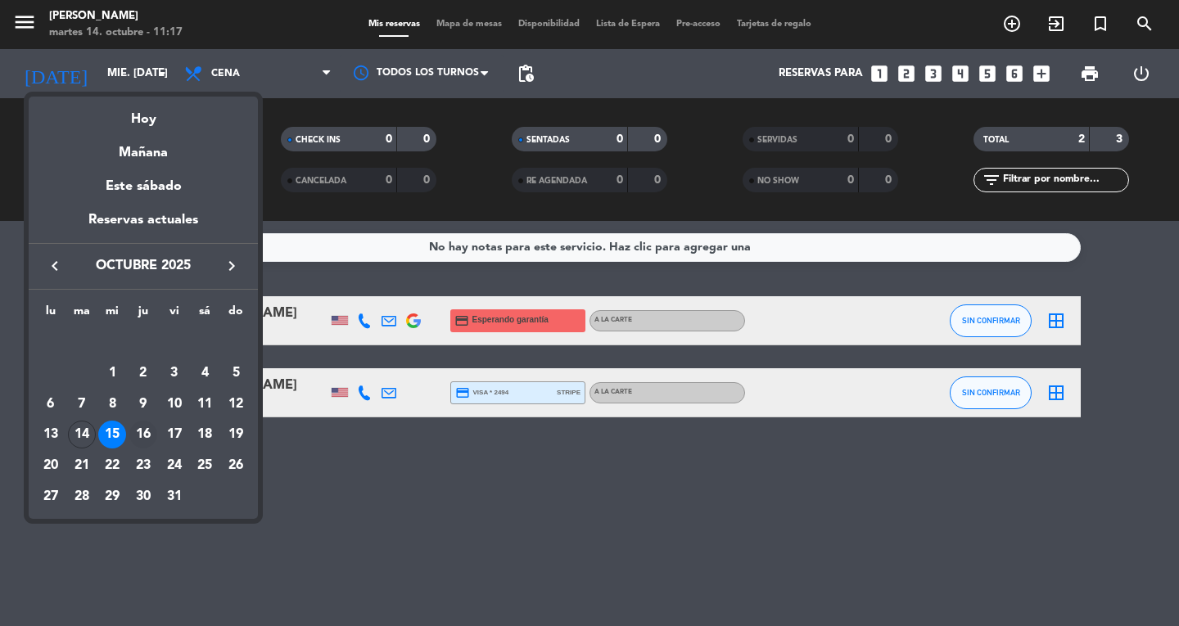
click at [141, 431] on div "16" at bounding box center [143, 435] width 28 height 28
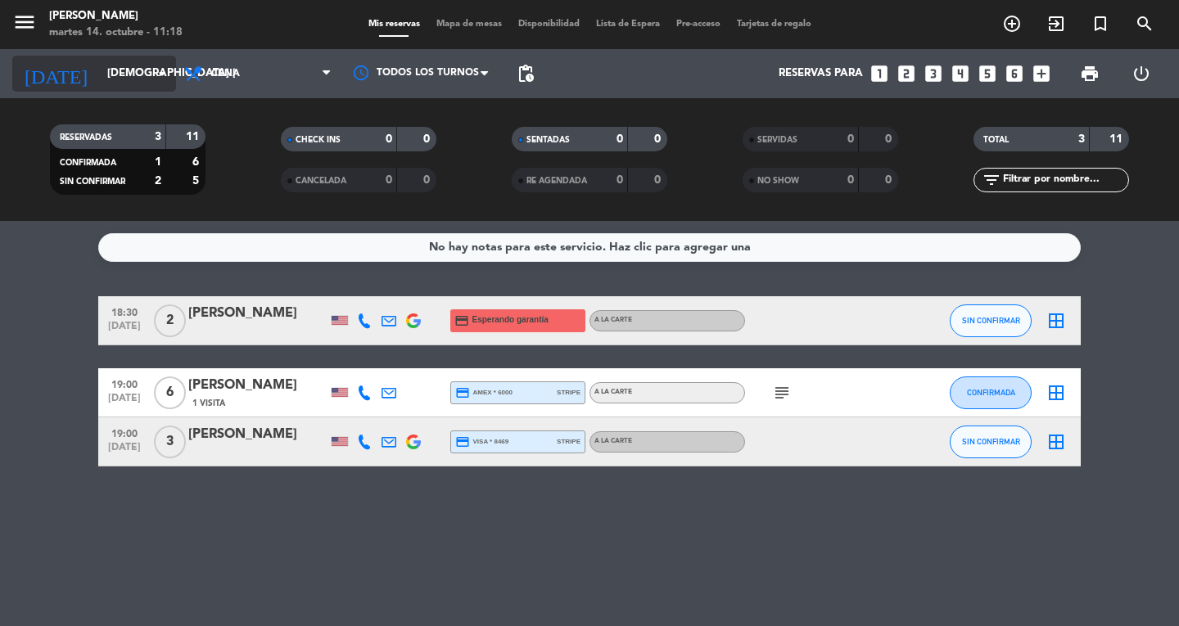
click at [157, 72] on icon "arrow_drop_down" at bounding box center [162, 74] width 20 height 20
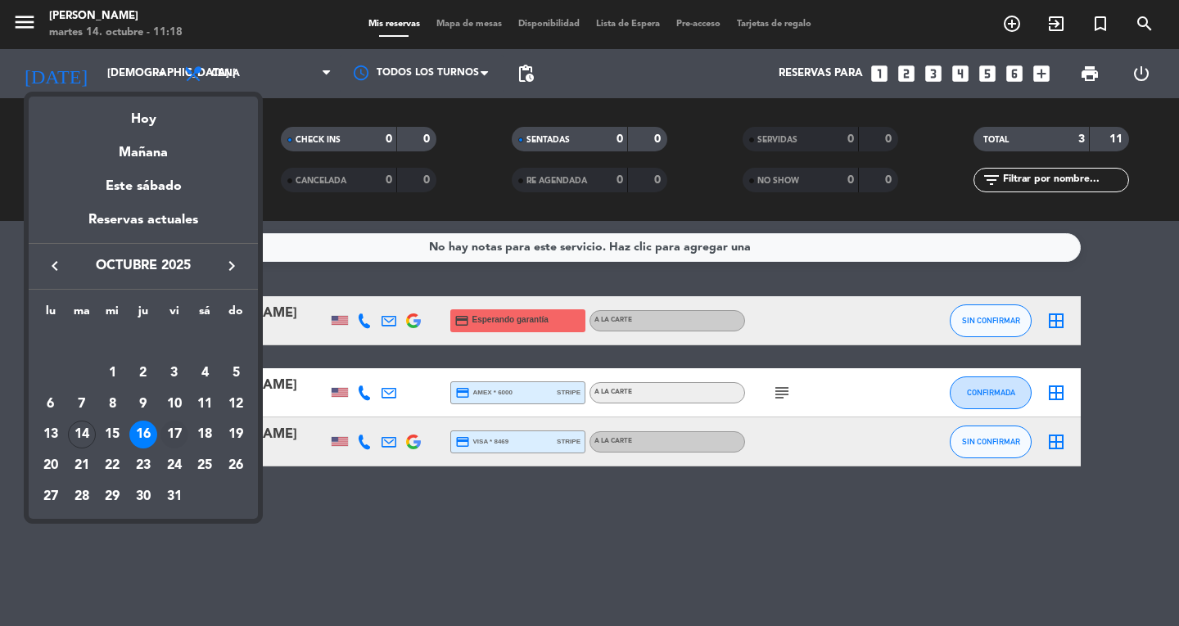
click at [178, 432] on div "17" at bounding box center [174, 435] width 28 height 28
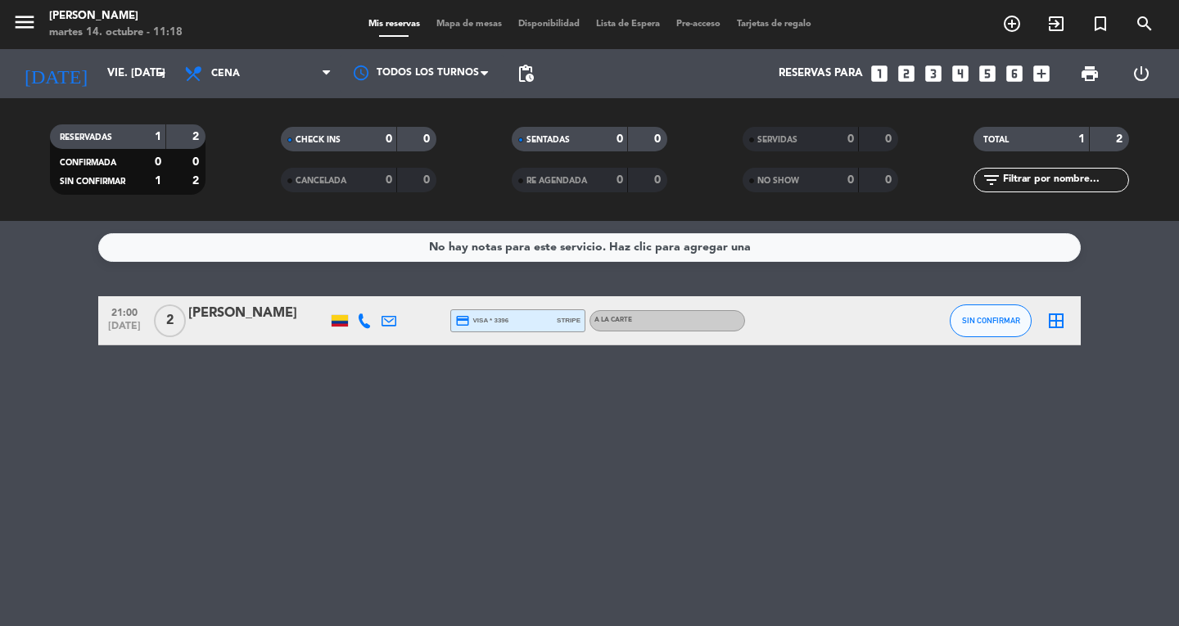
click at [229, 310] on div "[PERSON_NAME]" at bounding box center [257, 313] width 139 height 21
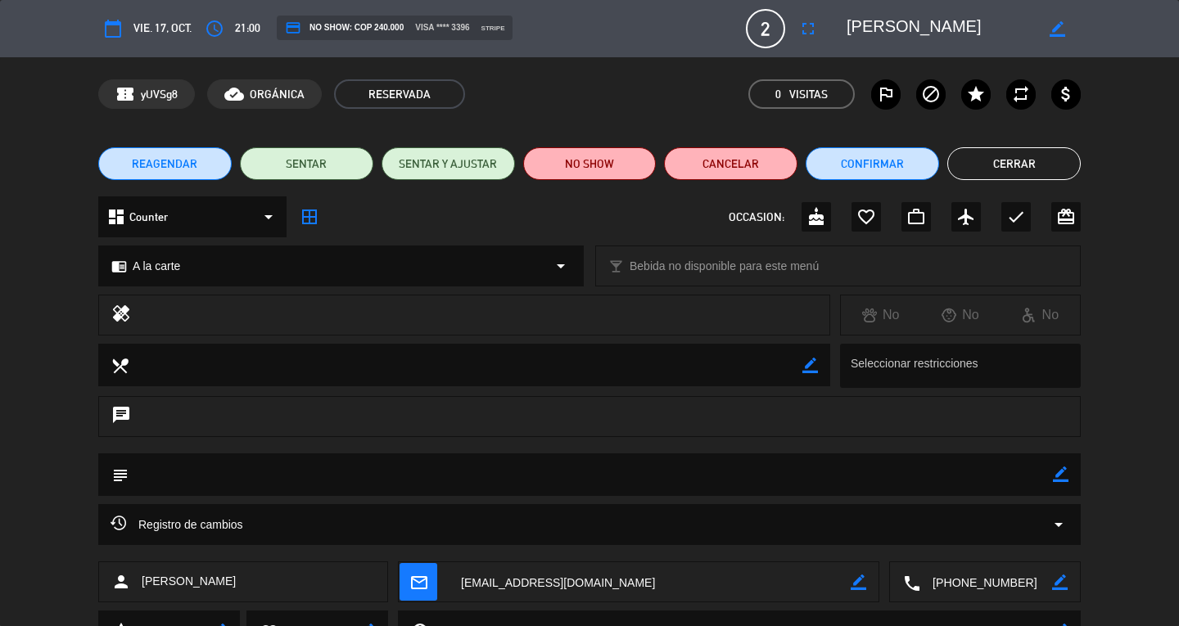
click at [1007, 155] on button "Cerrar" at bounding box center [1013, 163] width 133 height 33
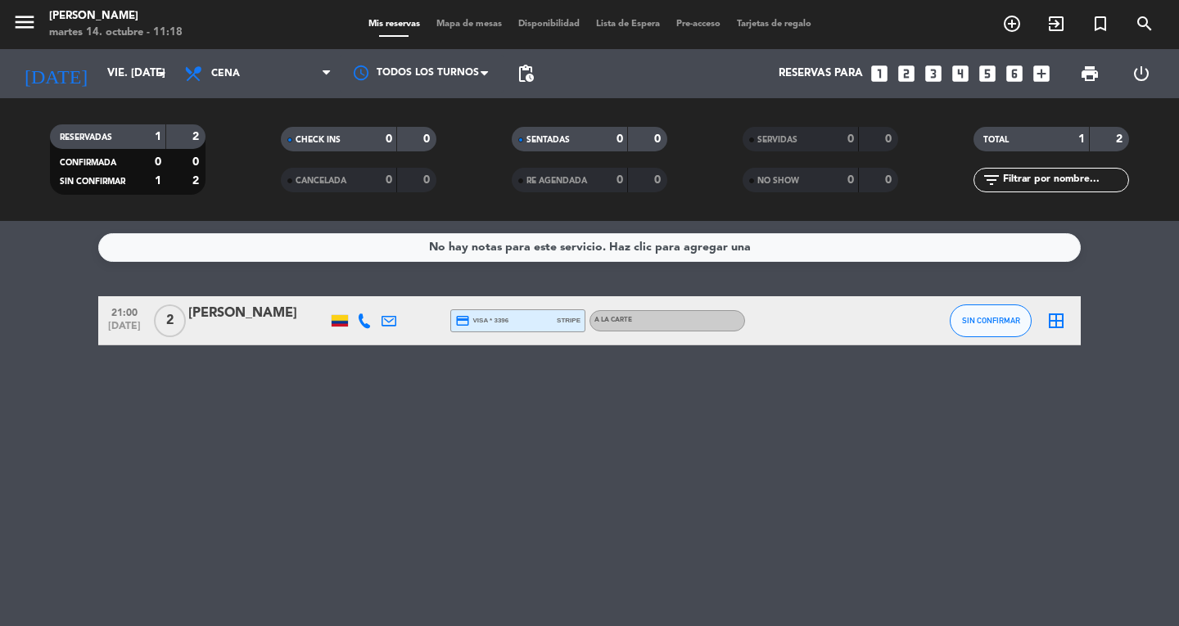
drag, startPoint x: 120, startPoint y: 268, endPoint x: 202, endPoint y: 377, distance: 137.4
click at [202, 377] on div "No hay notas para este servicio. Haz clic para agregar una 21:00 [DATE] 2 [PERS…" at bounding box center [589, 423] width 1179 height 405
click at [34, 20] on icon "menu" at bounding box center [24, 22] width 25 height 25
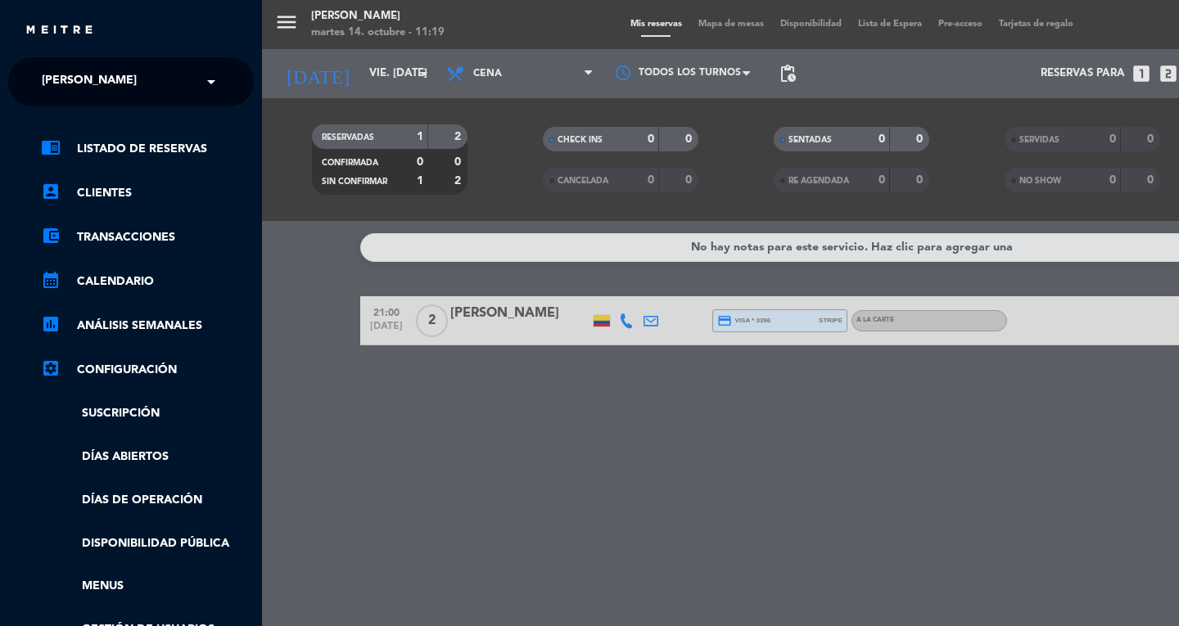
click at [213, 72] on span at bounding box center [215, 82] width 28 height 34
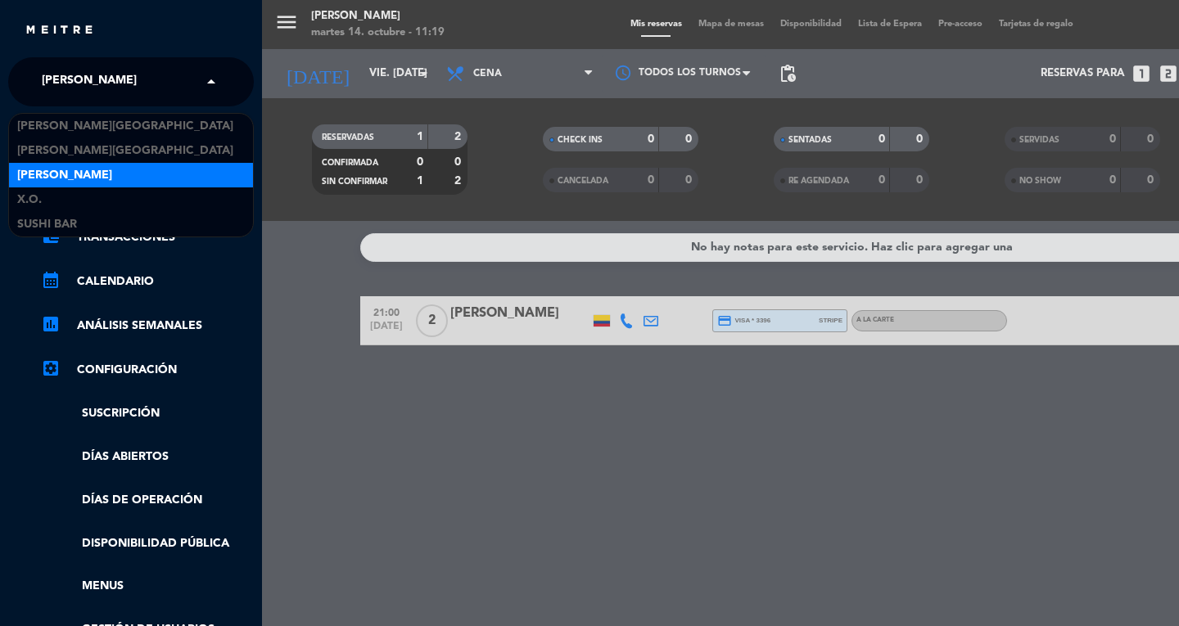
click at [87, 179] on span "[PERSON_NAME]" at bounding box center [64, 175] width 95 height 19
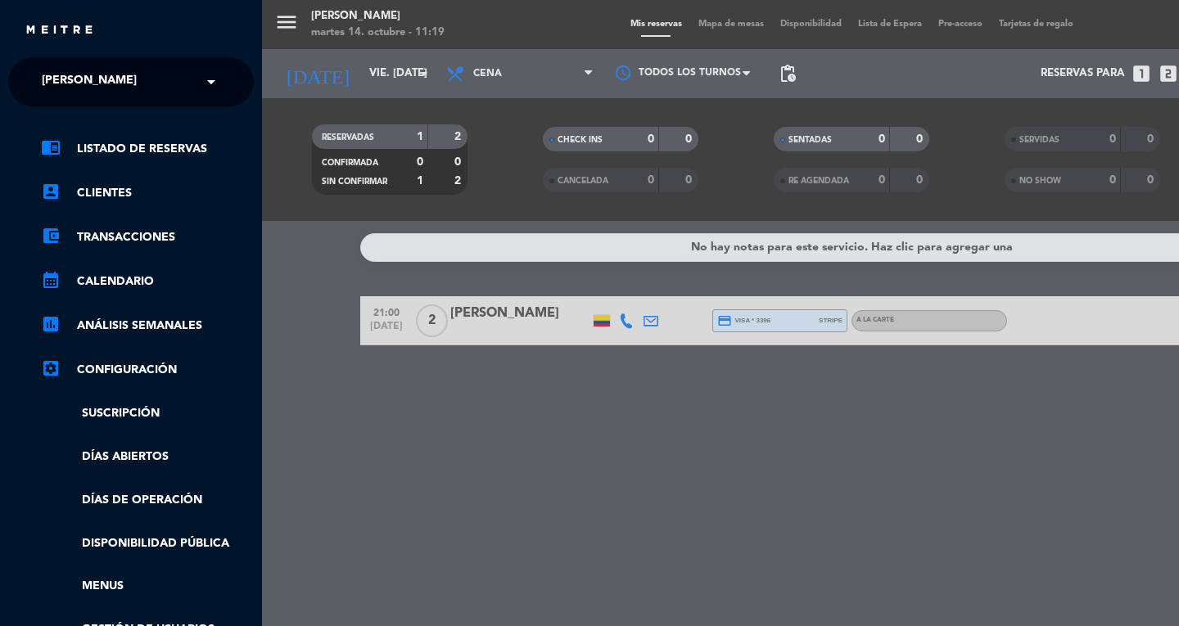
click at [295, 544] on div "menu Don Diablo martes 14. octubre - 11:19 Mis reservas Mapa de mesas Disponibi…" at bounding box center [851, 313] width 1179 height 626
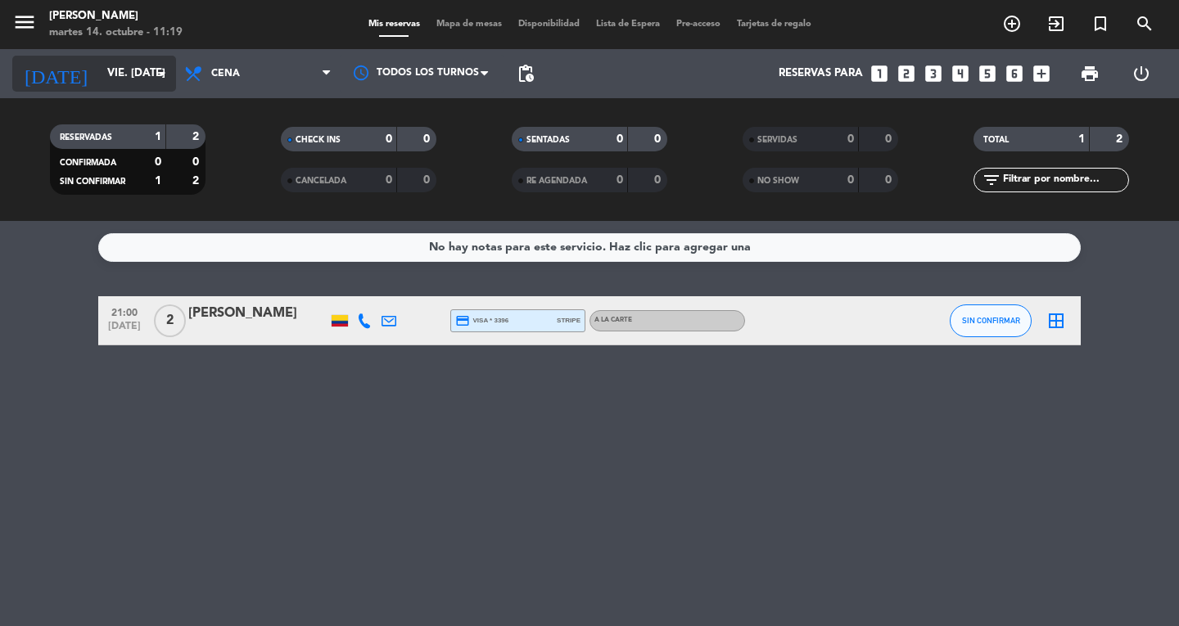
click at [162, 76] on icon "arrow_drop_down" at bounding box center [162, 74] width 20 height 20
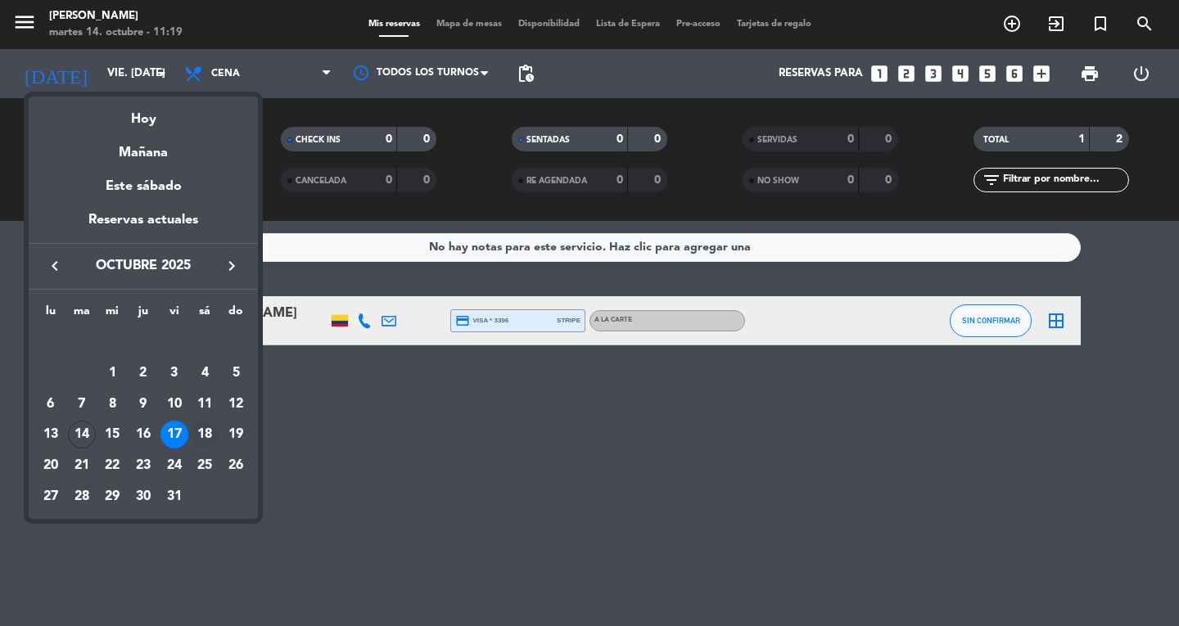
click at [207, 429] on div "18" at bounding box center [205, 435] width 28 height 28
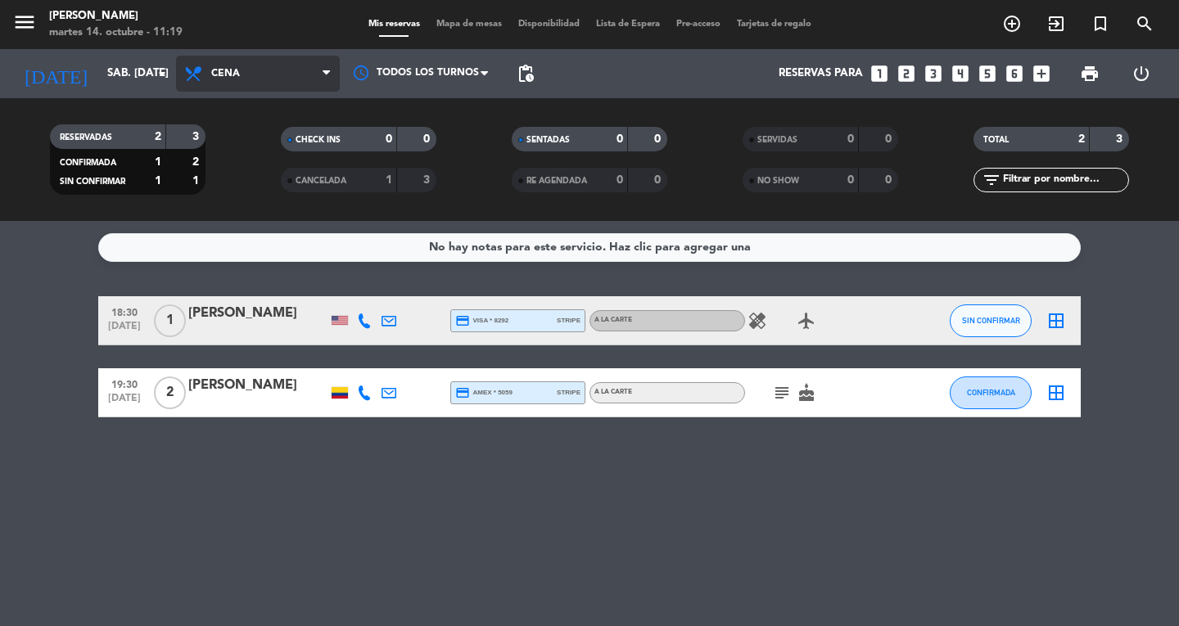
click at [334, 70] on span at bounding box center [331, 74] width 16 height 16
click at [260, 147] on div "menu Don Diablo martes 14. octubre - 11:19 Mis reservas Mapa de mesas Disponibi…" at bounding box center [589, 110] width 1179 height 221
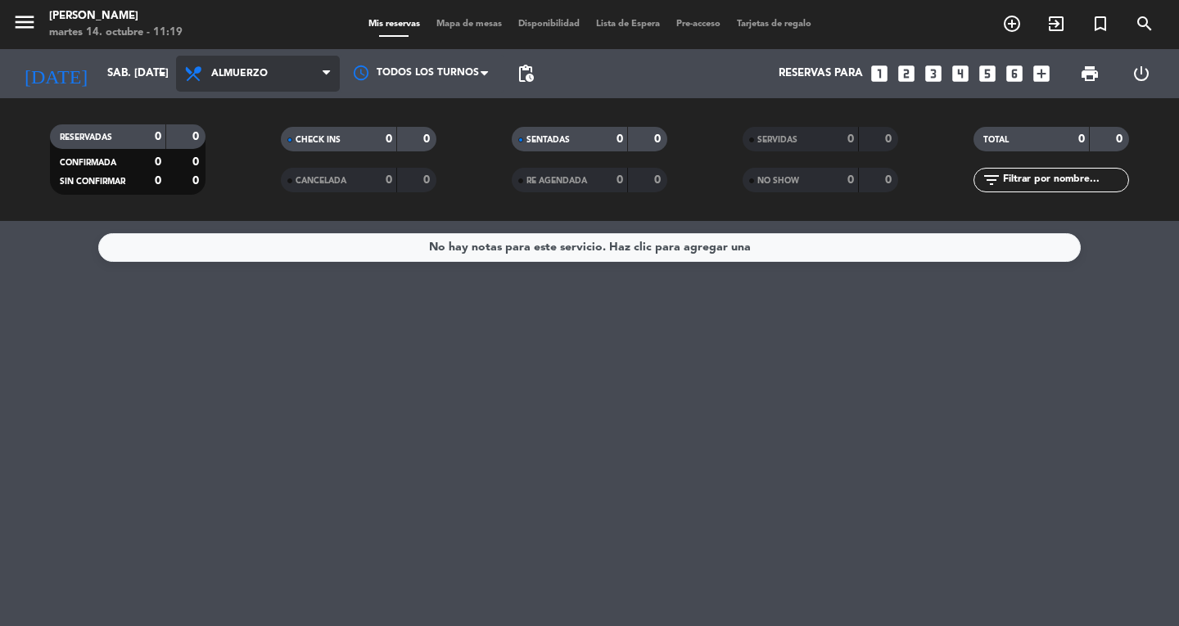
click at [322, 73] on span "Almuerzo" at bounding box center [258, 74] width 164 height 36
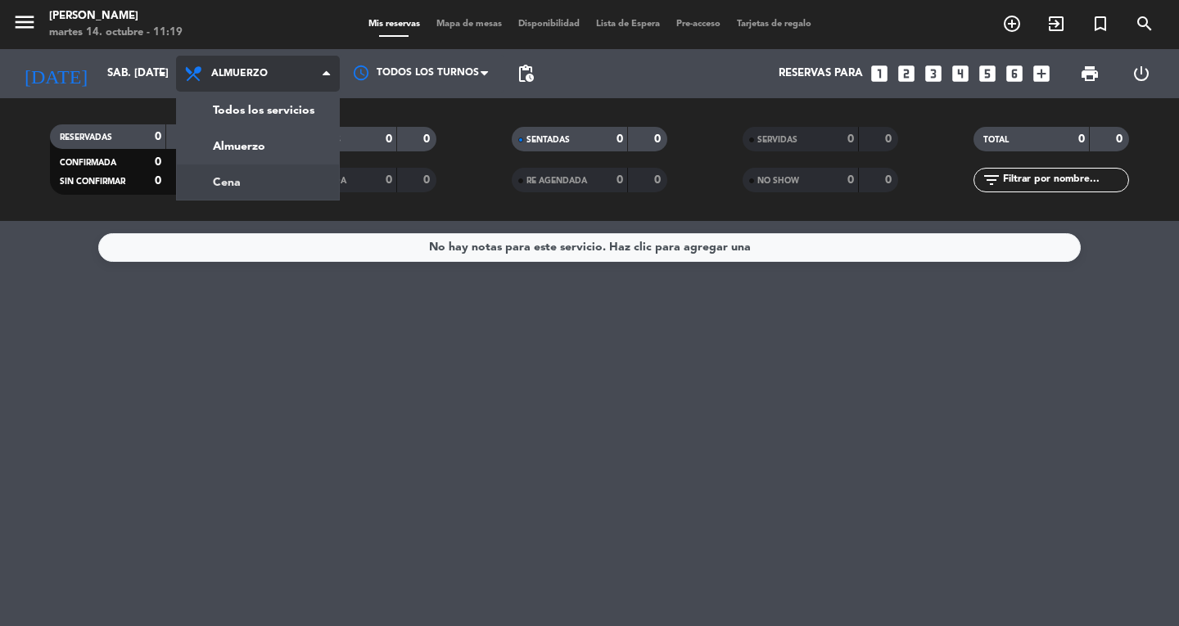
click at [269, 187] on div "menu Don Diablo martes 14. octubre - 11:19 Mis reservas Mapa de mesas Disponibi…" at bounding box center [589, 110] width 1179 height 221
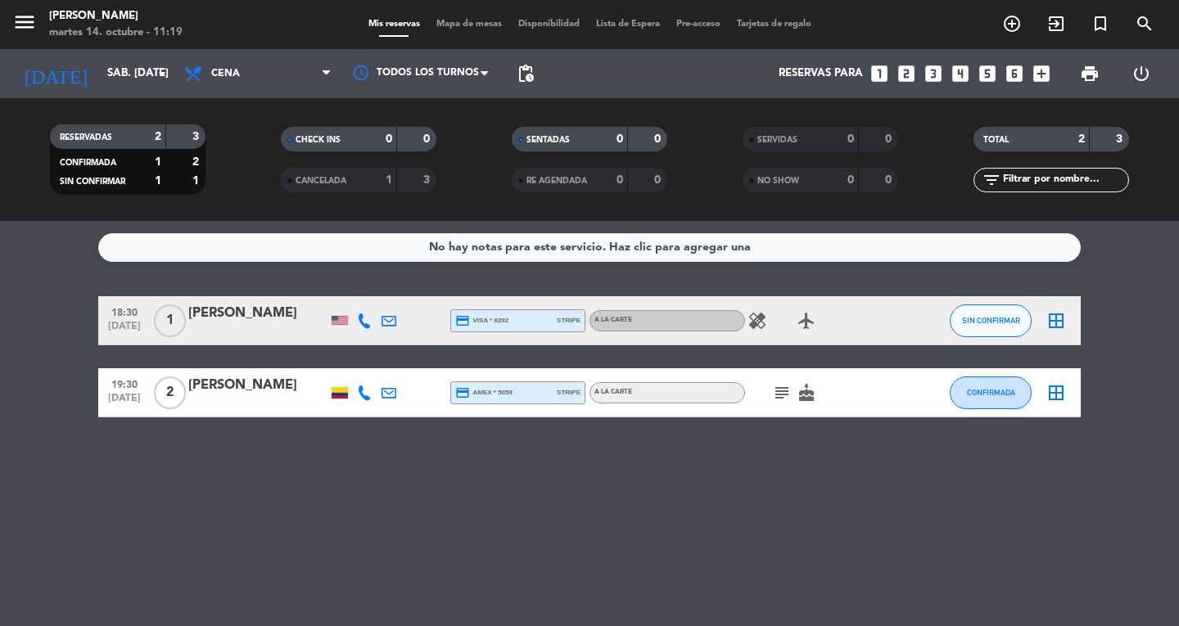
click at [333, 490] on div "No hay notas para este servicio. Haz clic para agregar una 18:30 [DATE] 1 [PERS…" at bounding box center [589, 423] width 1179 height 405
click at [33, 26] on icon "menu" at bounding box center [24, 22] width 25 height 25
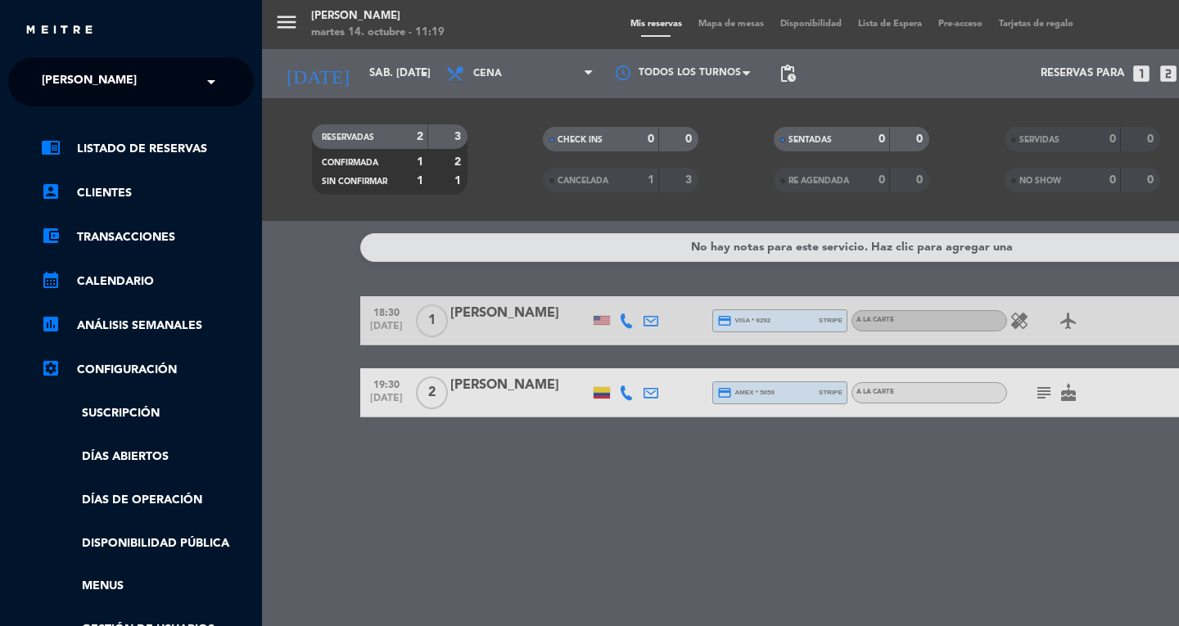
click at [216, 78] on span at bounding box center [215, 82] width 28 height 34
click at [305, 325] on div "menu Don Diablo martes 14. octubre - 11:19 Mis reservas Mapa de mesas Disponibi…" at bounding box center [851, 313] width 1179 height 626
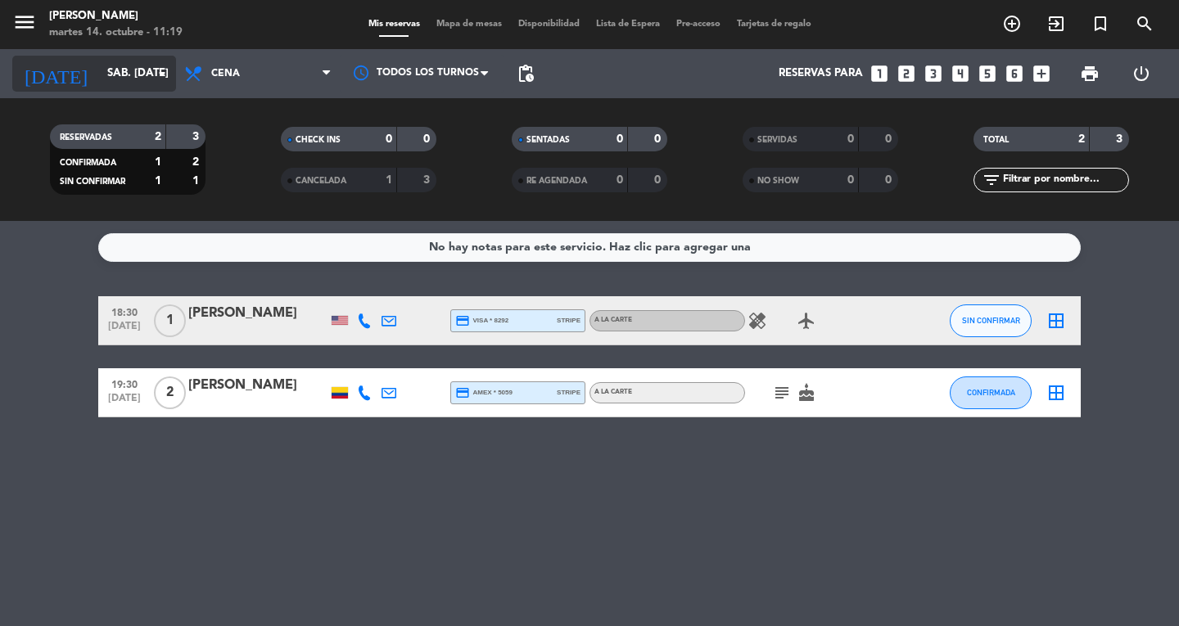
click at [165, 85] on input "sáb. [DATE]" at bounding box center [171, 73] width 144 height 29
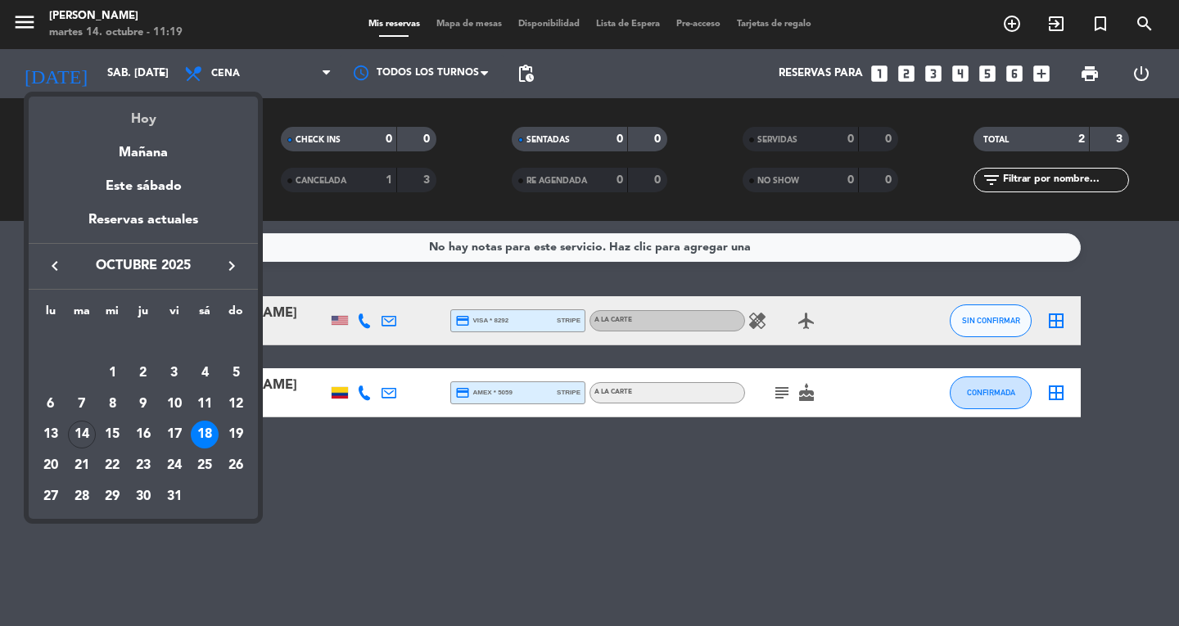
click at [160, 122] on div "Hoy" at bounding box center [143, 114] width 229 height 34
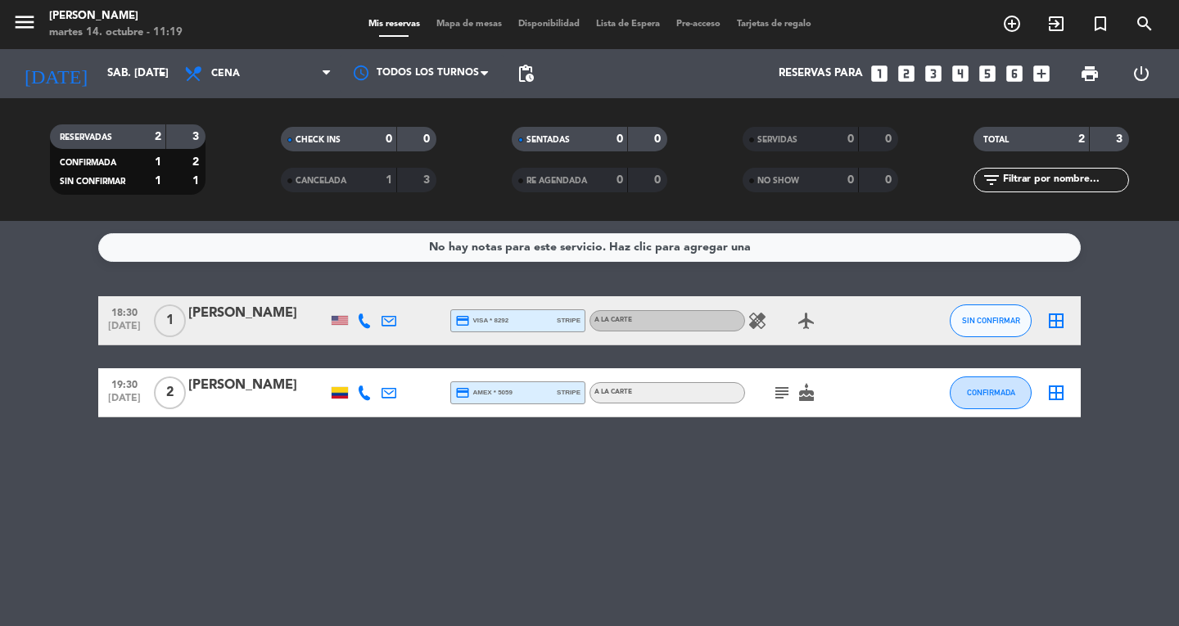
type input "[DATE] oct."
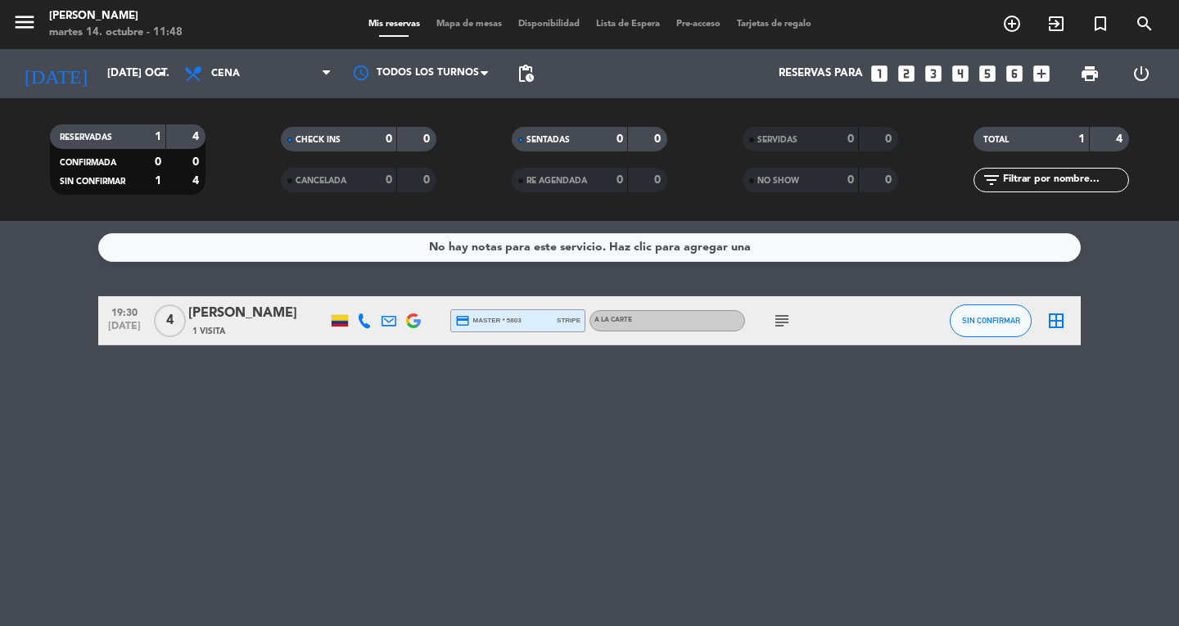
click at [469, 478] on div "No hay notas para este servicio. Haz clic para agregar una 19:30 [DATE] 4 [PERS…" at bounding box center [589, 423] width 1179 height 405
click at [25, 26] on icon "menu" at bounding box center [24, 22] width 25 height 25
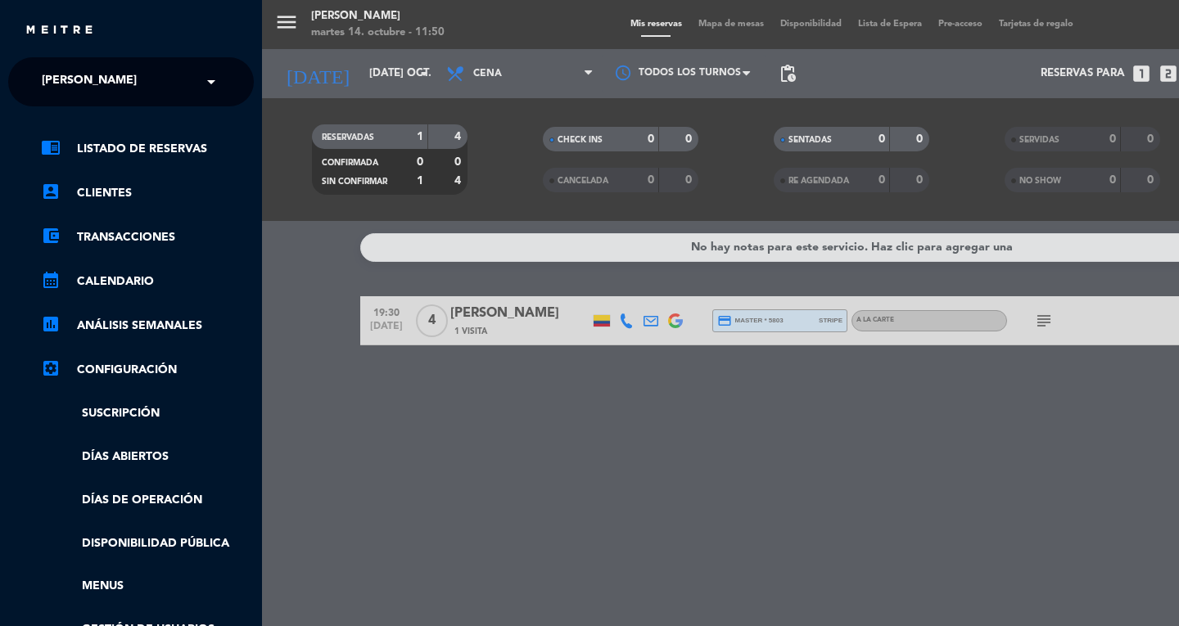
click at [566, 441] on div "menu Don Diablo martes 14. octubre - 11:50 Mis reservas Mapa de mesas Disponibi…" at bounding box center [851, 313] width 1179 height 626
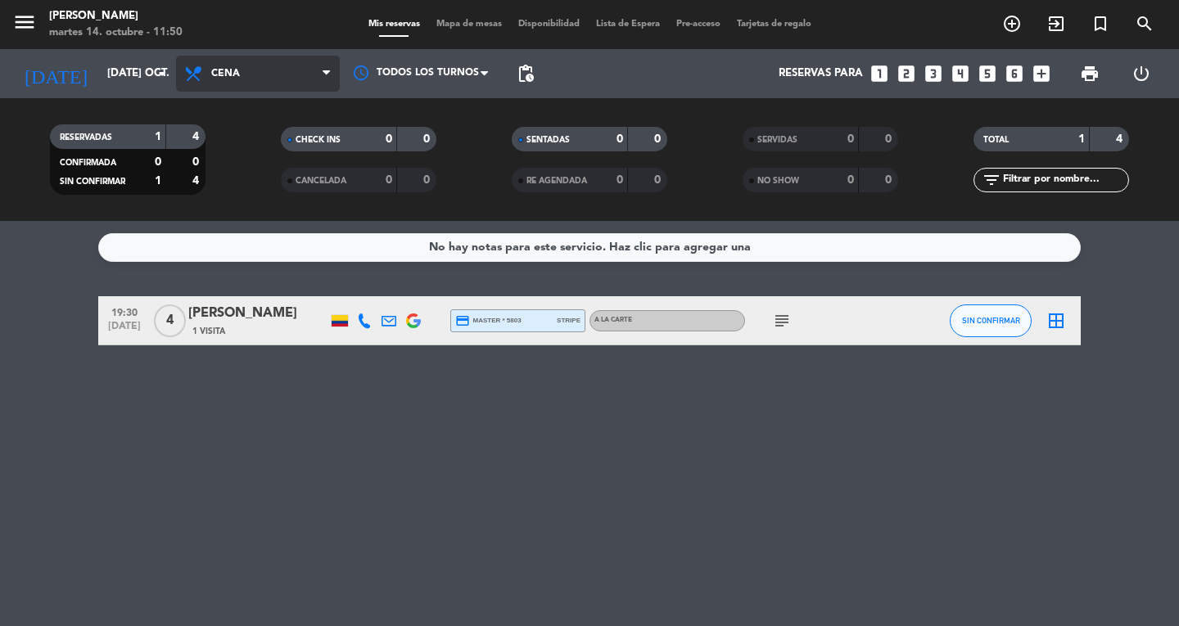
click at [321, 62] on span "Cena" at bounding box center [258, 74] width 164 height 36
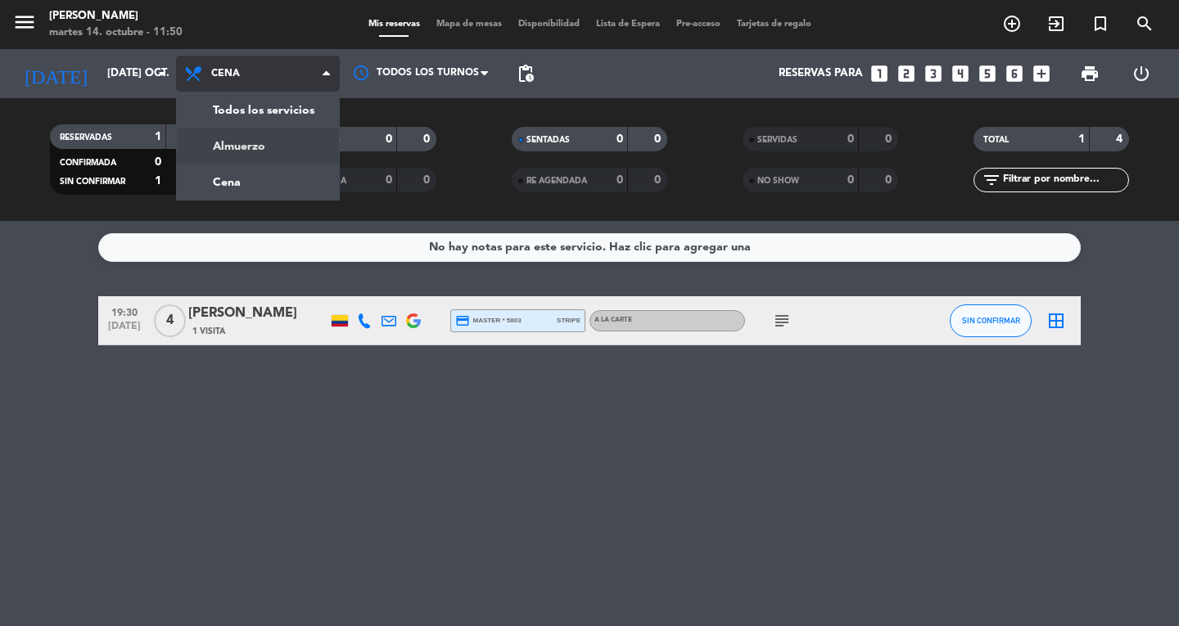
click at [282, 144] on div "menu Don Diablo martes 14. octubre - 11:50 Mis reservas Mapa de mesas Disponibi…" at bounding box center [589, 110] width 1179 height 221
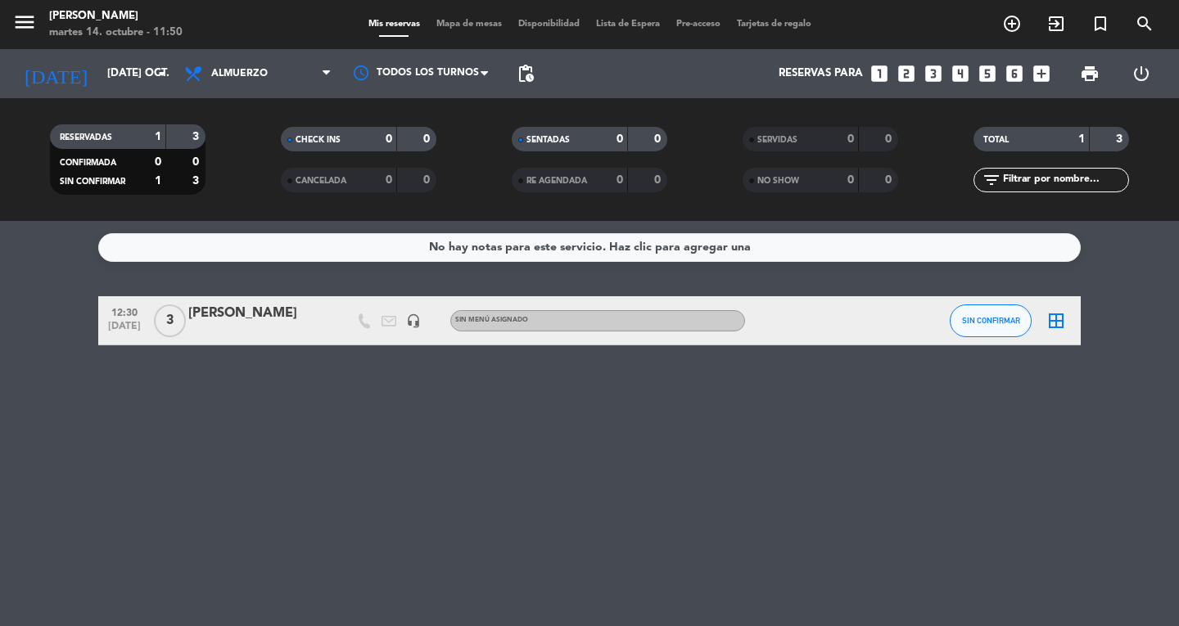
click at [1178, 270] on div "No hay notas para este servicio. Haz clic para agregar una 12:30 [DATE] 3 [PERS…" at bounding box center [589, 423] width 1179 height 405
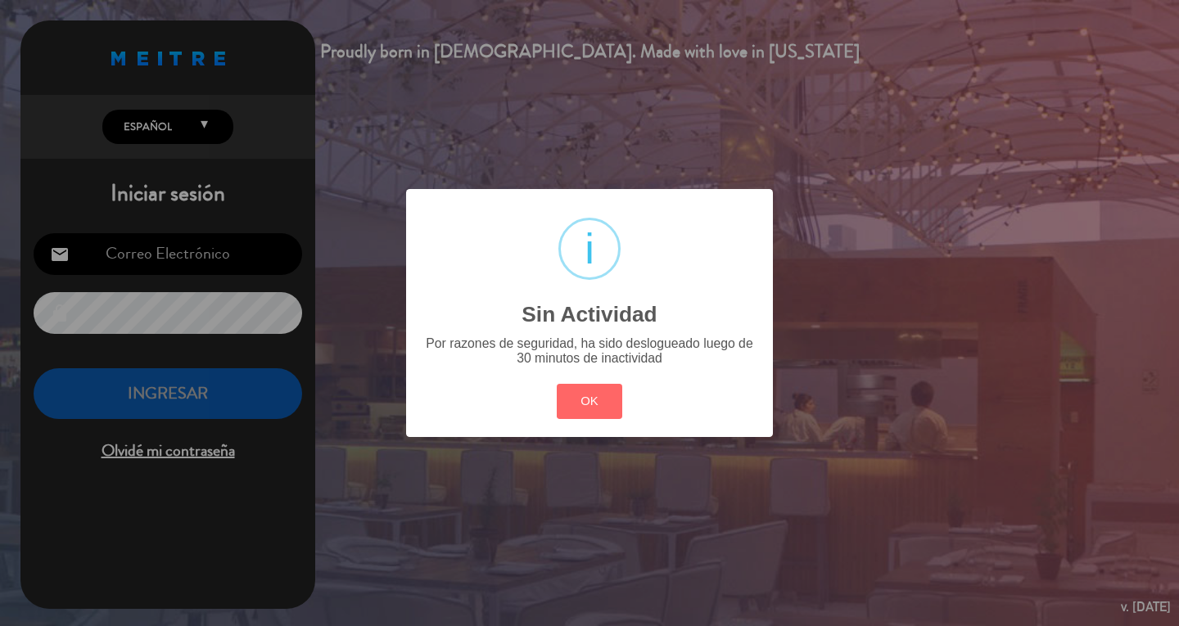
type input "[EMAIL_ADDRESS][DOMAIN_NAME]"
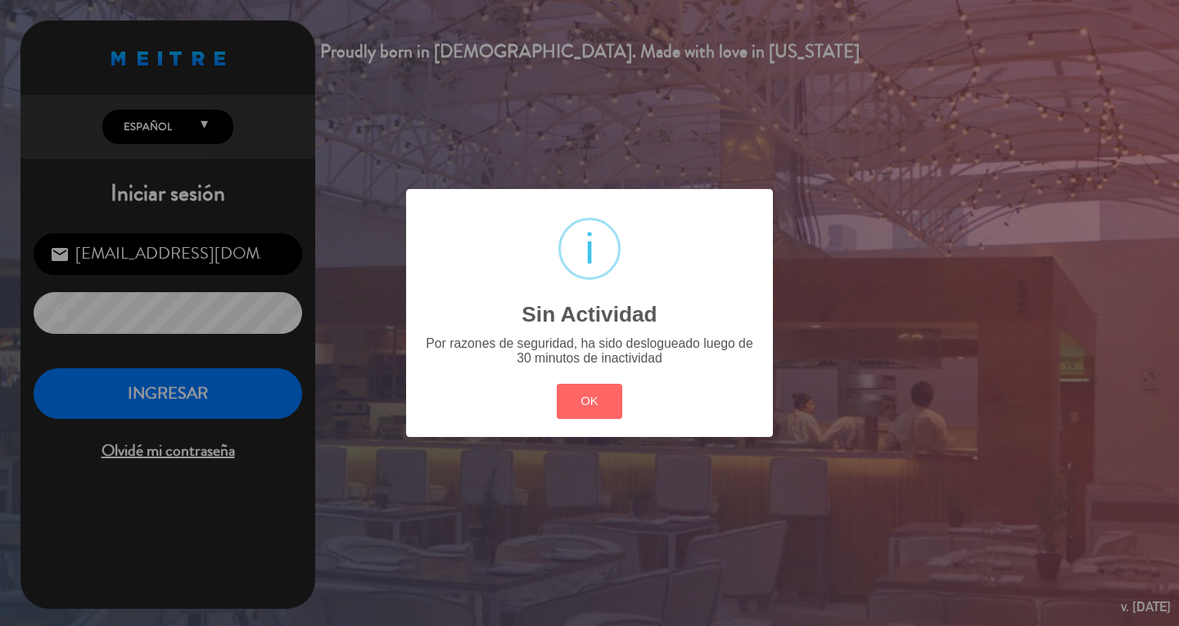
click at [557, 384] on button "OK" at bounding box center [590, 401] width 66 height 35
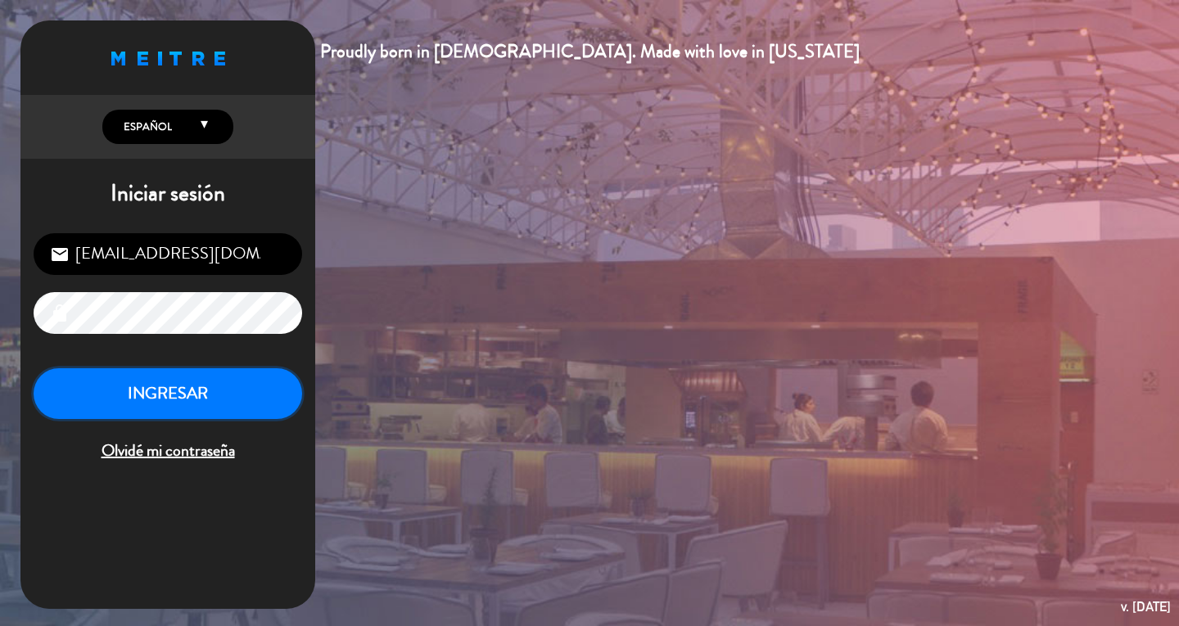
click at [143, 396] on button "INGRESAR" at bounding box center [168, 394] width 268 height 52
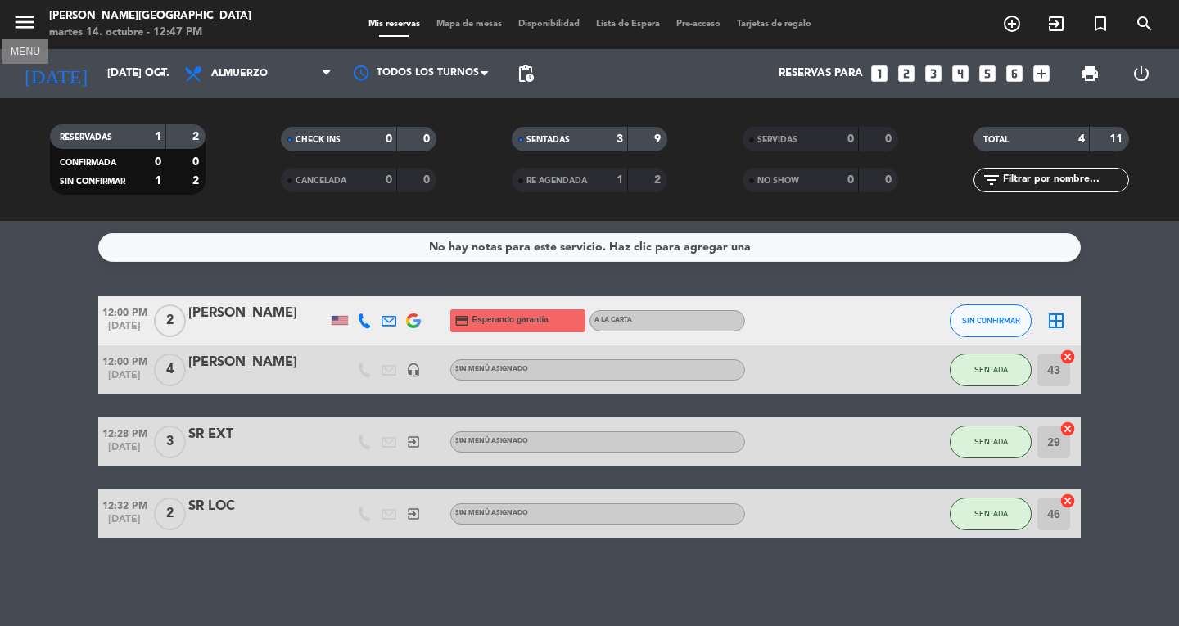
click at [24, 25] on icon "menu" at bounding box center [24, 22] width 25 height 25
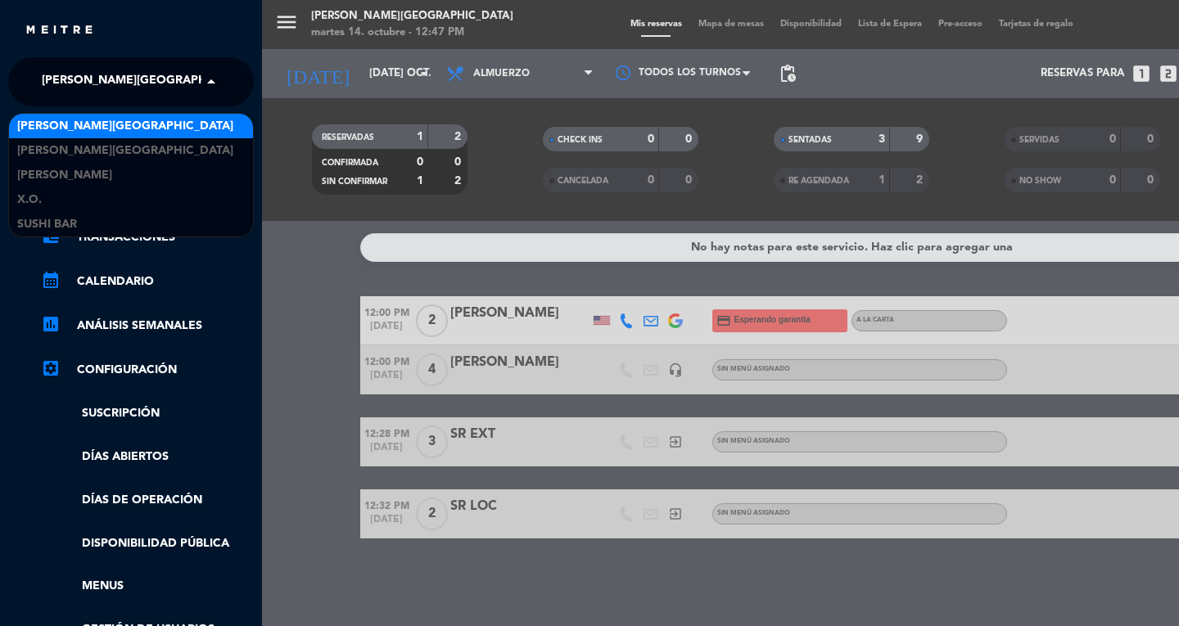
click at [210, 91] on span at bounding box center [215, 82] width 28 height 34
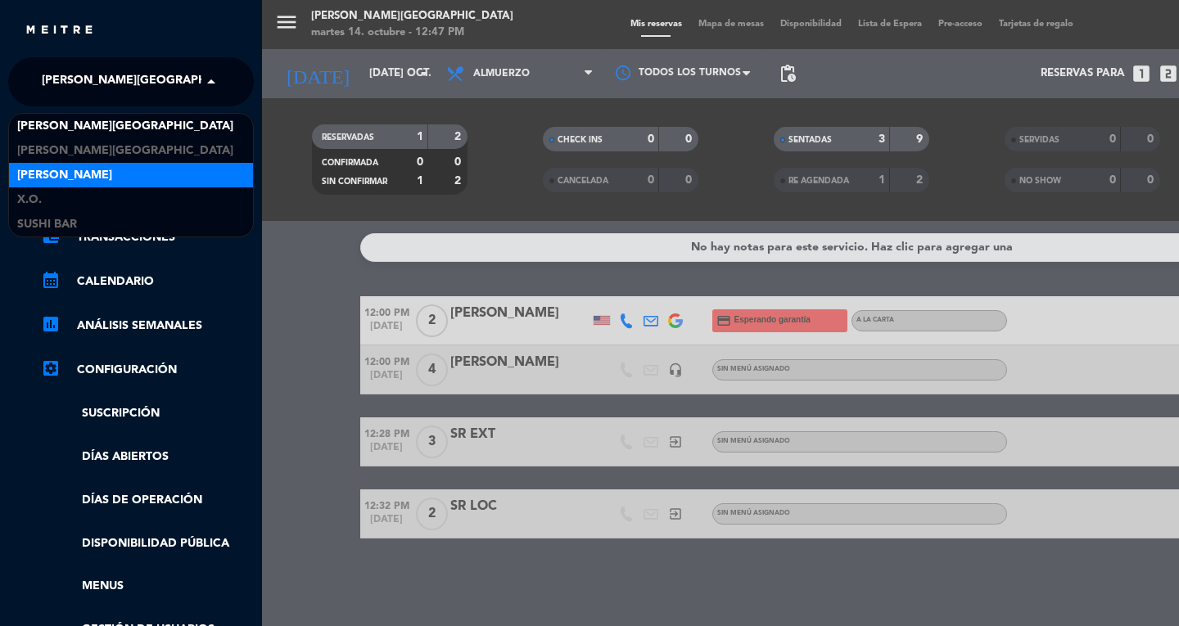
click at [102, 167] on div "[PERSON_NAME]" at bounding box center [131, 175] width 244 height 25
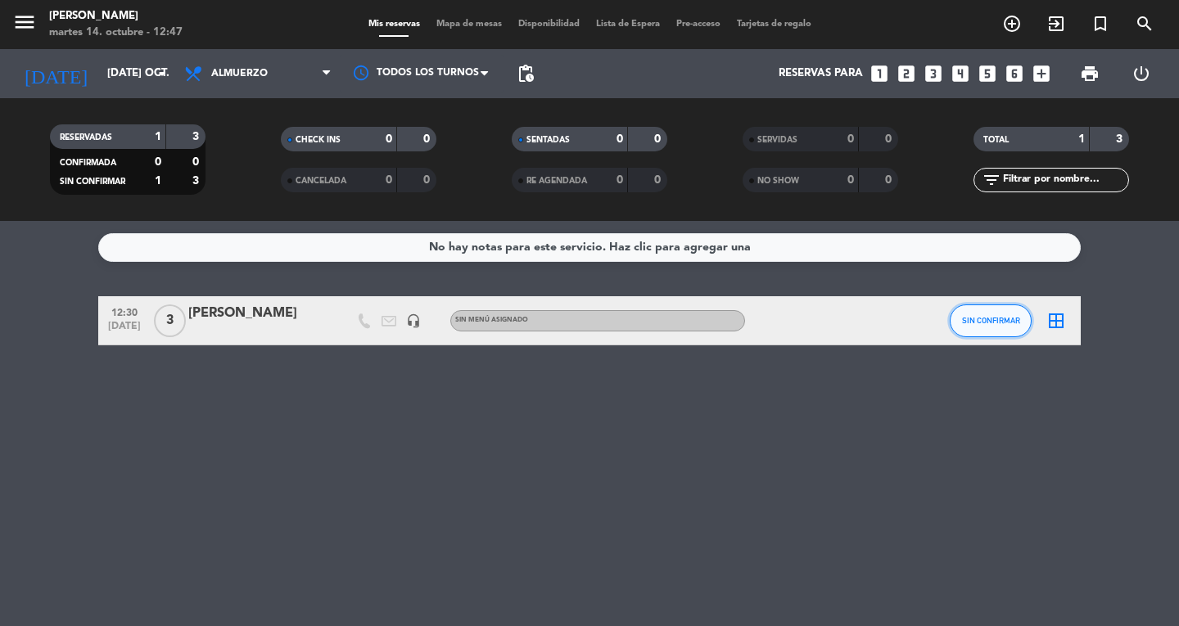
click at [990, 323] on span "SIN CONFIRMAR" at bounding box center [991, 320] width 58 height 9
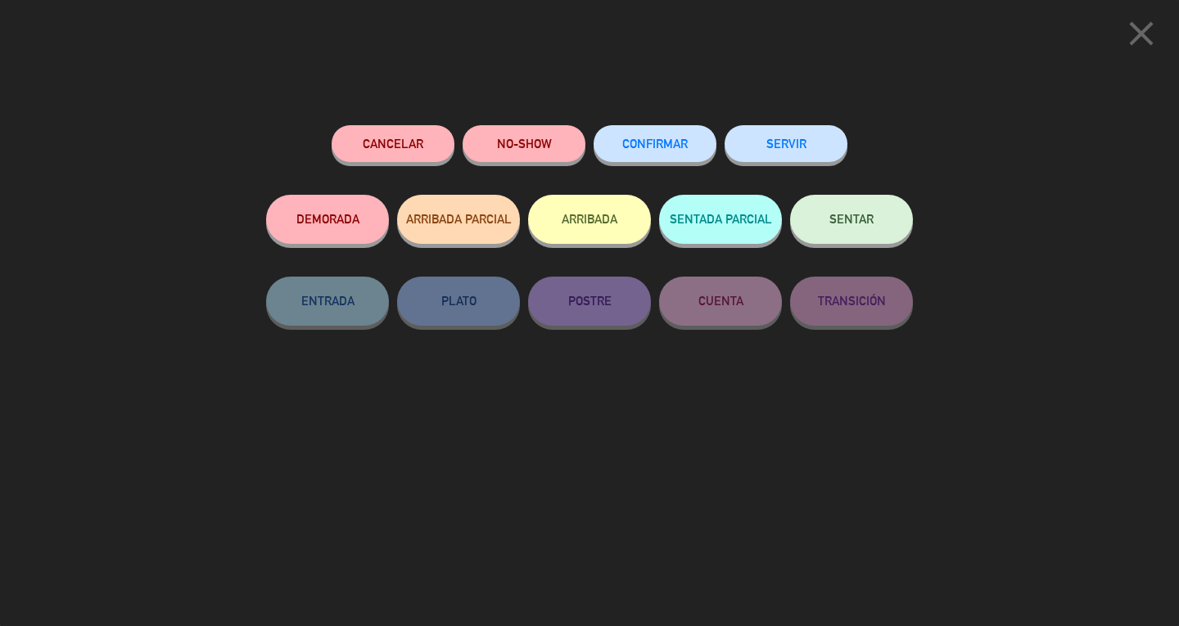
click at [859, 229] on button "SENTAR" at bounding box center [851, 219] width 123 height 49
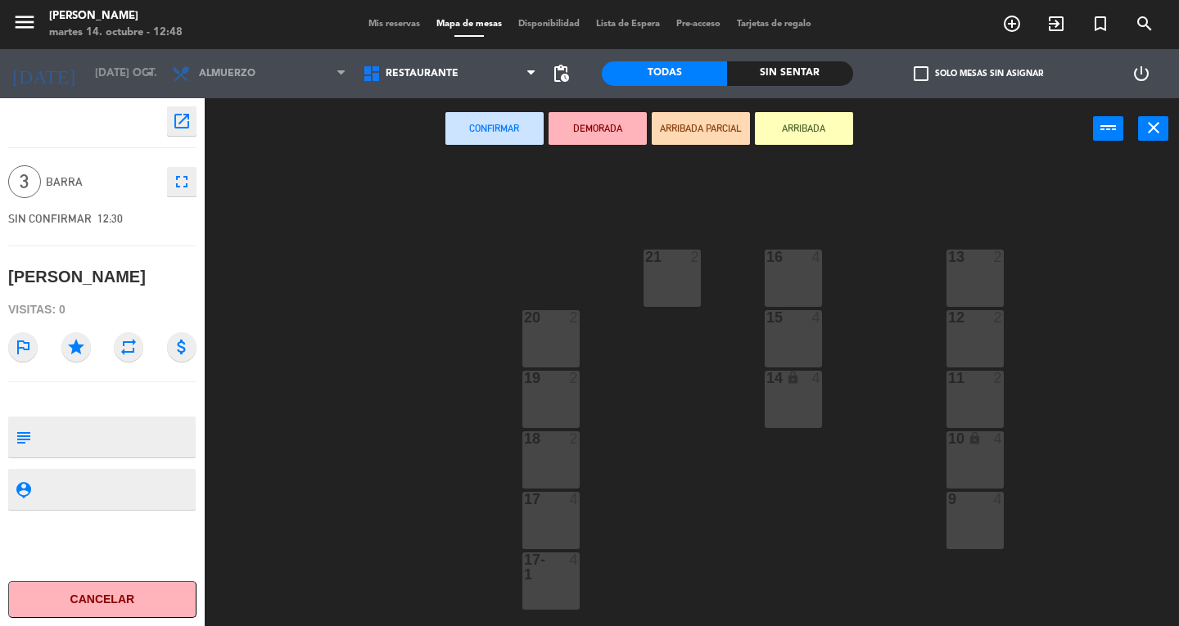
click at [792, 282] on div "16 4" at bounding box center [793, 278] width 57 height 57
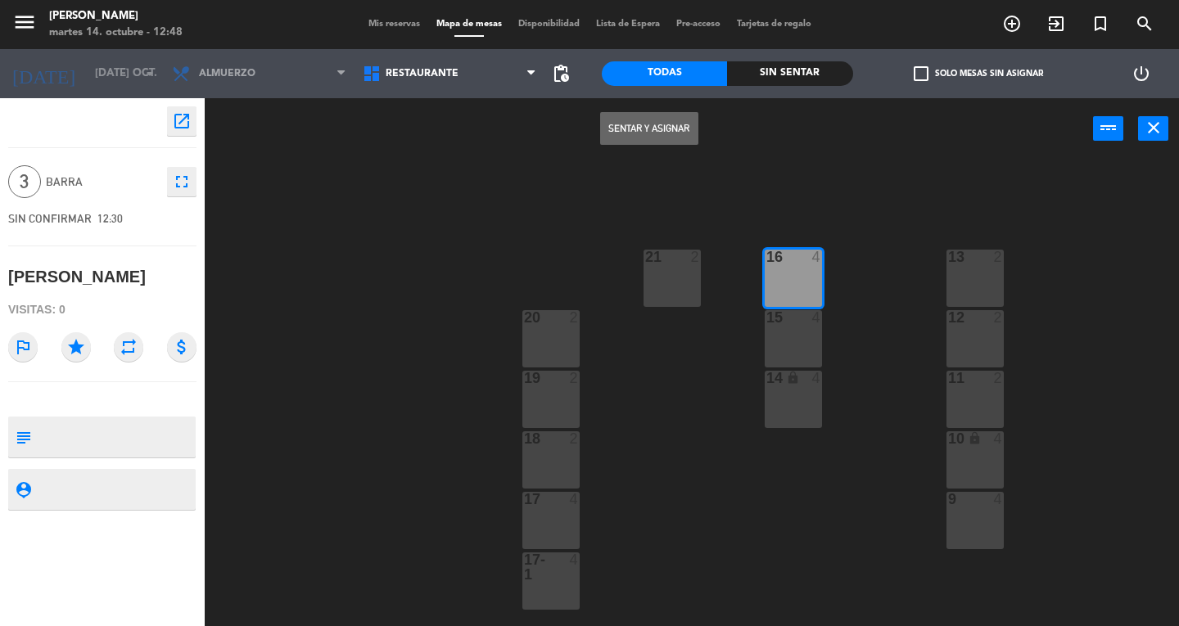
click at [654, 130] on button "Sentar y Asignar" at bounding box center [649, 128] width 98 height 33
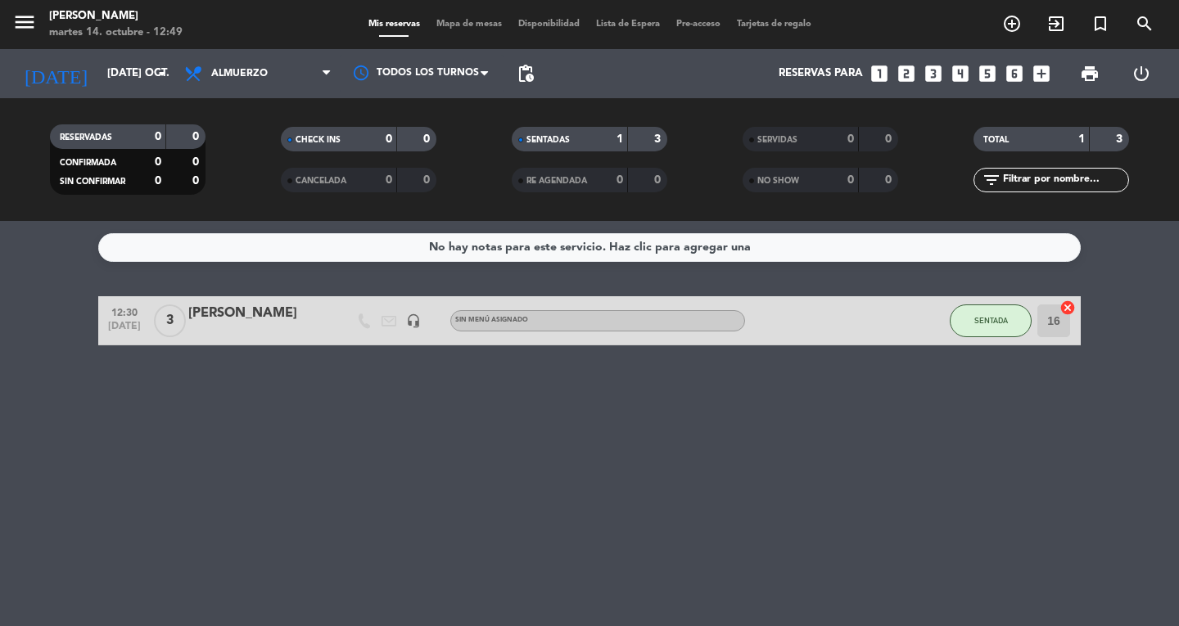
drag, startPoint x: 1042, startPoint y: 405, endPoint x: 828, endPoint y: 351, distance: 221.2
click at [828, 351] on div "No hay notas para este servicio. Haz clic para agregar una 12:30 [DATE] 3 [PERS…" at bounding box center [589, 423] width 1179 height 405
click at [22, 25] on icon "menu" at bounding box center [24, 22] width 25 height 25
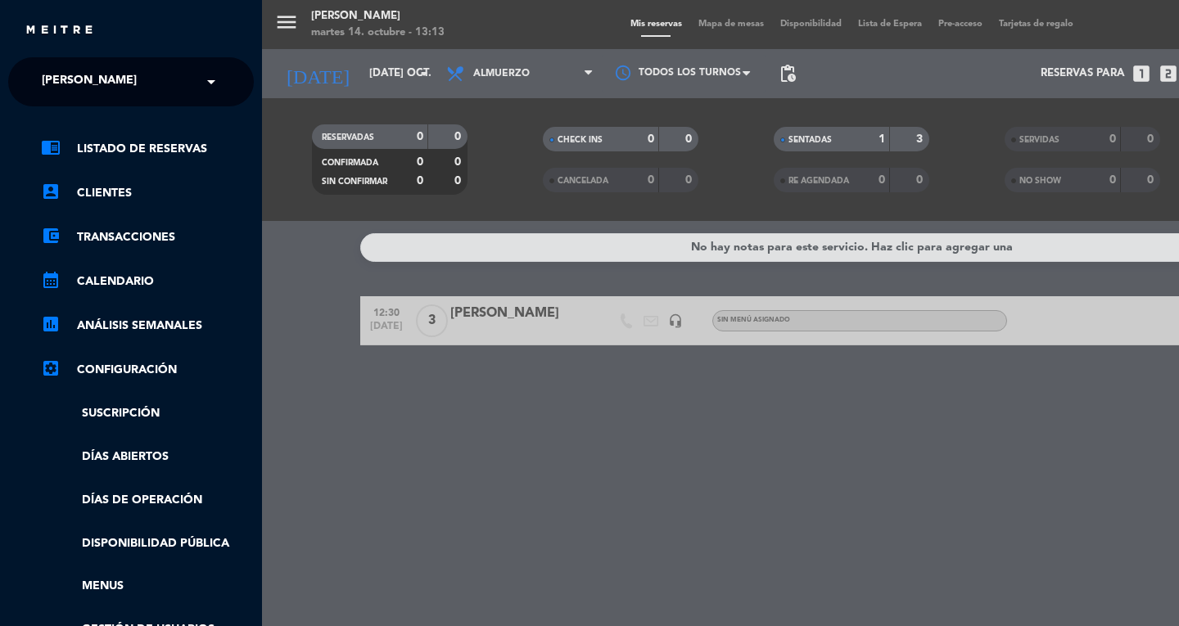
click at [201, 84] on span at bounding box center [215, 82] width 28 height 34
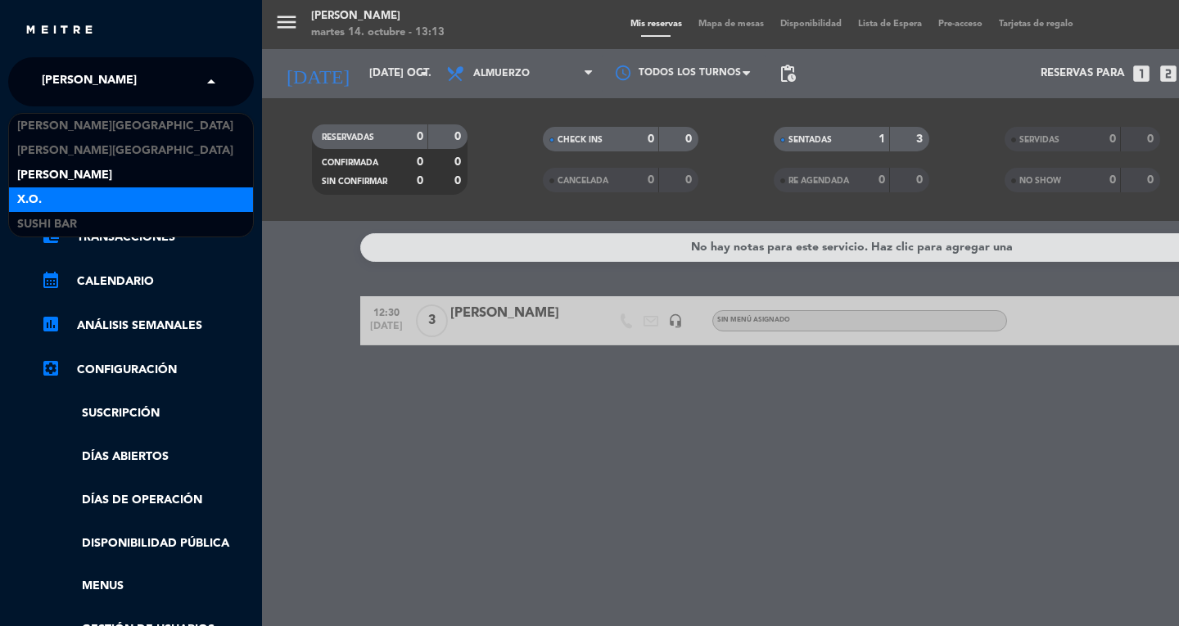
click at [120, 197] on div "X.O." at bounding box center [131, 199] width 244 height 25
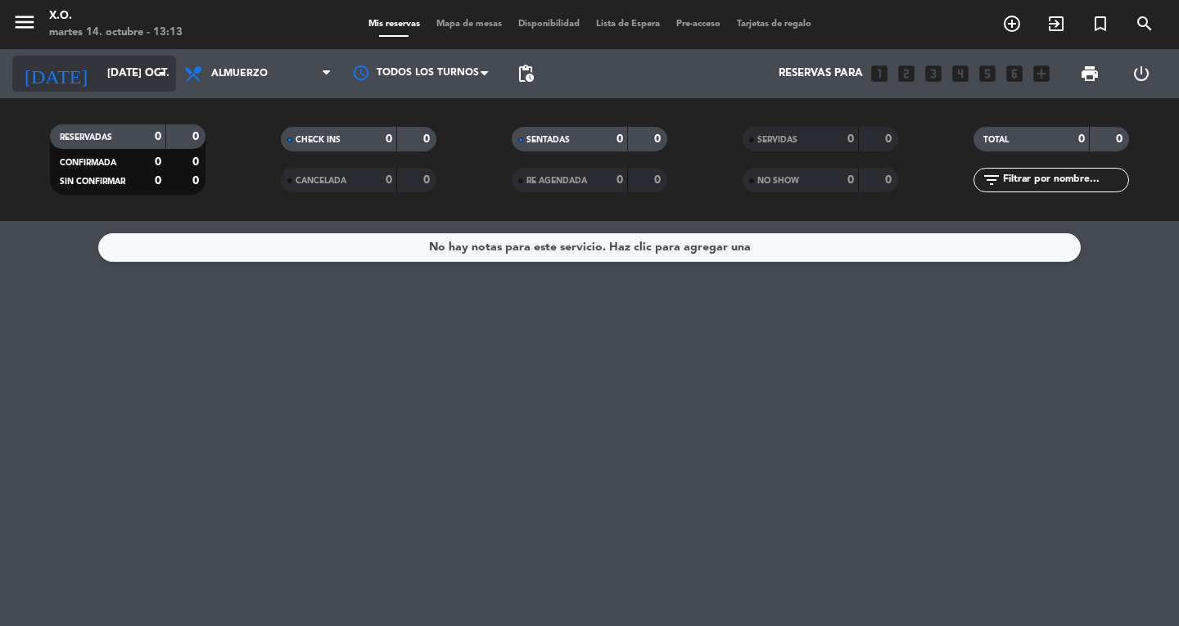
drag, startPoint x: 154, startPoint y: 76, endPoint x: 65, endPoint y: 70, distance: 89.4
click at [99, 70] on input "[DATE] oct." at bounding box center [171, 73] width 144 height 29
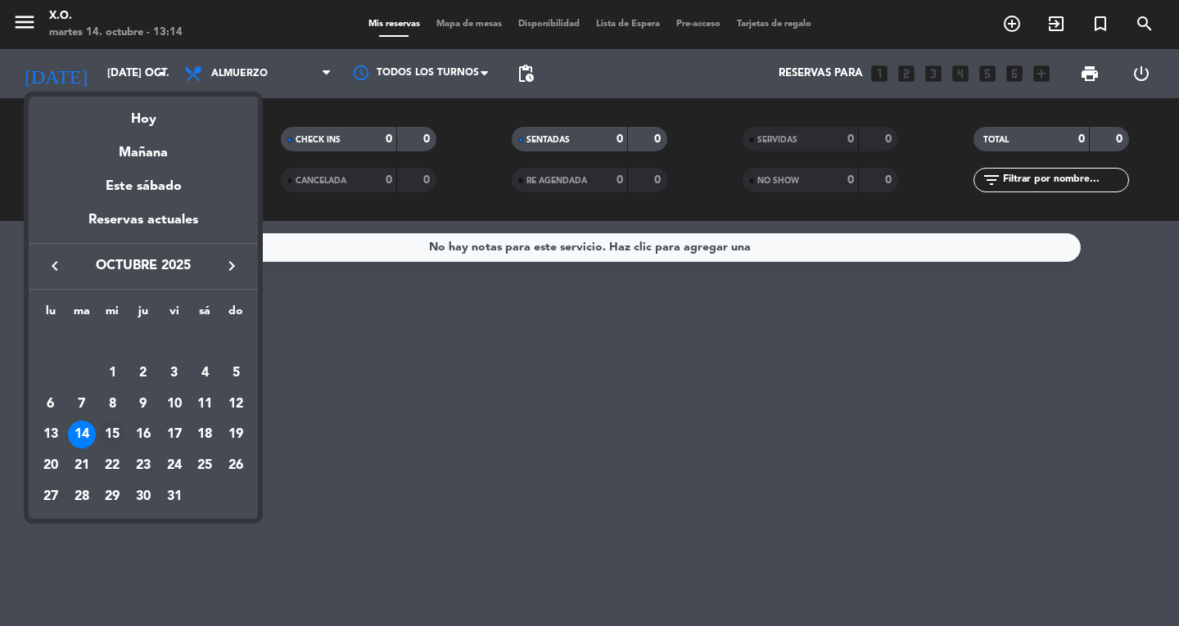
click at [116, 432] on div "15" at bounding box center [112, 435] width 28 height 28
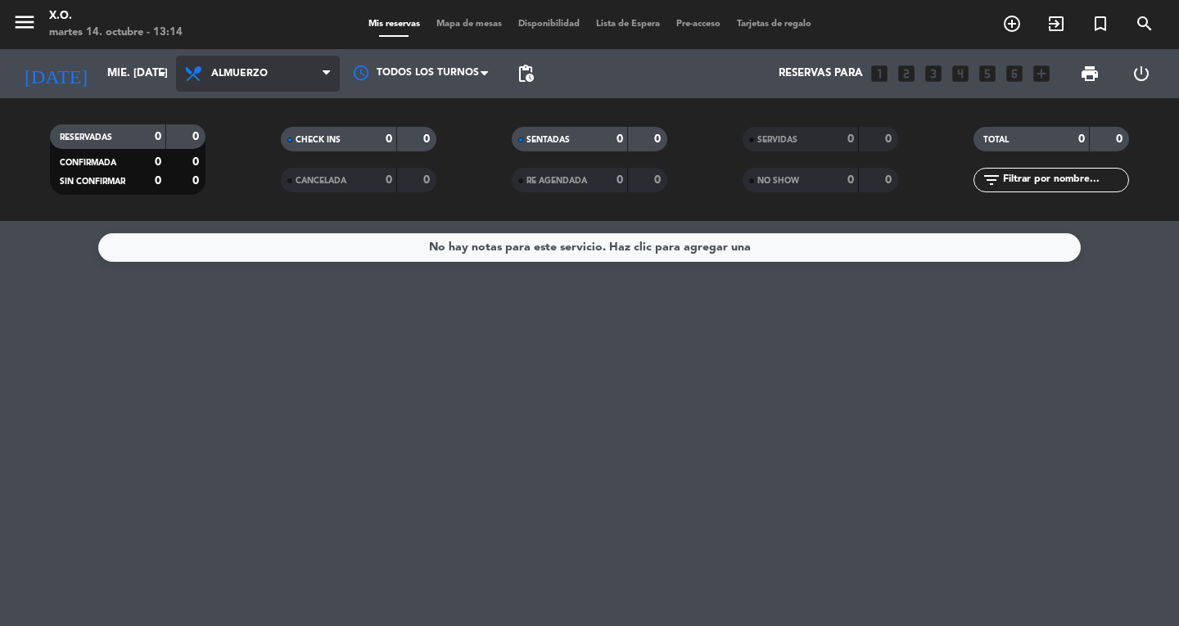
click at [316, 78] on span "Almuerzo" at bounding box center [258, 74] width 164 height 36
click at [280, 187] on div "menu X.O. martes 14. octubre - 13:14 Mis reservas Mapa de mesas Disponibilidad …" at bounding box center [589, 110] width 1179 height 221
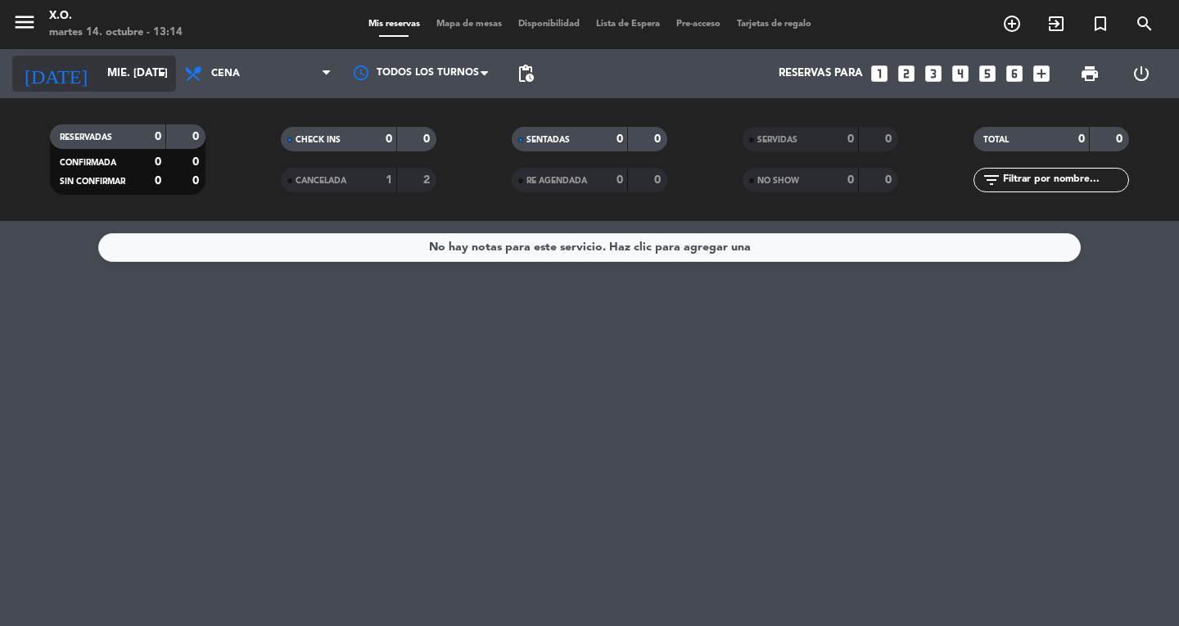
click at [166, 76] on icon "arrow_drop_down" at bounding box center [162, 74] width 20 height 20
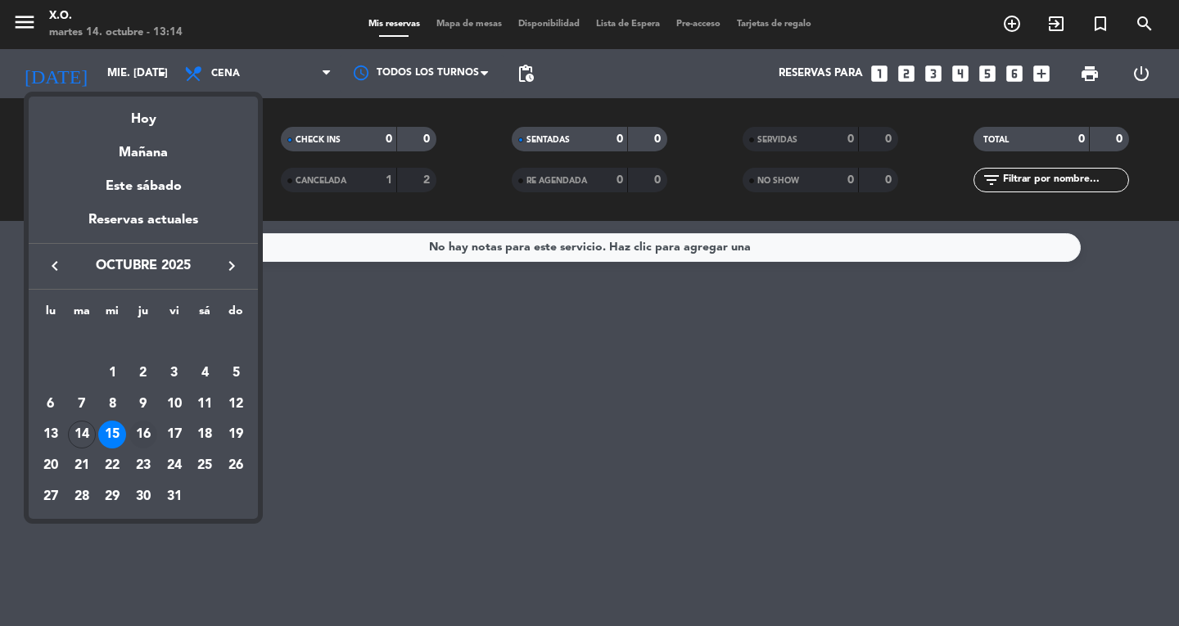
click at [144, 440] on div "16" at bounding box center [143, 435] width 28 height 28
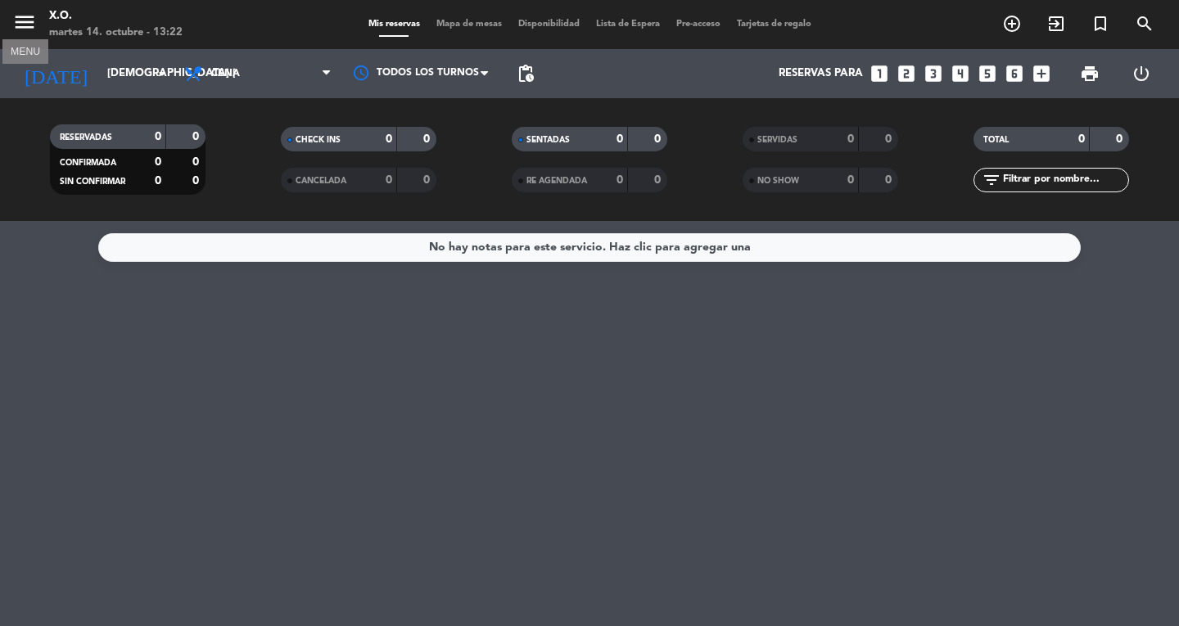
click at [12, 20] on icon "menu" at bounding box center [24, 22] width 25 height 25
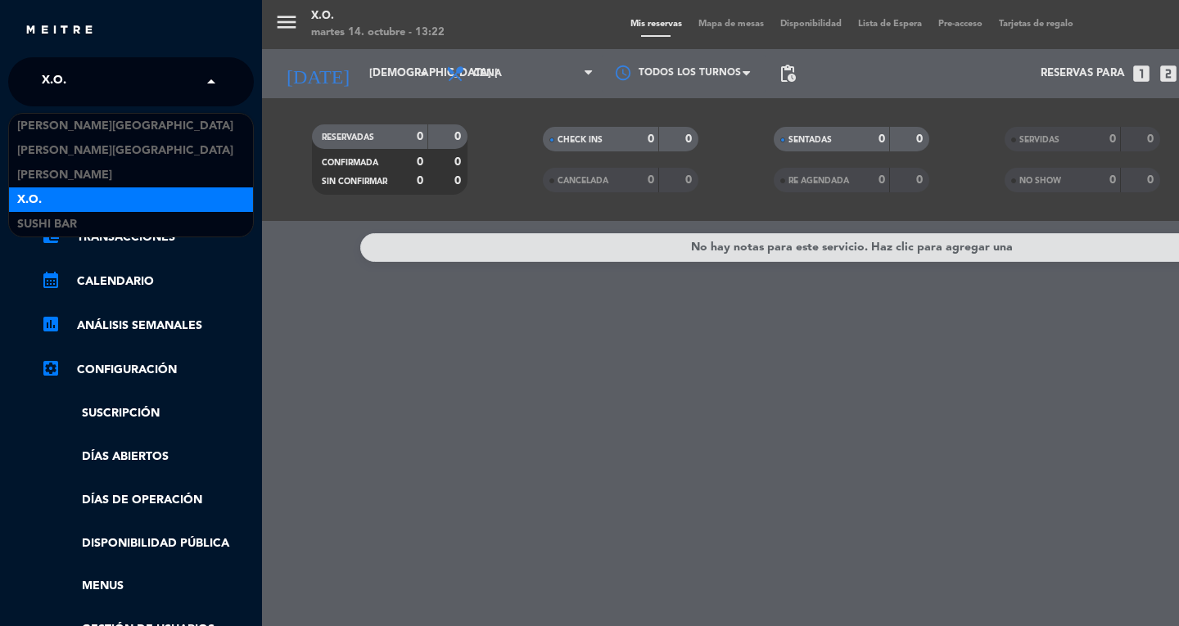
click at [217, 84] on span at bounding box center [215, 82] width 28 height 34
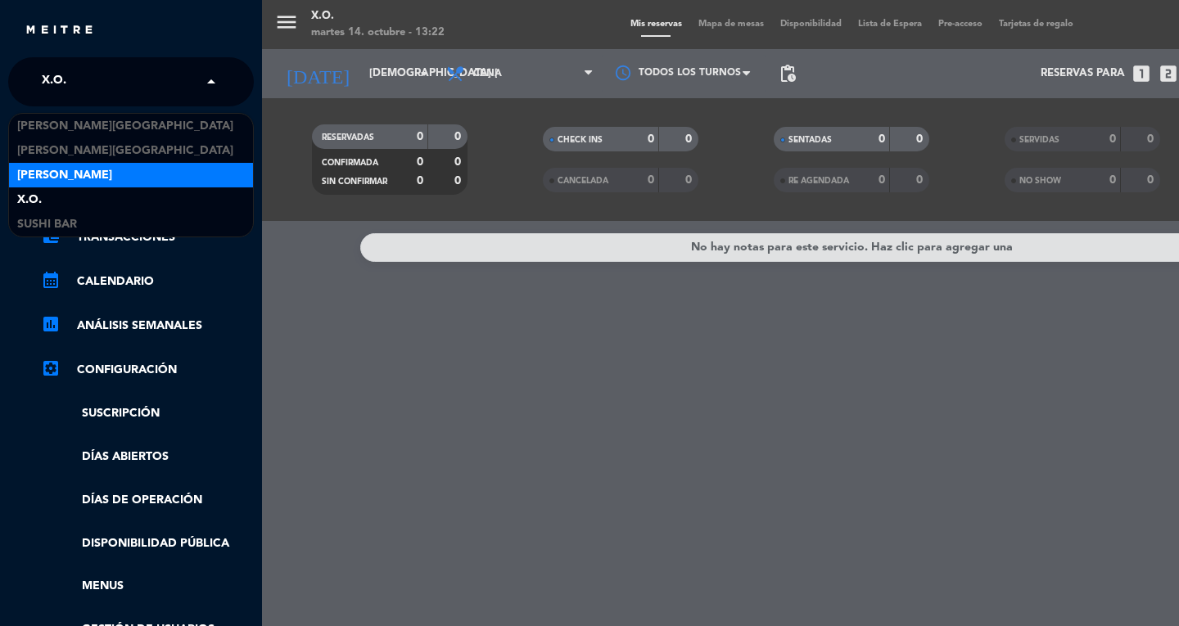
click at [124, 184] on div "[PERSON_NAME]" at bounding box center [131, 175] width 244 height 25
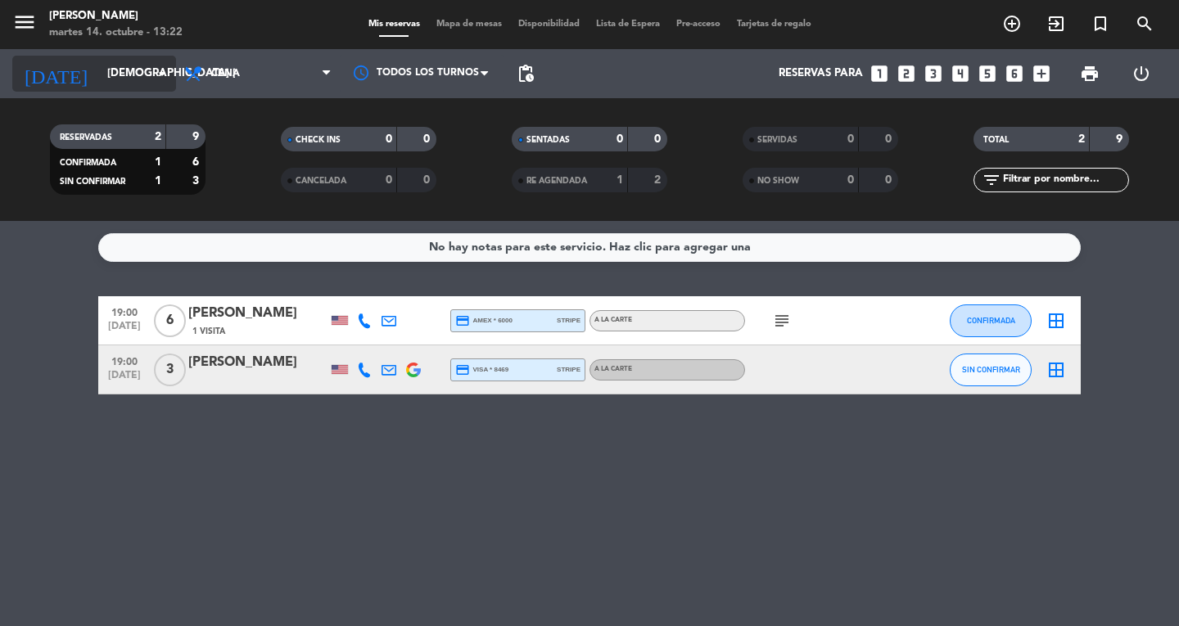
click at [151, 81] on input "[DEMOGRAPHIC_DATA] [DATE]" at bounding box center [171, 73] width 144 height 29
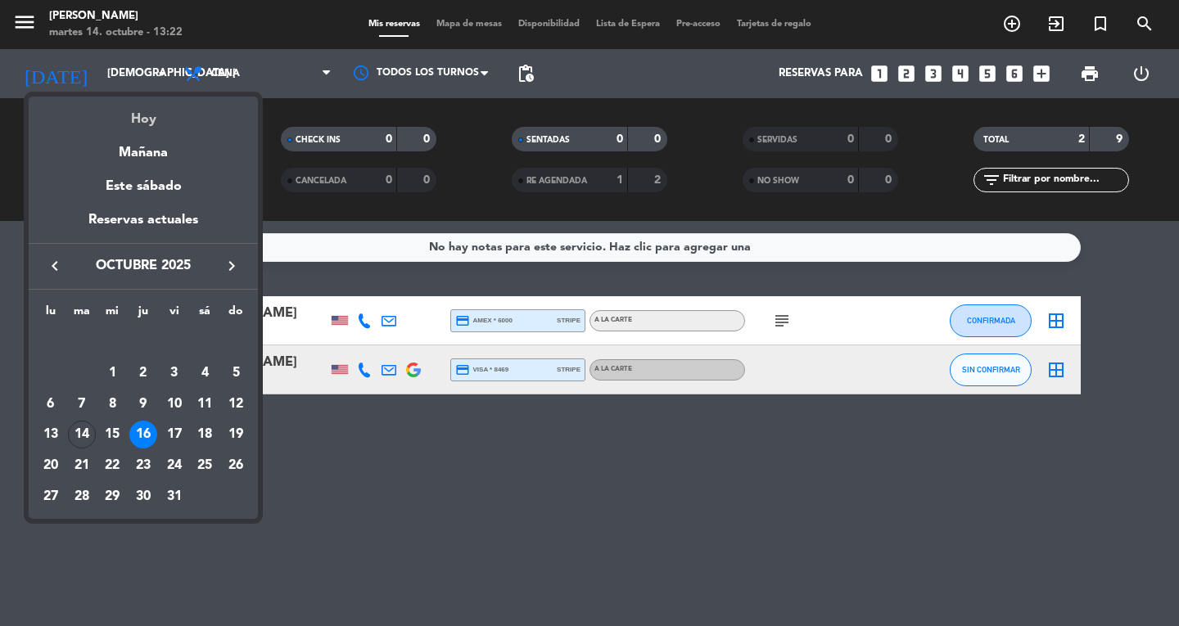
click at [140, 120] on div "Hoy" at bounding box center [143, 114] width 229 height 34
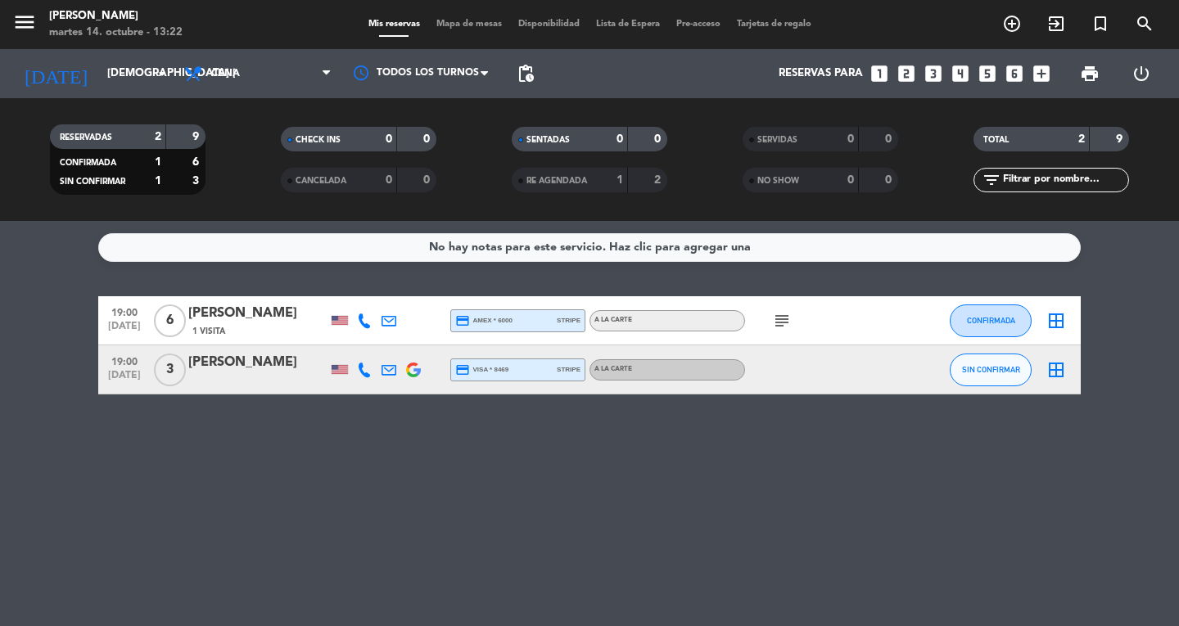
type input "[DATE] oct."
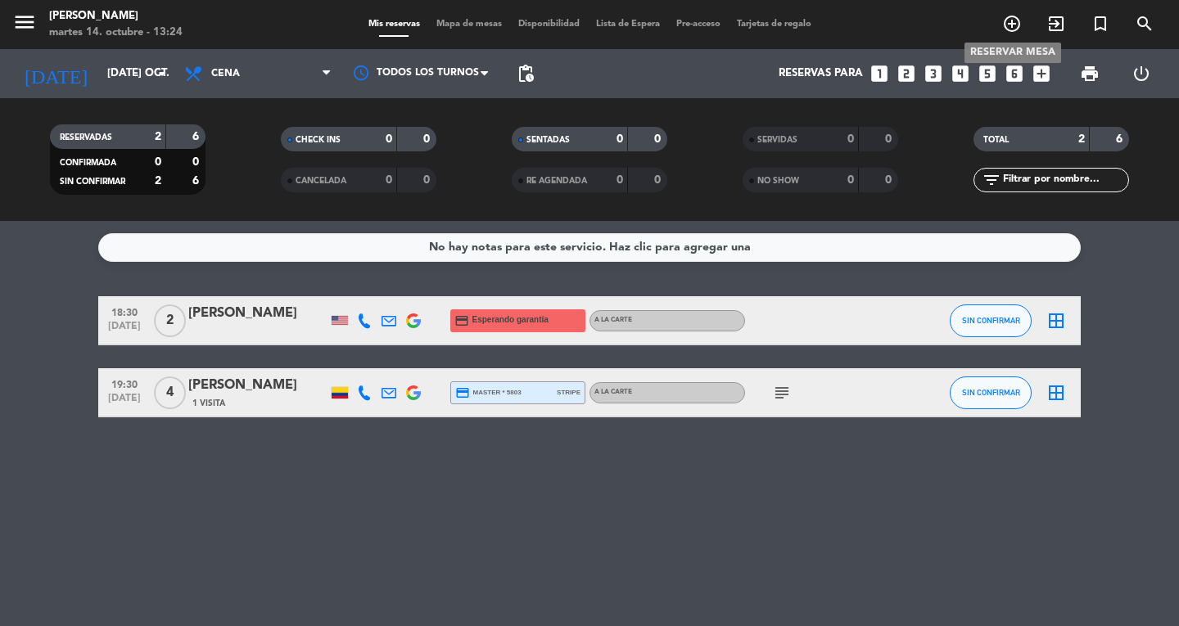
click at [1008, 22] on icon "add_circle_outline" at bounding box center [1012, 24] width 20 height 20
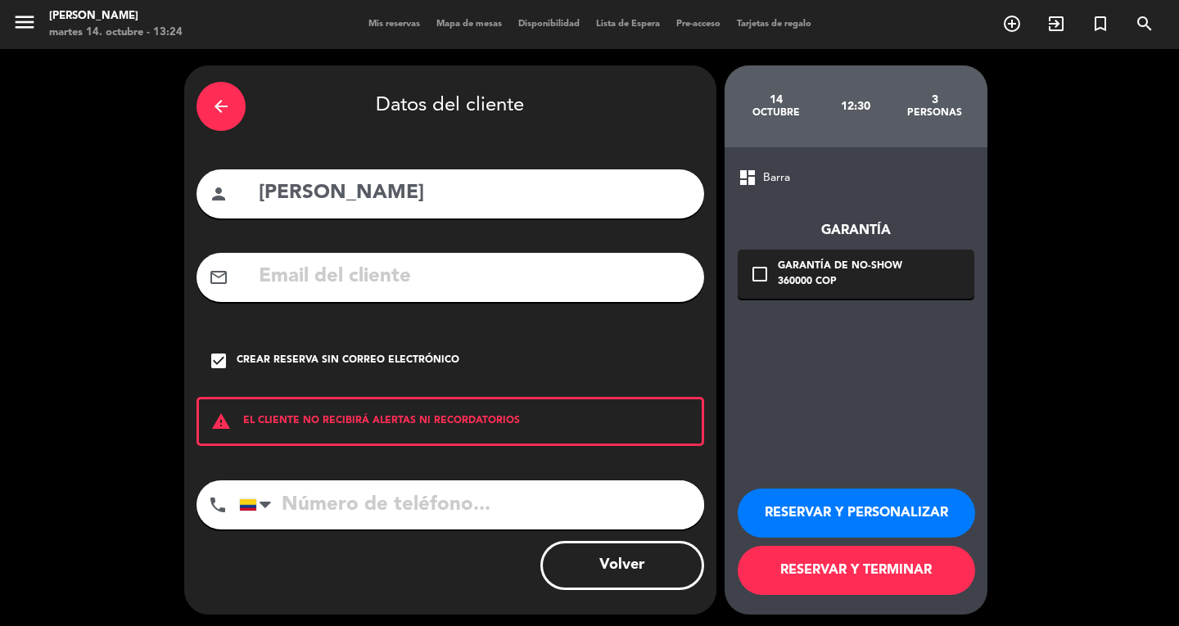
click at [227, 106] on icon "arrow_back" at bounding box center [221, 107] width 20 height 20
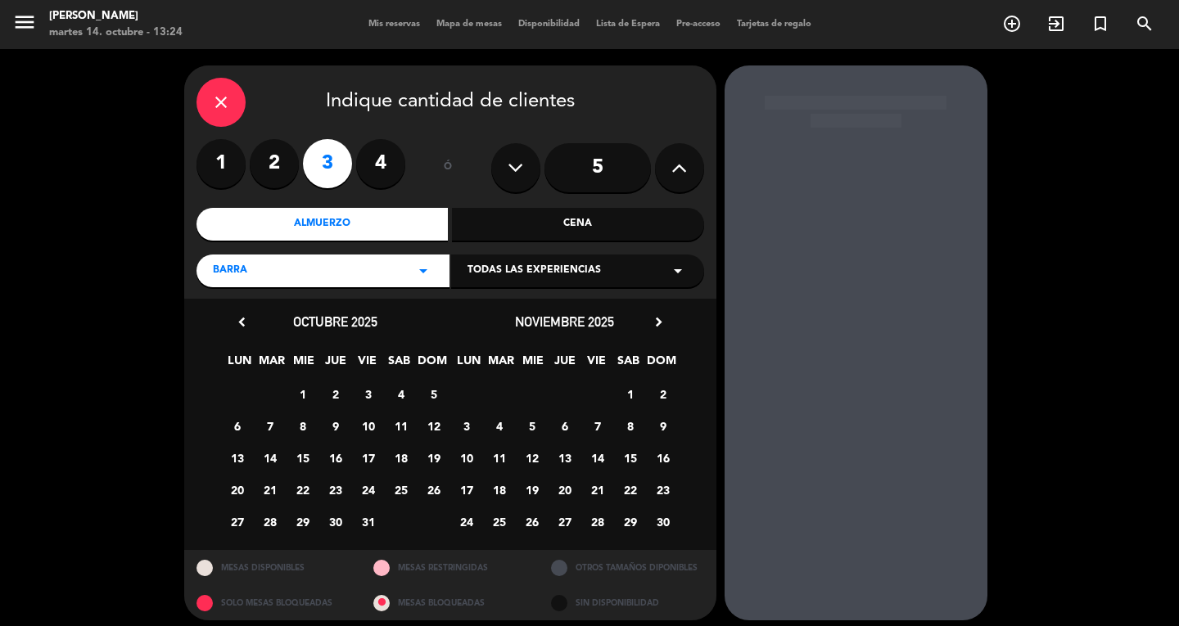
click at [227, 106] on icon "close" at bounding box center [221, 103] width 20 height 20
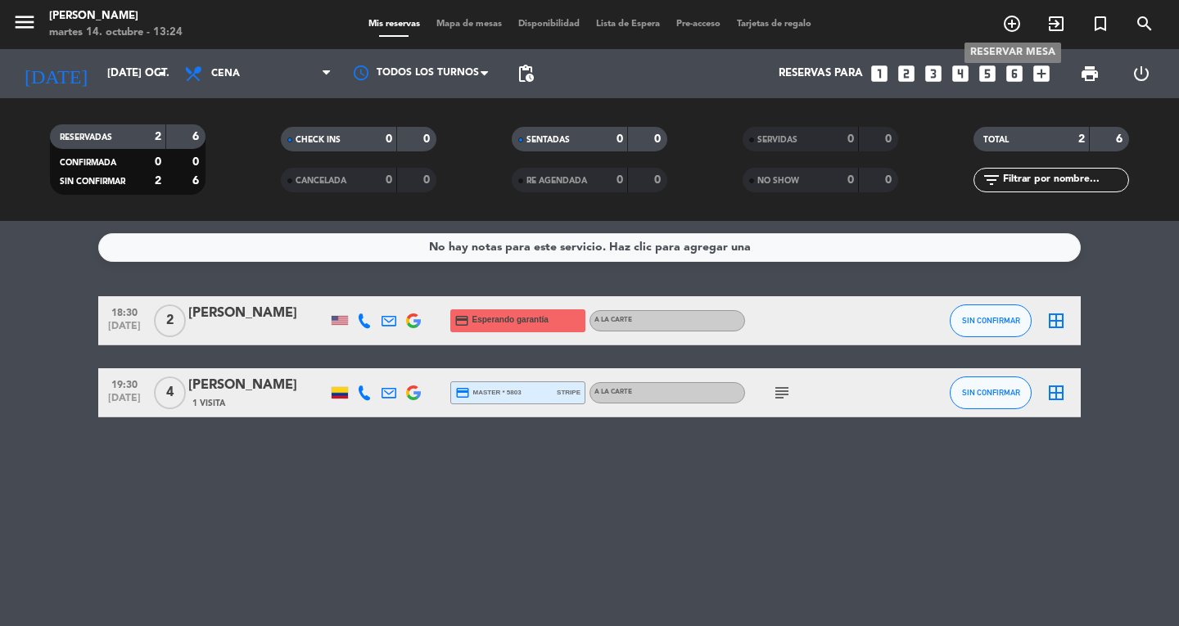
click at [1012, 24] on icon "add_circle_outline" at bounding box center [1012, 24] width 20 height 20
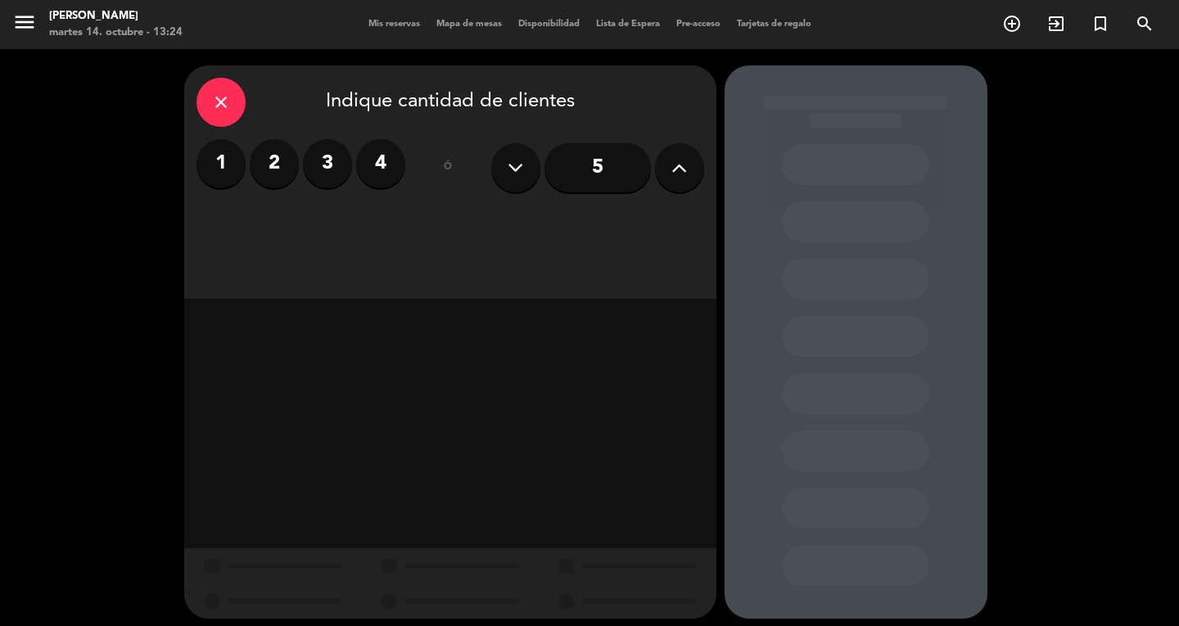
click at [666, 166] on button at bounding box center [679, 167] width 49 height 49
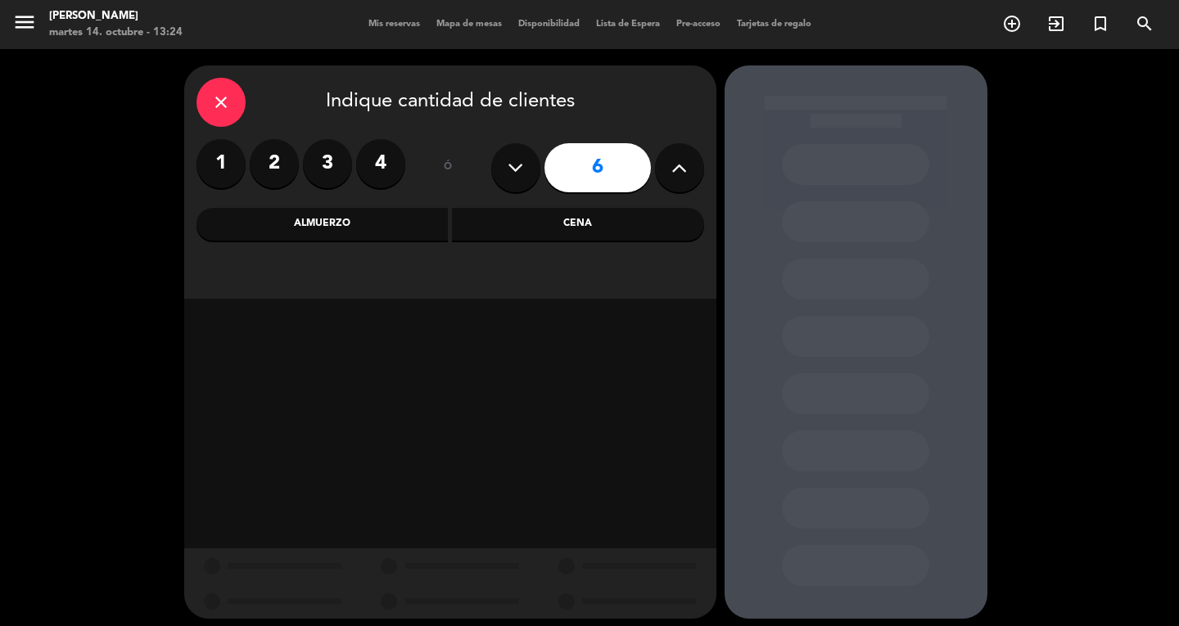
click at [670, 168] on button at bounding box center [679, 167] width 49 height 49
click at [671, 168] on icon at bounding box center [679, 168] width 16 height 25
type input "8"
click at [600, 227] on div "Cena" at bounding box center [578, 224] width 252 height 33
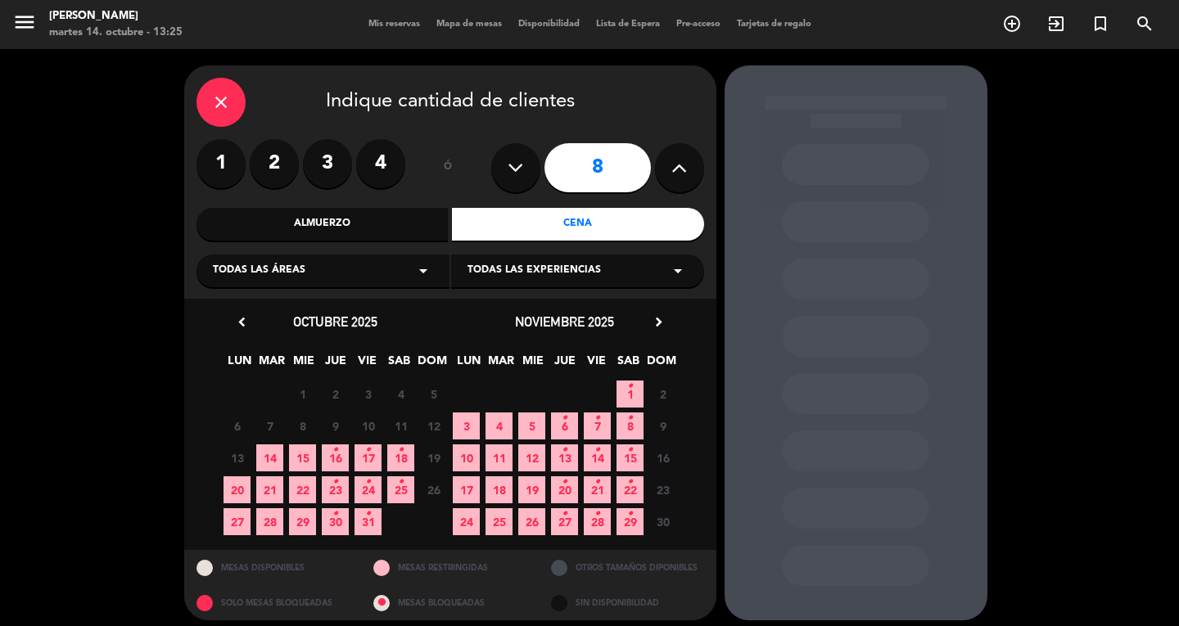
click at [273, 458] on span "14" at bounding box center [269, 457] width 27 height 27
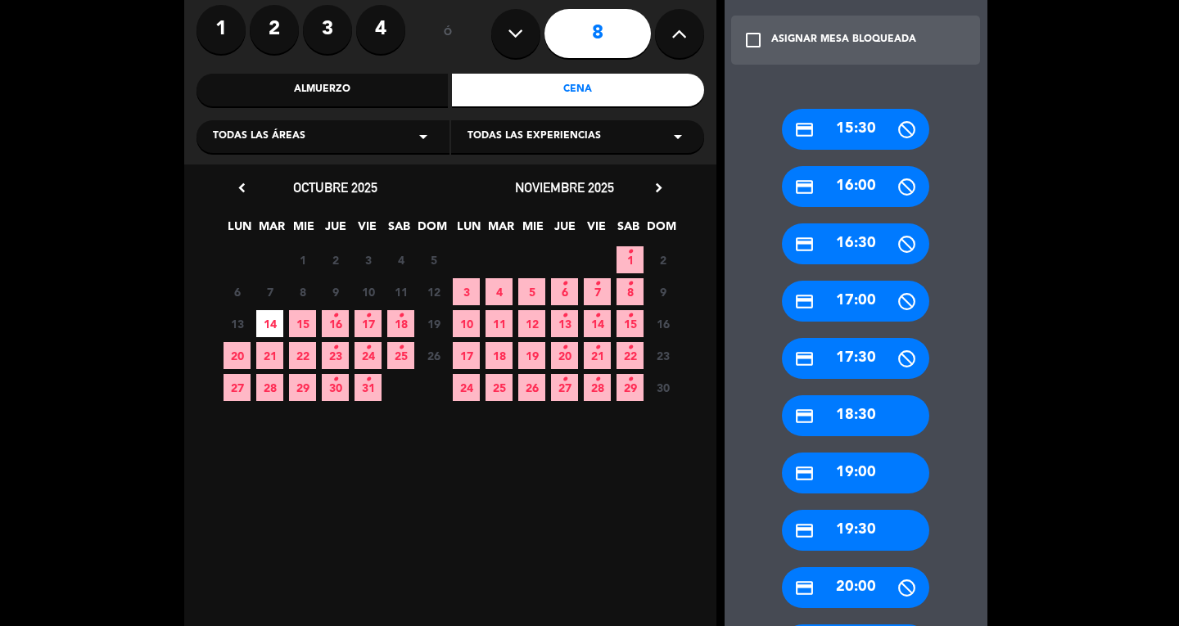
scroll to position [134, 0]
click at [846, 471] on div "credit_card 19:00" at bounding box center [855, 473] width 147 height 41
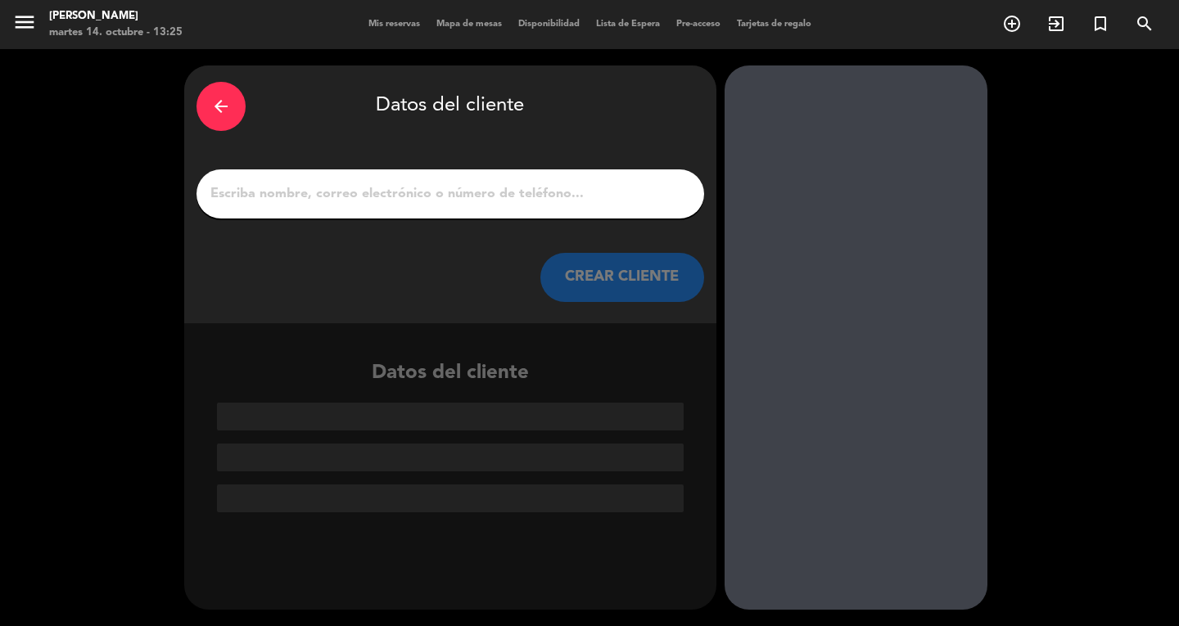
scroll to position [0, 0]
click at [544, 208] on div at bounding box center [450, 193] width 508 height 49
click at [486, 189] on input "1" at bounding box center [450, 194] width 483 height 23
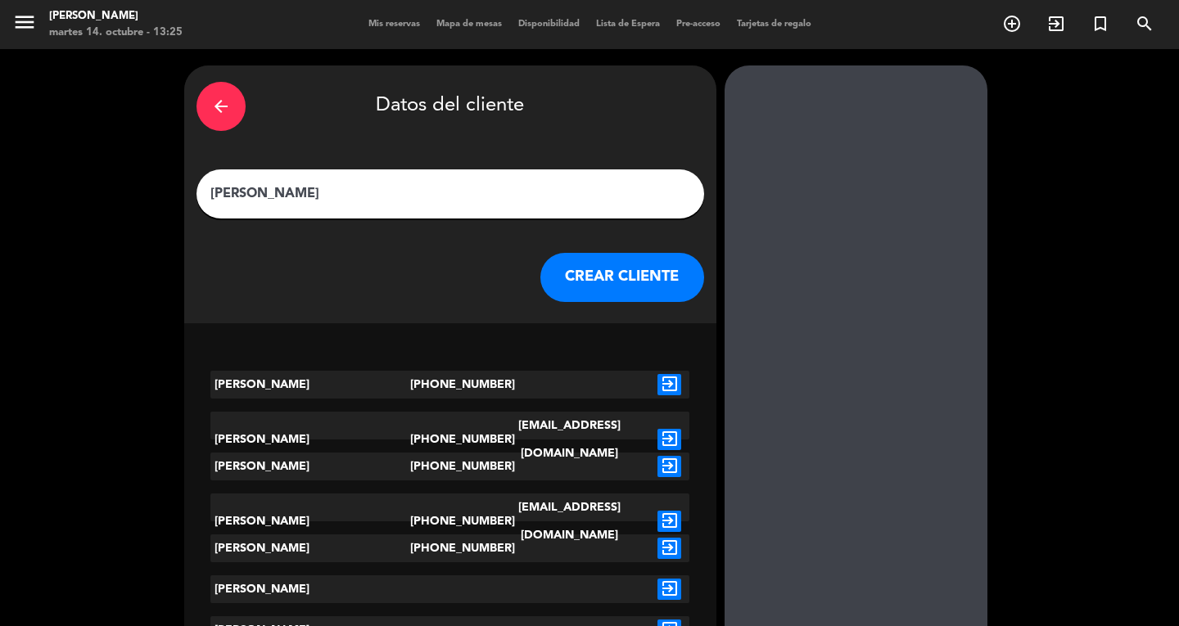
type input "[PERSON_NAME]"
click at [675, 429] on icon "exit_to_app" at bounding box center [669, 439] width 24 height 21
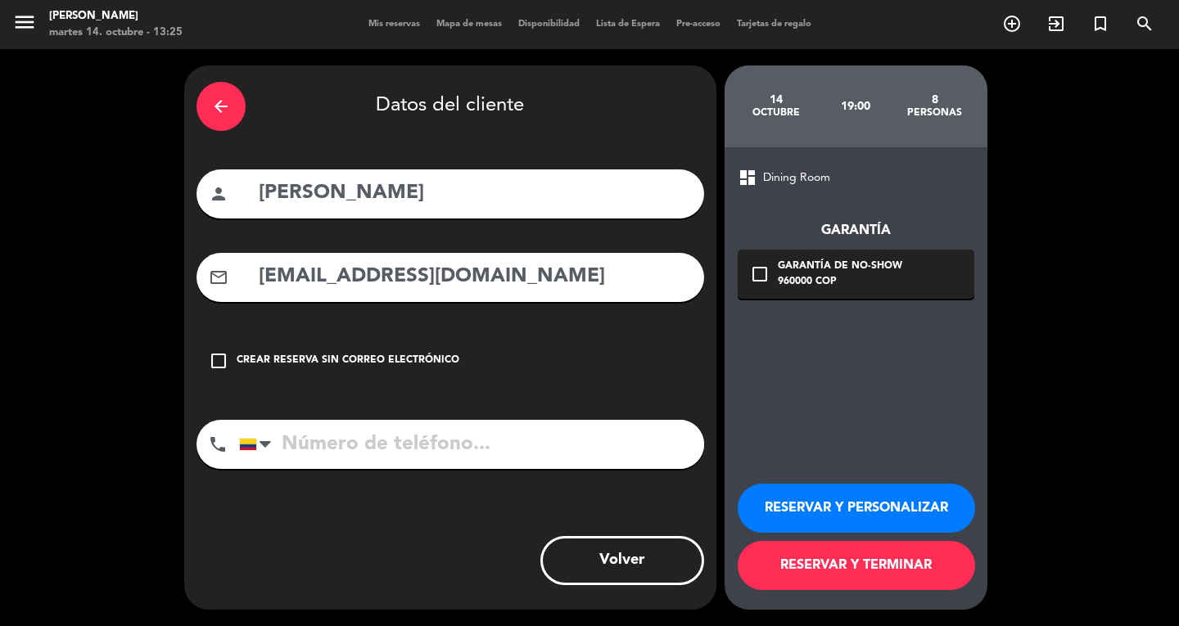
type input "[PHONE_NUMBER]"
drag, startPoint x: 806, startPoint y: 580, endPoint x: 820, endPoint y: 578, distance: 14.1
click at [820, 578] on button "RESERVAR Y TERMINAR" at bounding box center [856, 565] width 237 height 49
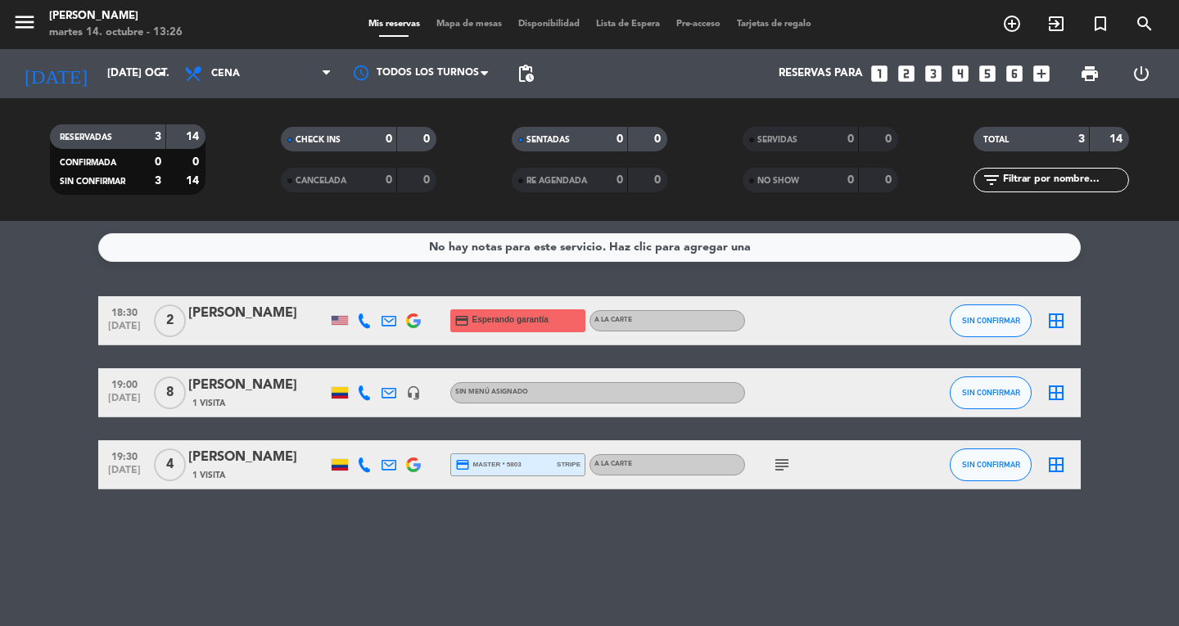
click at [300, 384] on div "[PERSON_NAME]" at bounding box center [257, 385] width 139 height 21
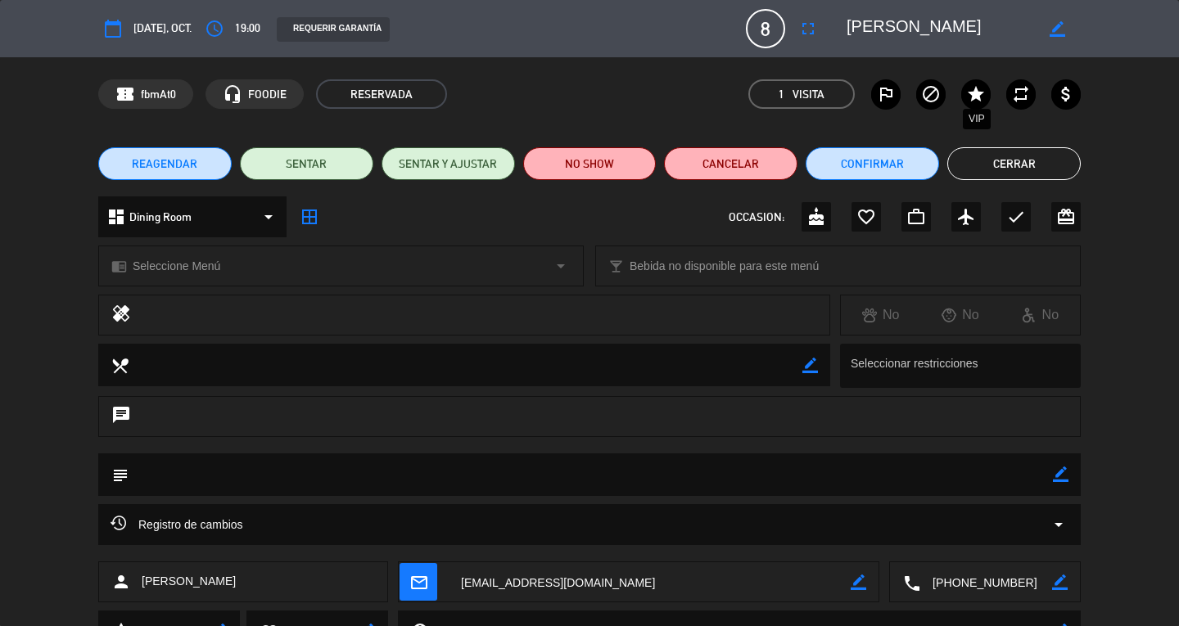
click at [974, 96] on icon "star" at bounding box center [976, 94] width 20 height 20
click at [975, 163] on button "Cerrar" at bounding box center [1013, 163] width 133 height 33
